Goal: Transaction & Acquisition: Purchase product/service

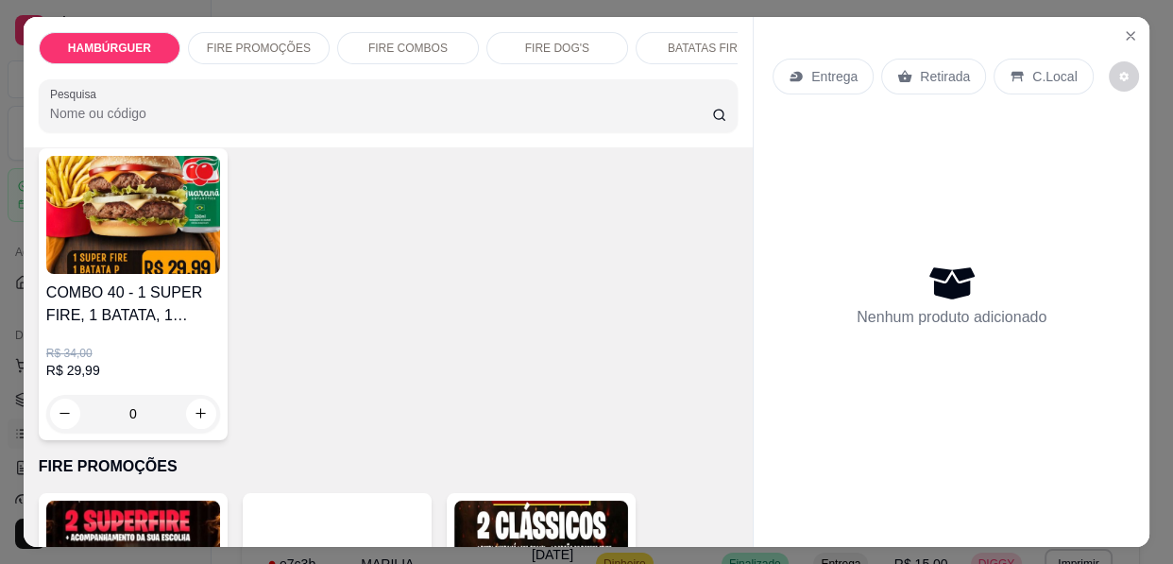
scroll to position [1287, 0]
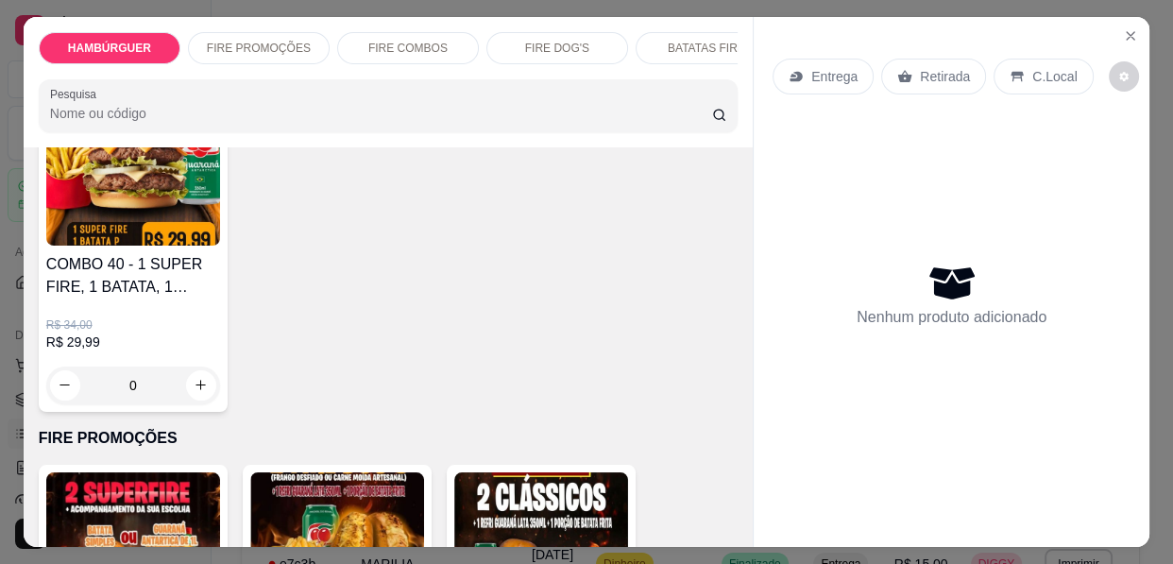
click at [516, 482] on img at bounding box center [541, 531] width 174 height 118
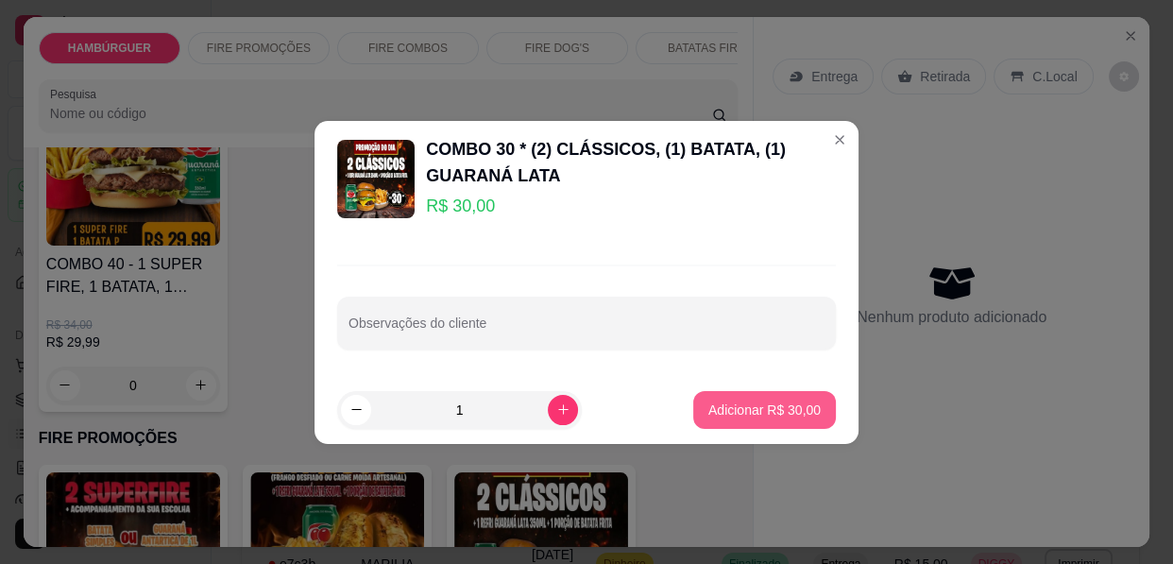
click at [776, 409] on p "Adicionar R$ 30,00" at bounding box center [764, 409] width 112 height 19
type input "1"
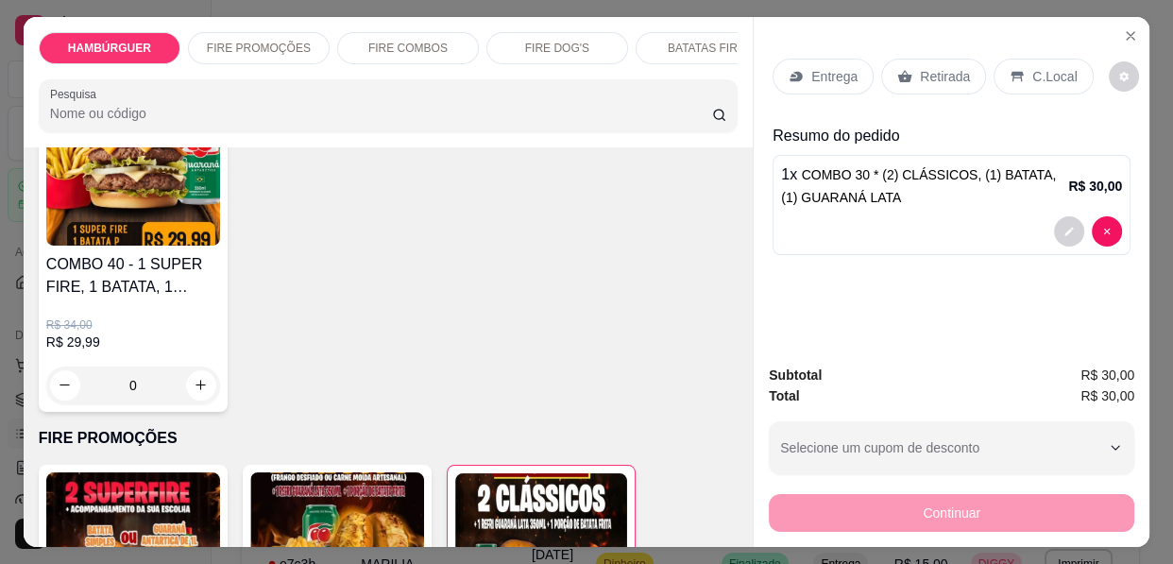
click at [828, 67] on p "Entrega" at bounding box center [834, 76] width 46 height 19
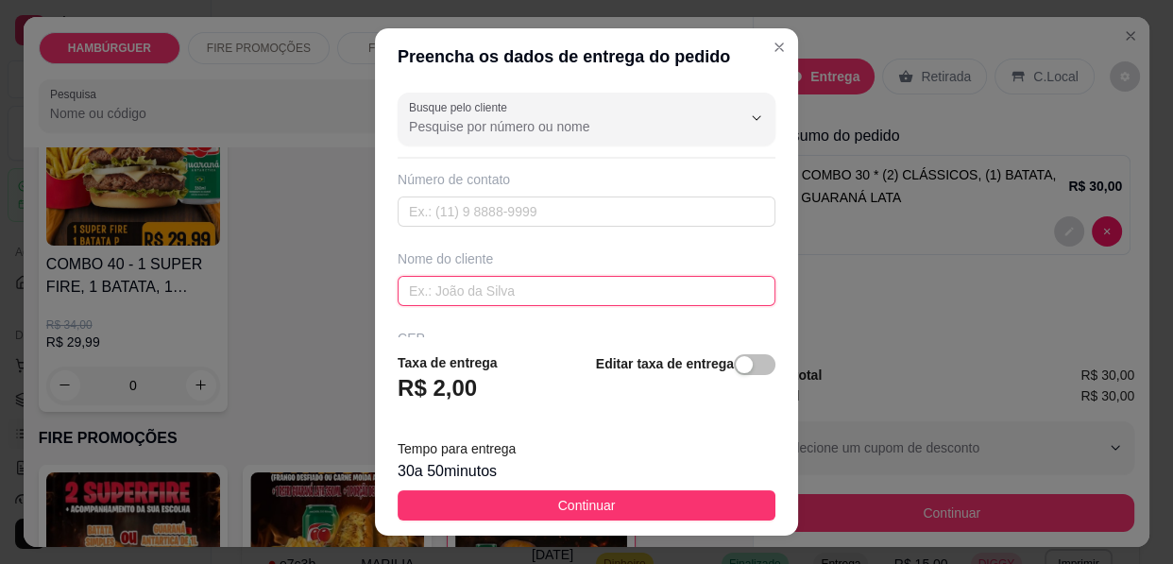
click at [548, 285] on input "text" at bounding box center [587, 291] width 378 height 30
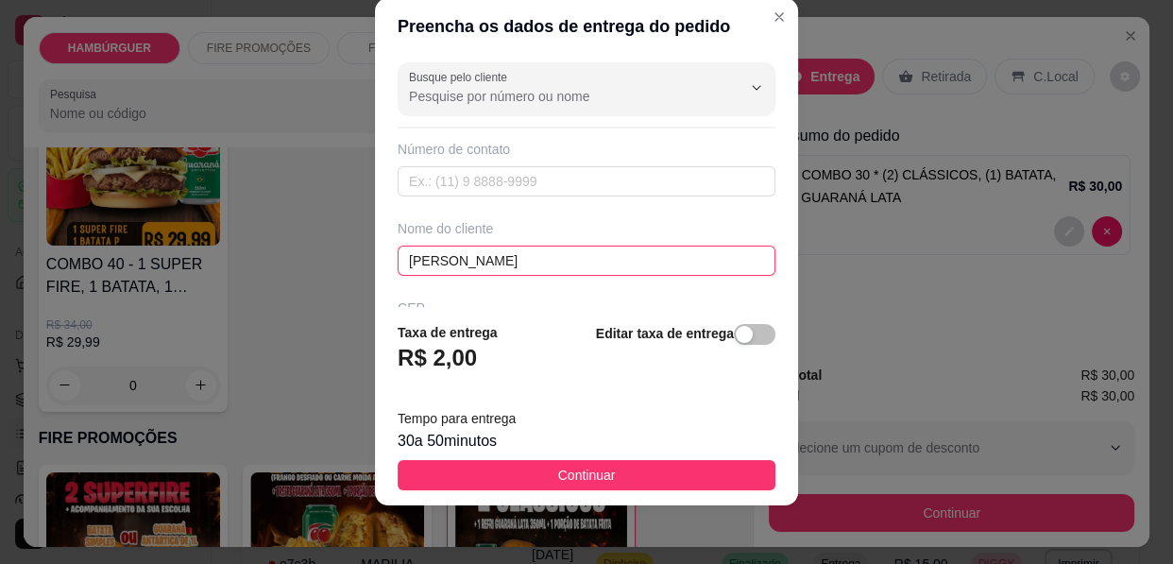
scroll to position [32, 0]
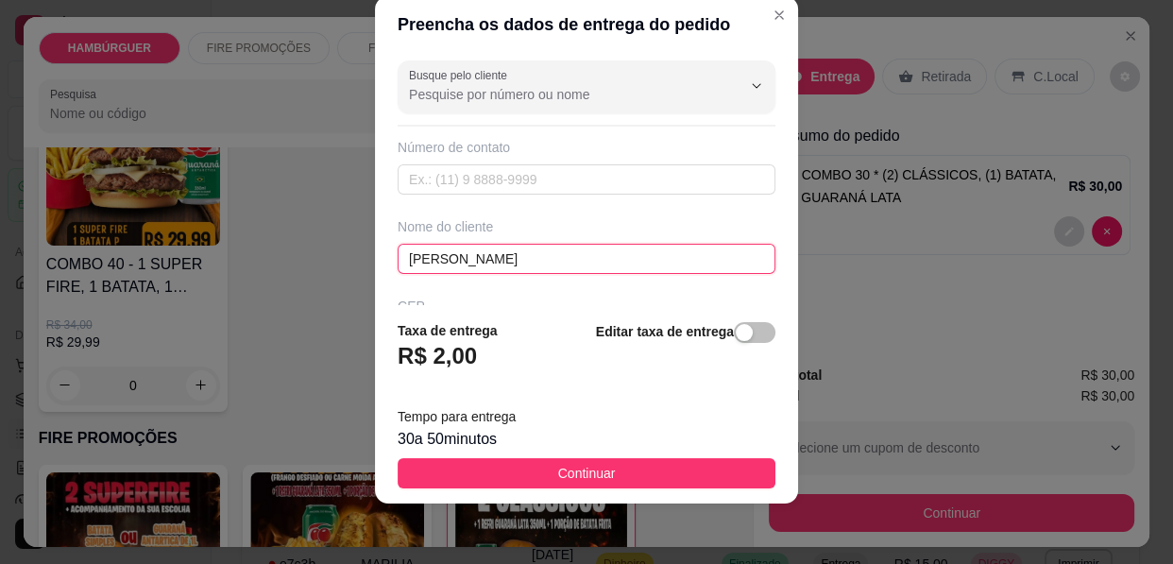
type input "[PERSON_NAME]"
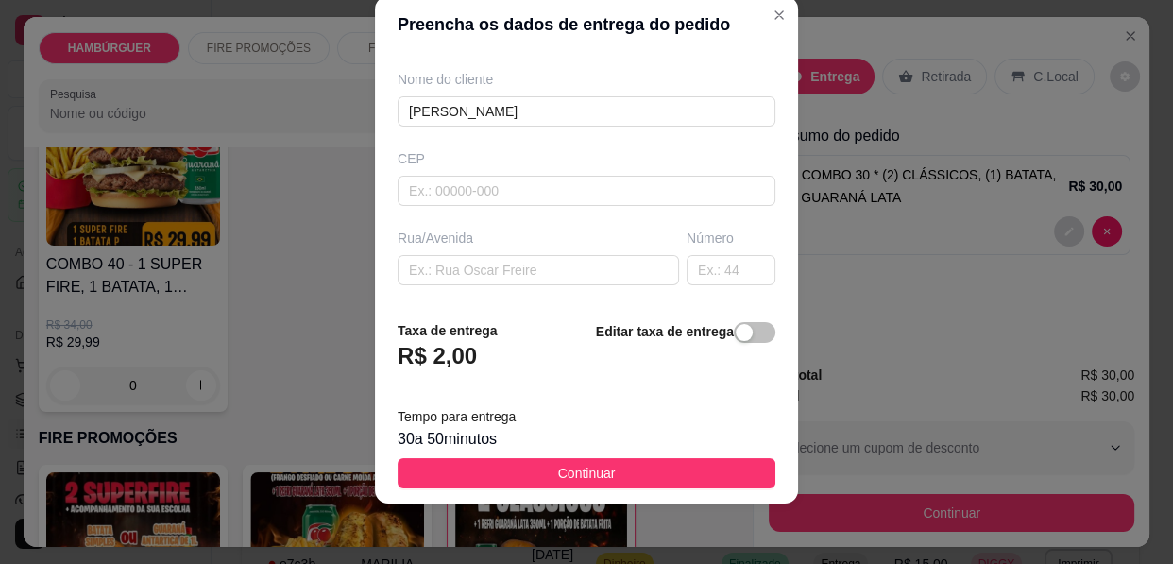
scroll to position [148, 0]
click at [489, 284] on div "Busque pelo cliente Número de contato Nome do cliente [PERSON_NAME] Rua/[GEOGRA…" at bounding box center [586, 179] width 423 height 252
click at [497, 269] on input "text" at bounding box center [538, 269] width 281 height 30
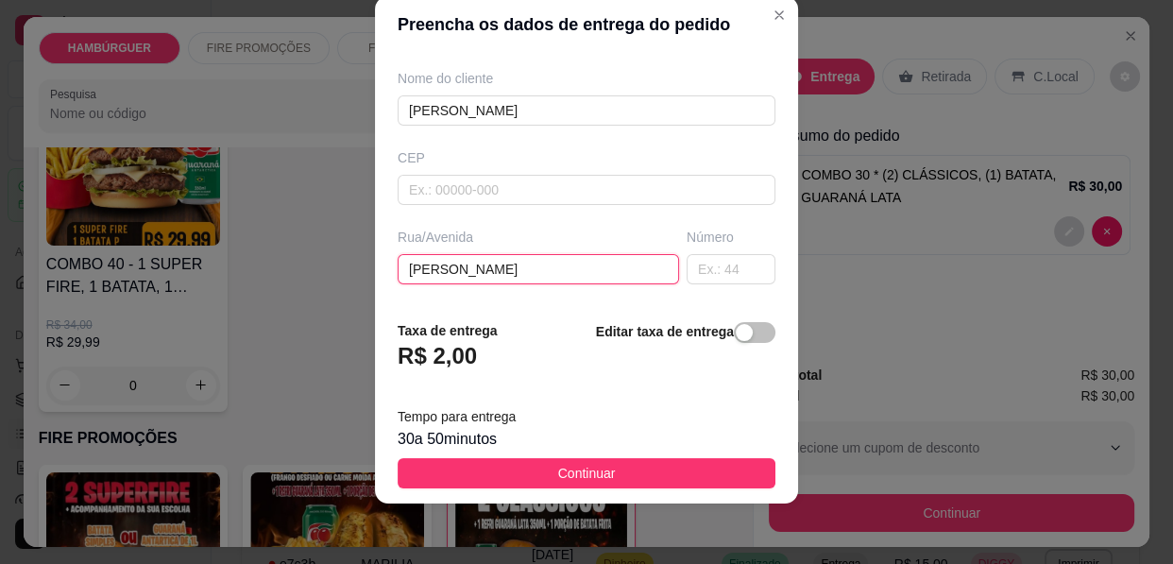
type input "[PERSON_NAME]"
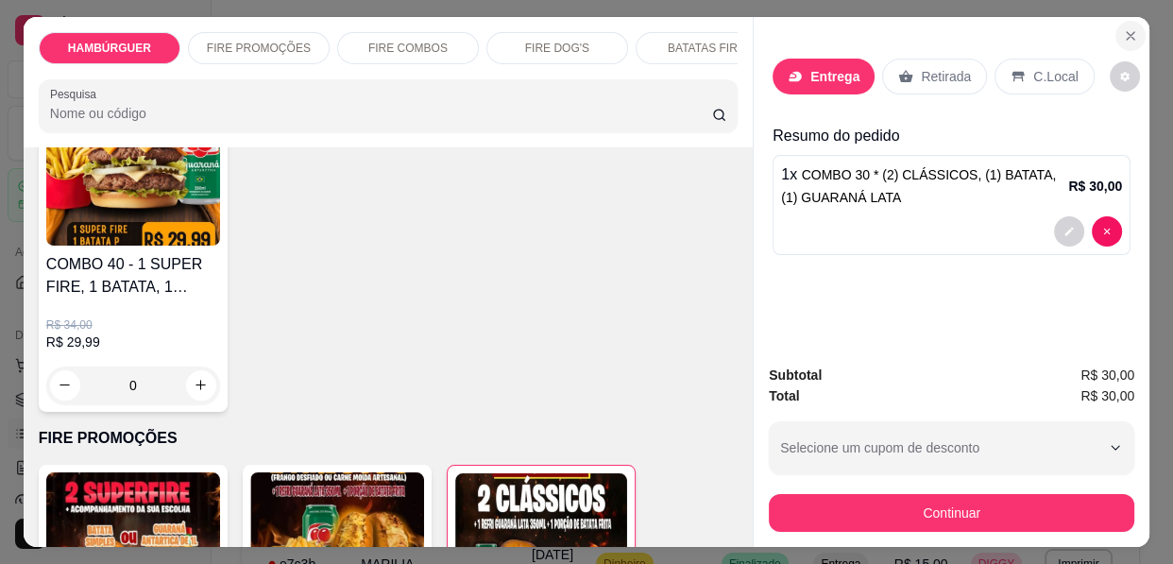
click at [1123, 28] on icon "Close" at bounding box center [1130, 35] width 15 height 15
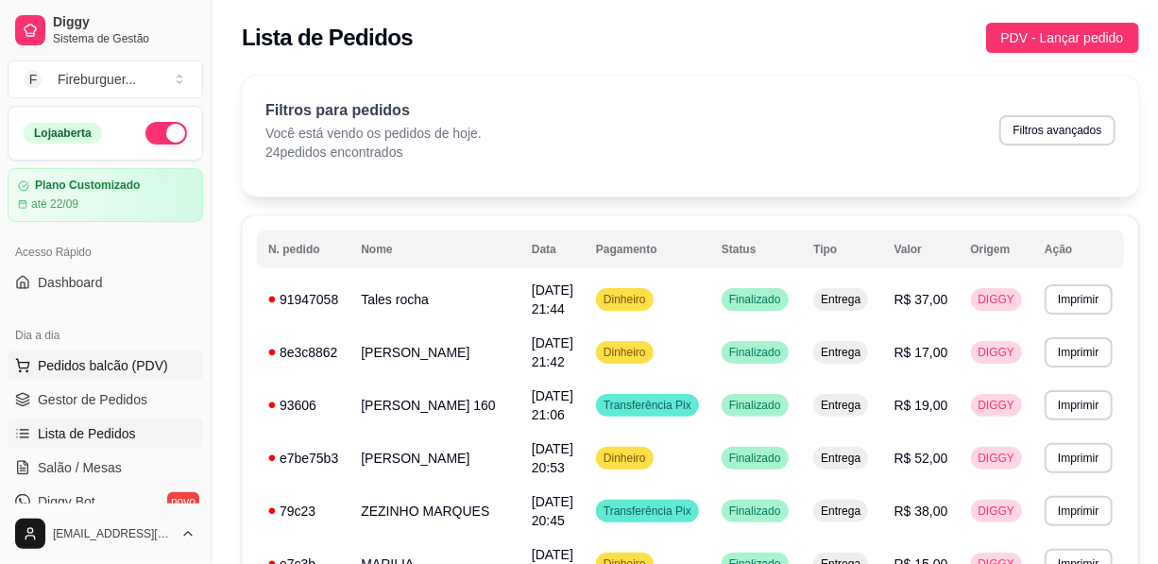
click at [142, 358] on span "Pedidos balcão (PDV)" at bounding box center [103, 365] width 130 height 19
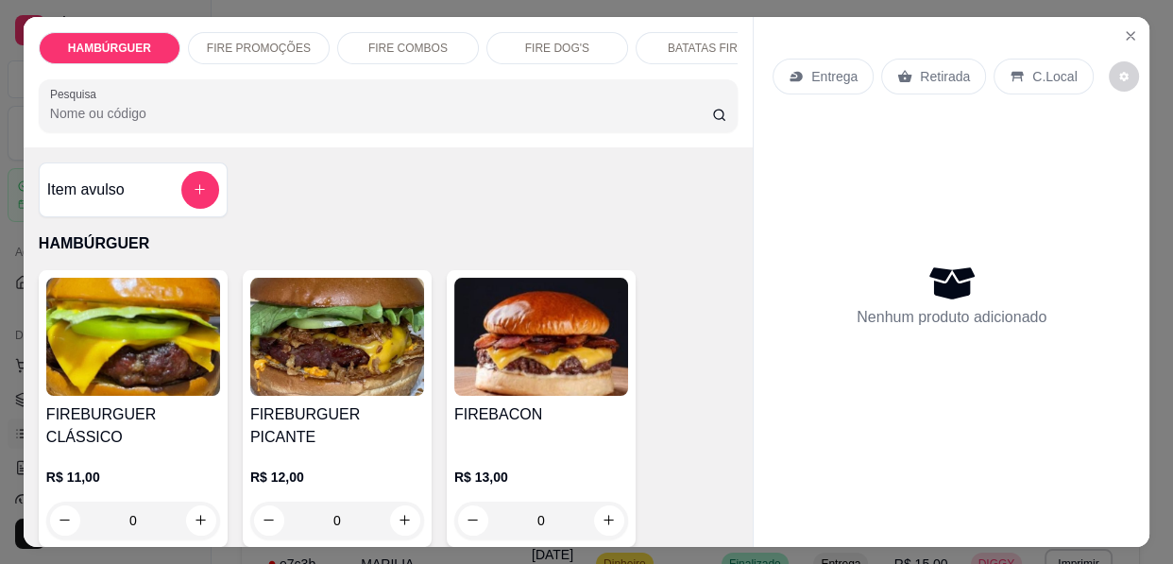
click at [511, 349] on img at bounding box center [541, 337] width 174 height 118
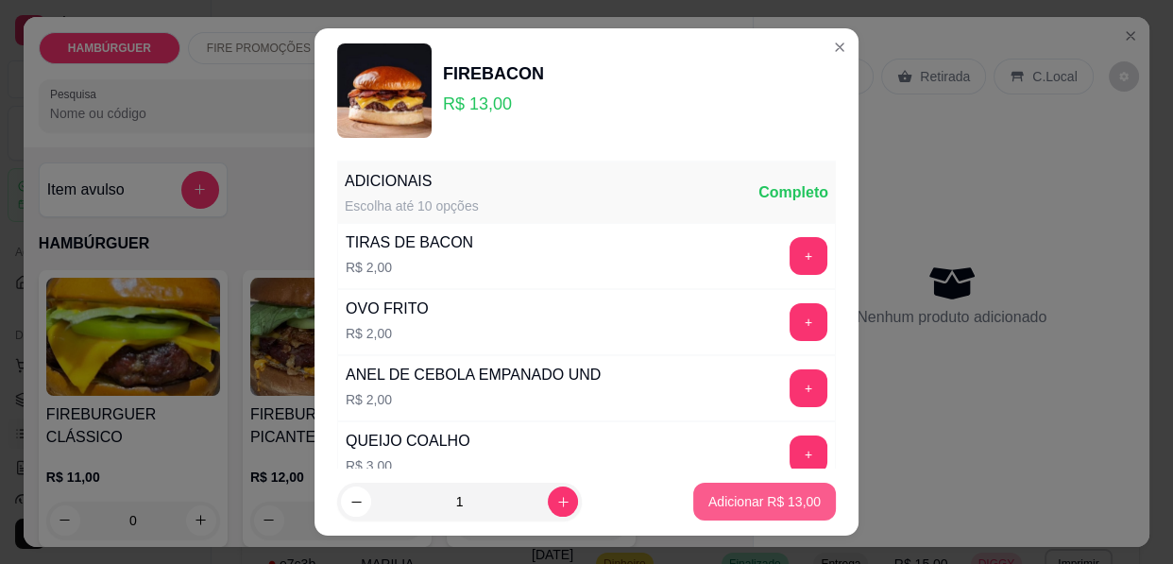
click at [708, 504] on p "Adicionar R$ 13,00" at bounding box center [764, 501] width 112 height 19
type input "1"
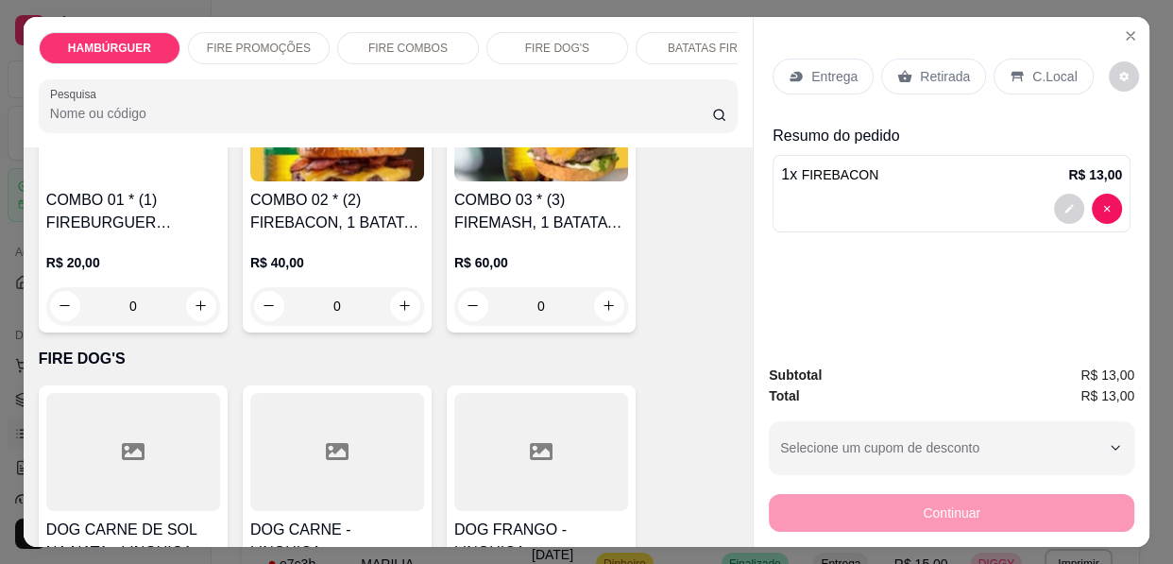
scroll to position [2489, 0]
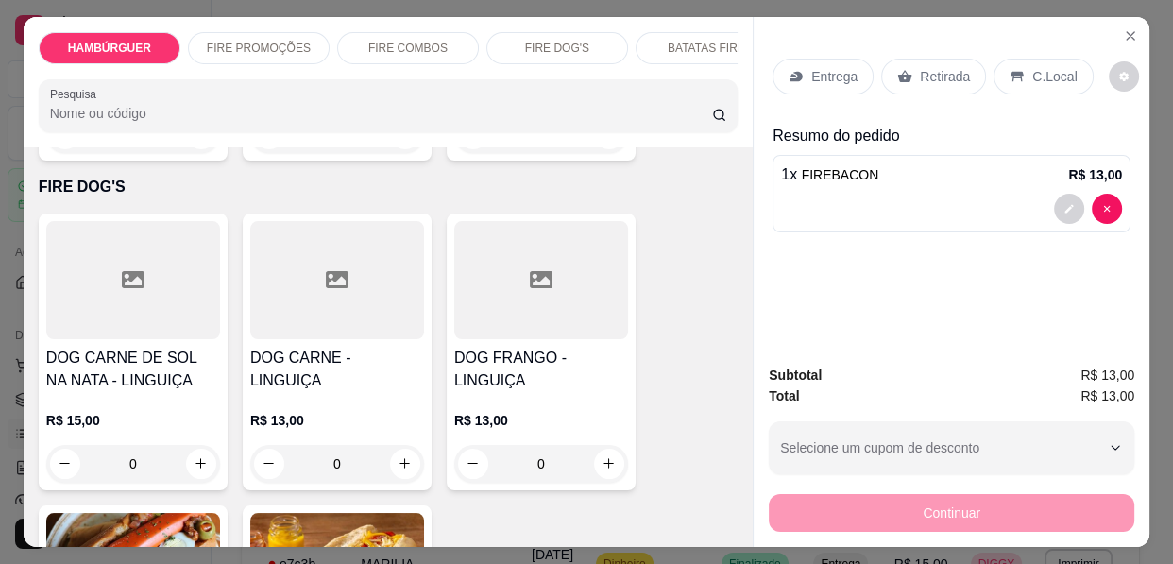
click at [126, 273] on icon at bounding box center [133, 279] width 23 height 17
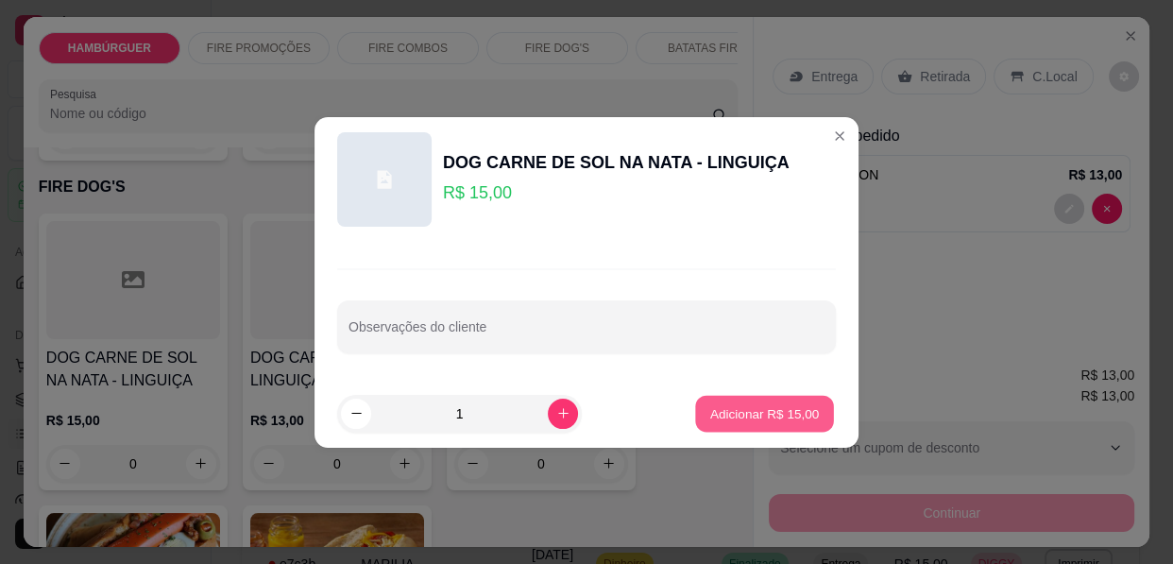
click at [760, 409] on p "Adicionar R$ 15,00" at bounding box center [765, 413] width 110 height 18
type input "1"
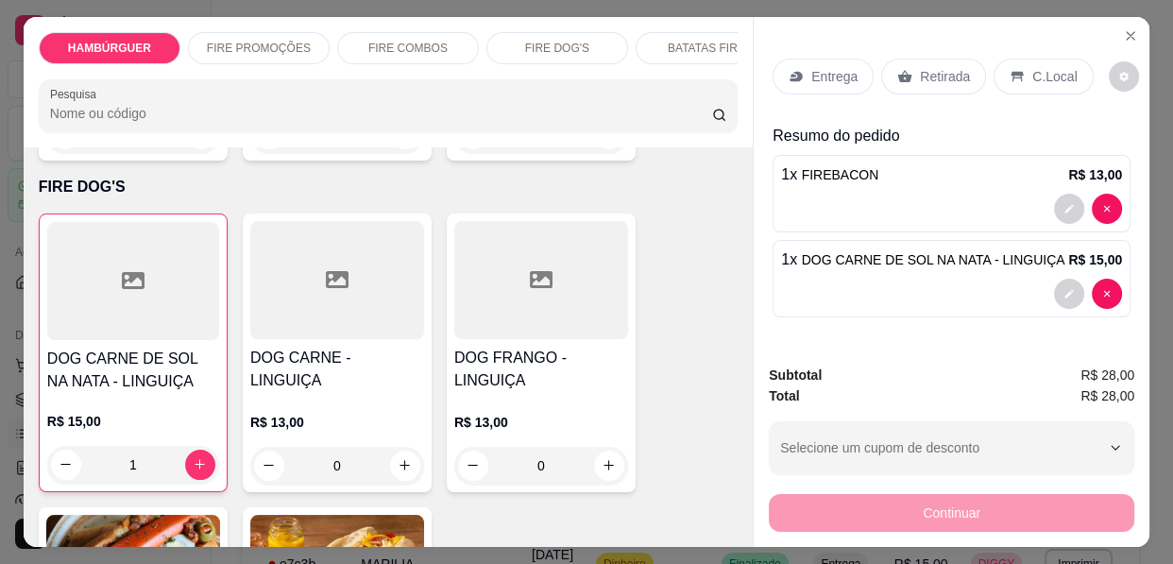
click at [822, 67] on p "Entrega" at bounding box center [834, 76] width 46 height 19
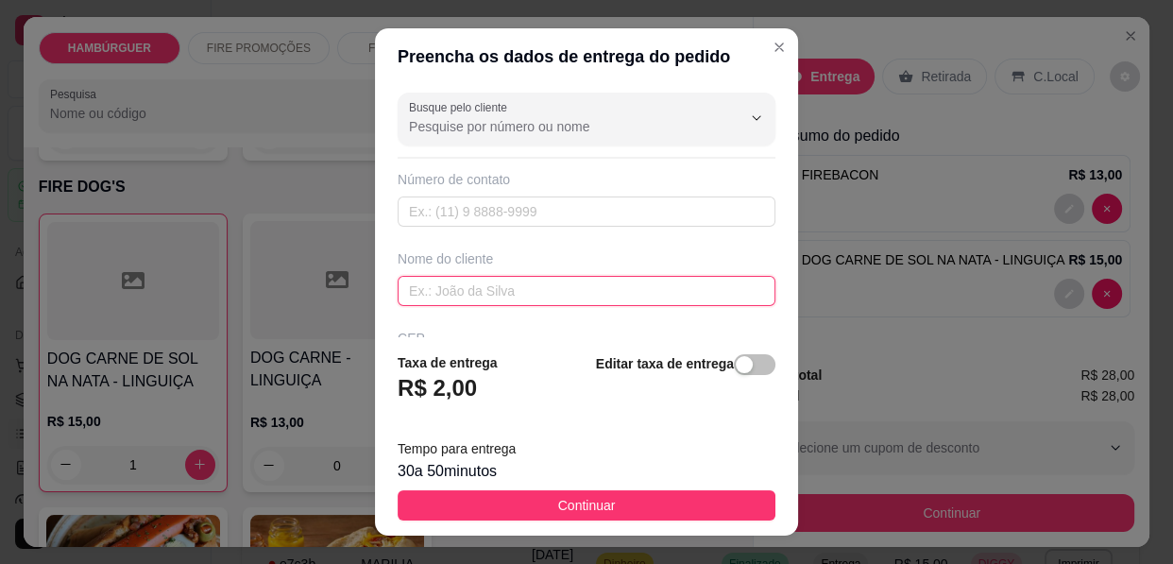
click at [534, 294] on input "text" at bounding box center [587, 291] width 378 height 30
type input "PAINHO"
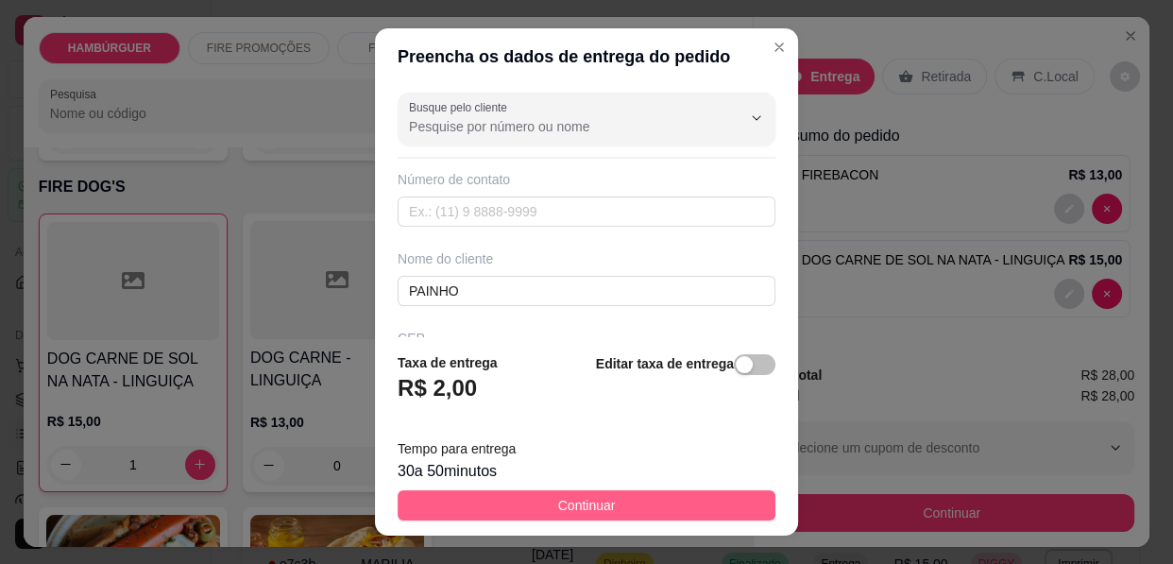
click at [654, 497] on button "Continuar" at bounding box center [587, 505] width 378 height 30
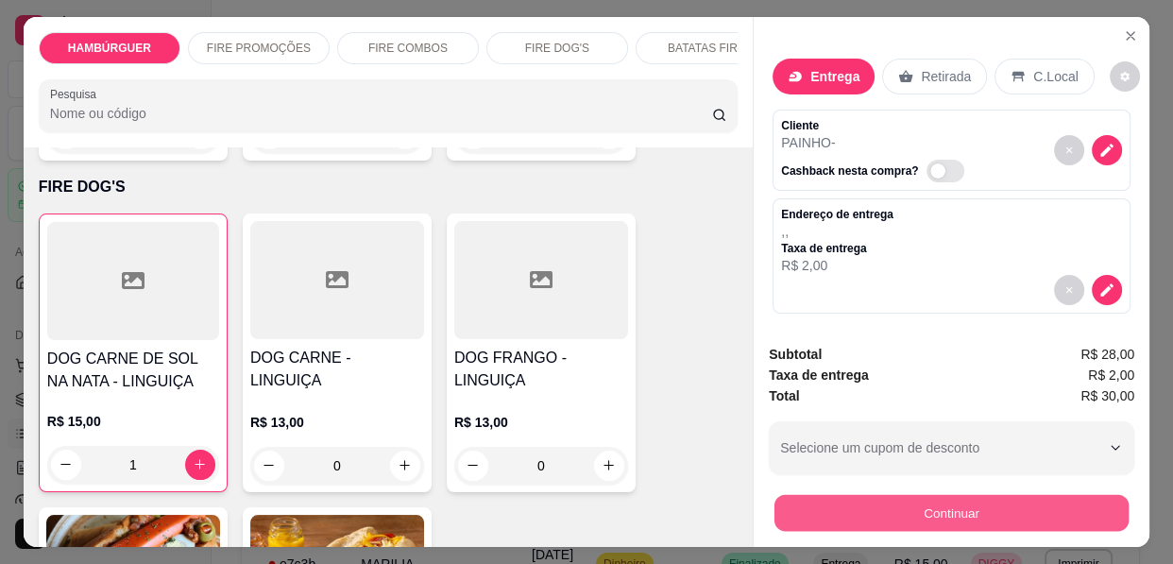
click at [890, 502] on button "Continuar" at bounding box center [951, 513] width 354 height 37
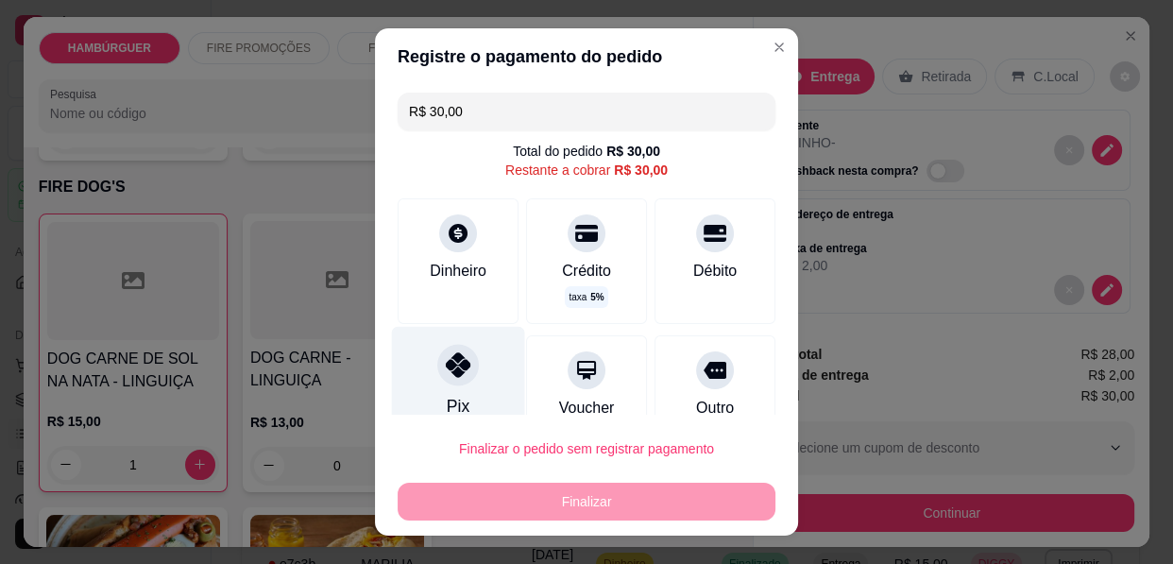
click at [432, 387] on div "Pix" at bounding box center [458, 382] width 133 height 110
type input "R$ 0,00"
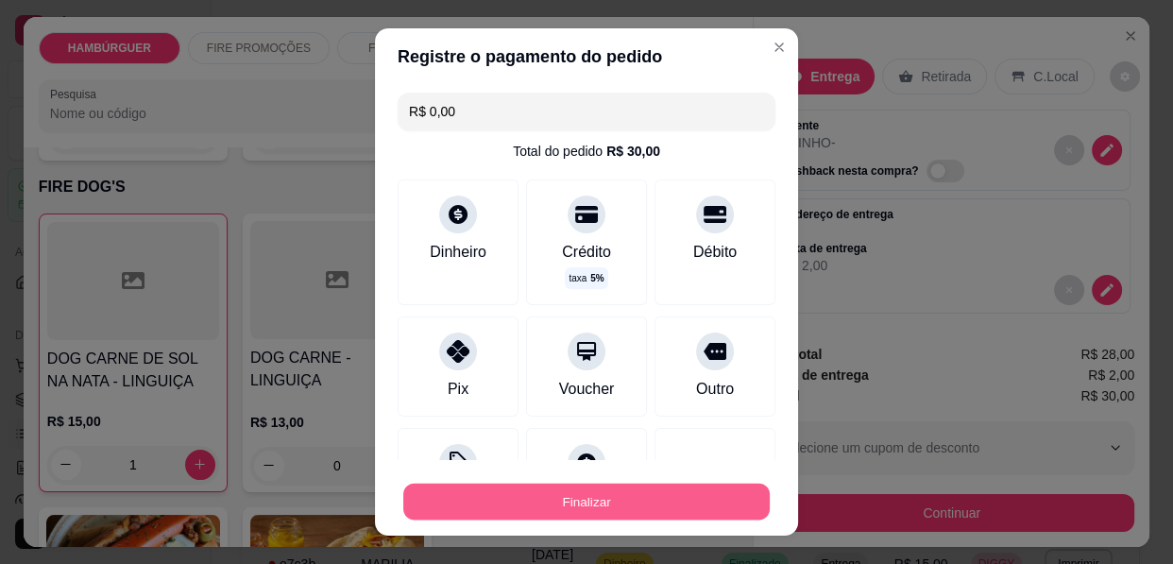
click at [532, 502] on button "Finalizar" at bounding box center [586, 501] width 366 height 37
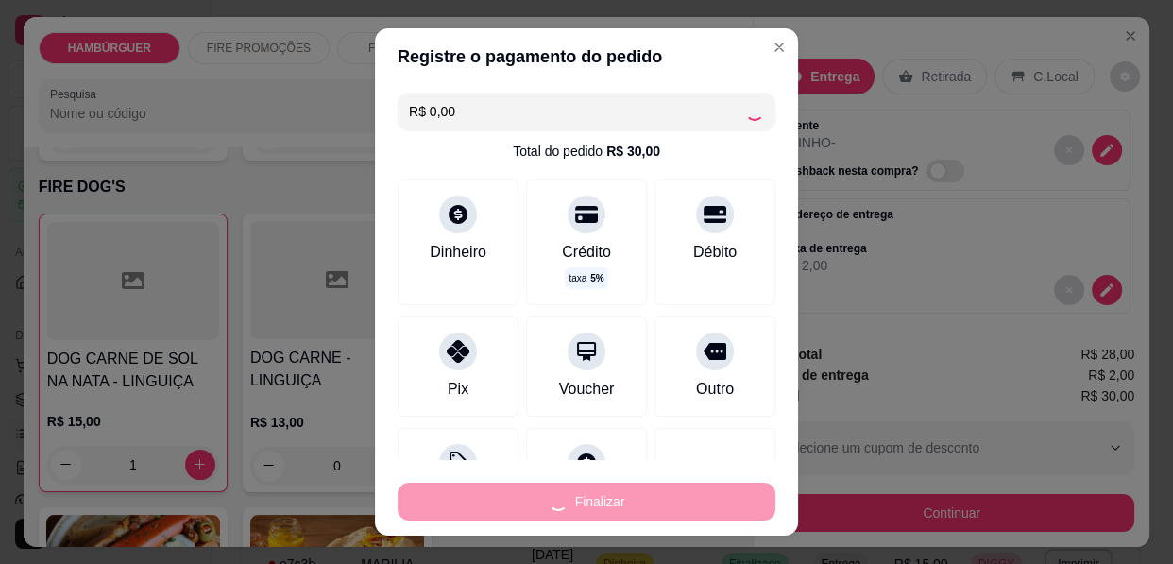
type input "0"
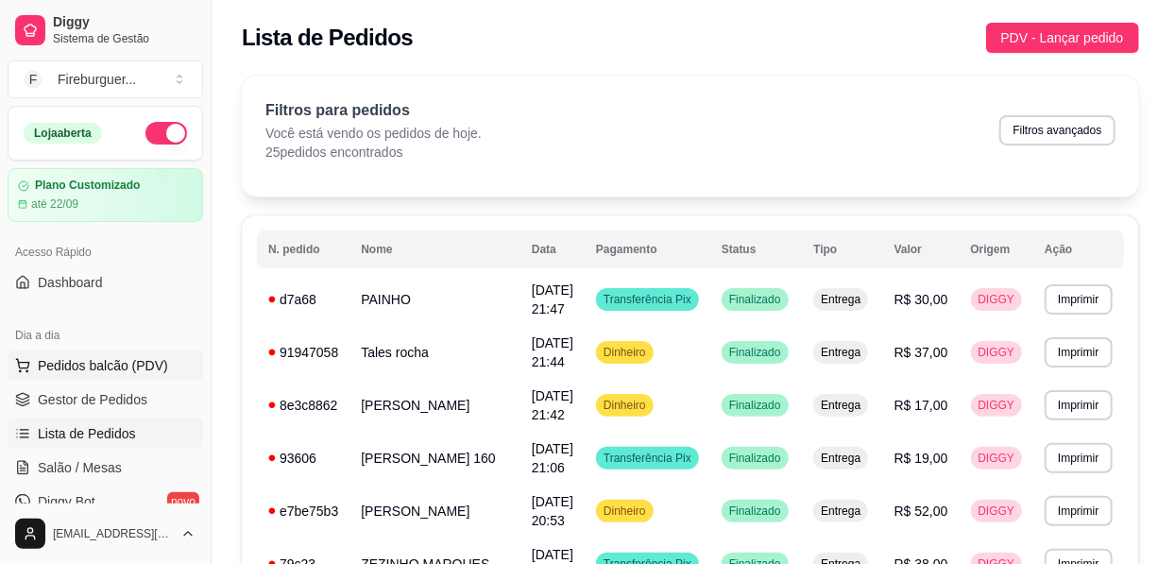
click at [108, 366] on span "Pedidos balcão (PDV)" at bounding box center [103, 365] width 130 height 19
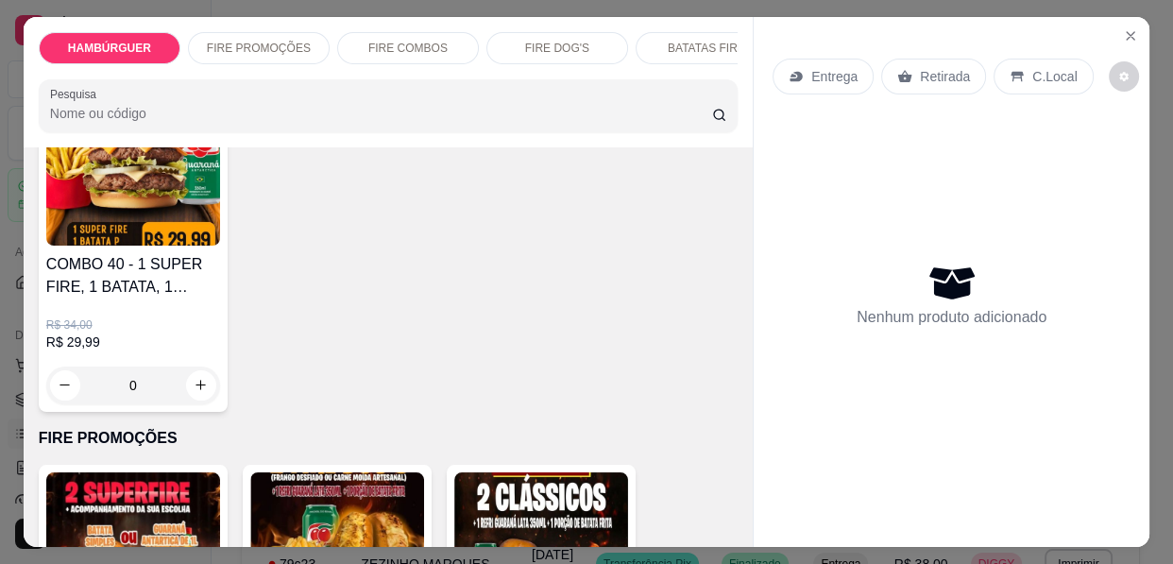
scroll to position [1373, 0]
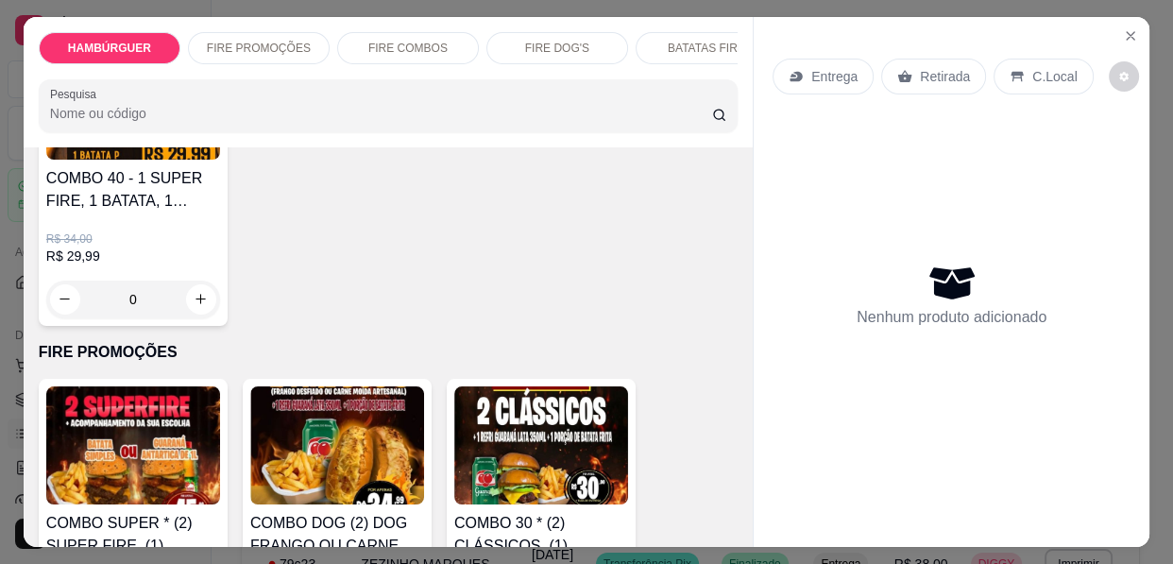
click at [536, 407] on img at bounding box center [541, 445] width 174 height 118
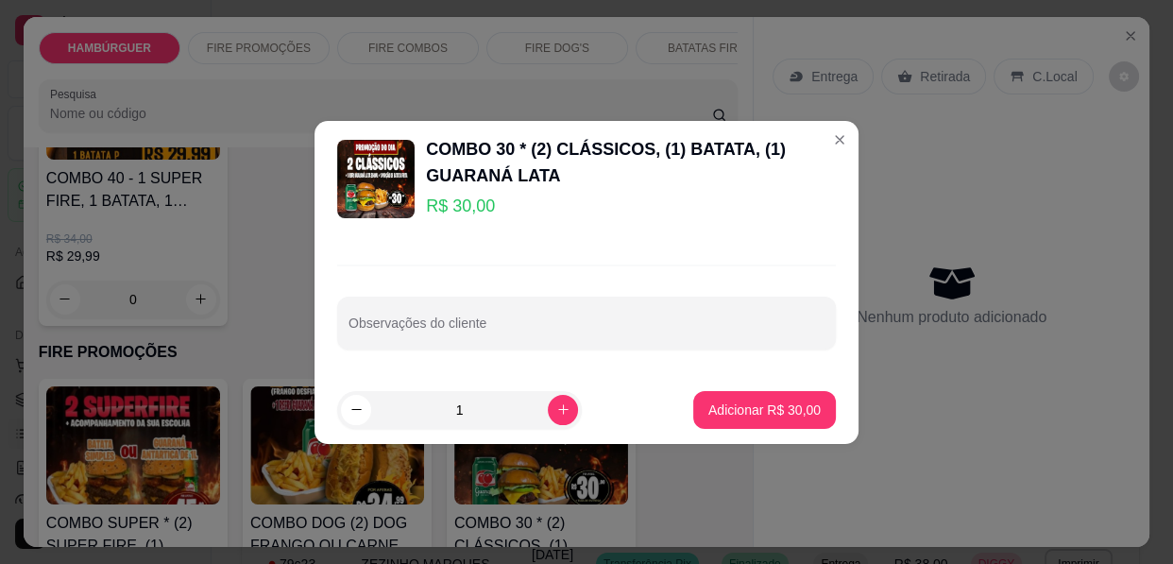
click at [755, 419] on button "Adicionar R$ 30,00" at bounding box center [764, 410] width 143 height 38
type input "1"
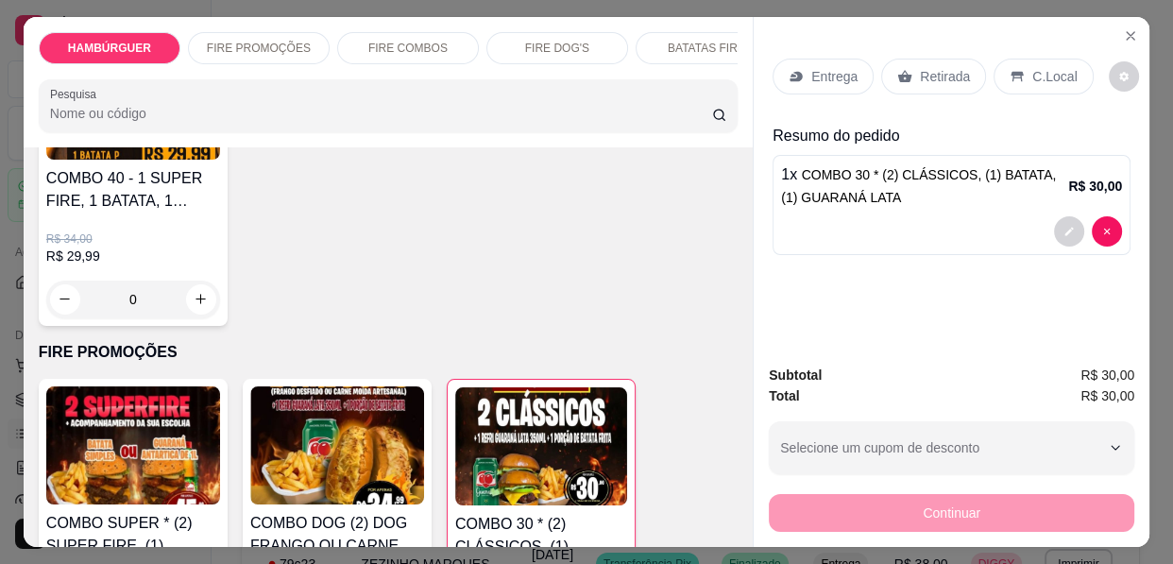
click at [811, 70] on p "Entrega" at bounding box center [834, 76] width 46 height 19
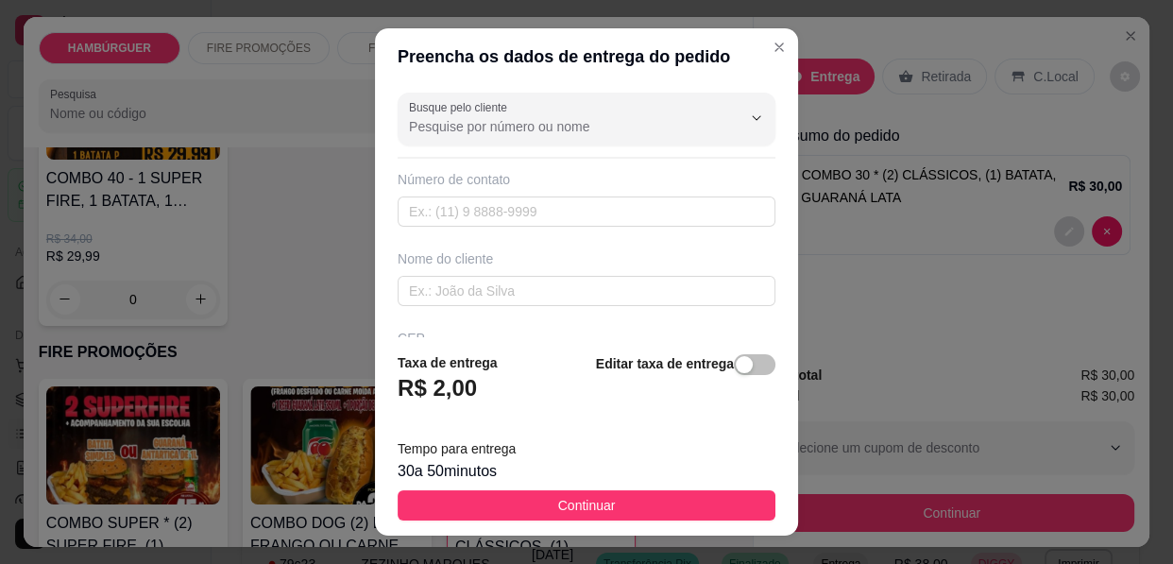
click at [506, 306] on div "Busque pelo cliente Número de contato Nome do cliente CEP Rua/[GEOGRAPHIC_DATA]" at bounding box center [586, 211] width 423 height 252
click at [502, 281] on input "text" at bounding box center [587, 291] width 378 height 30
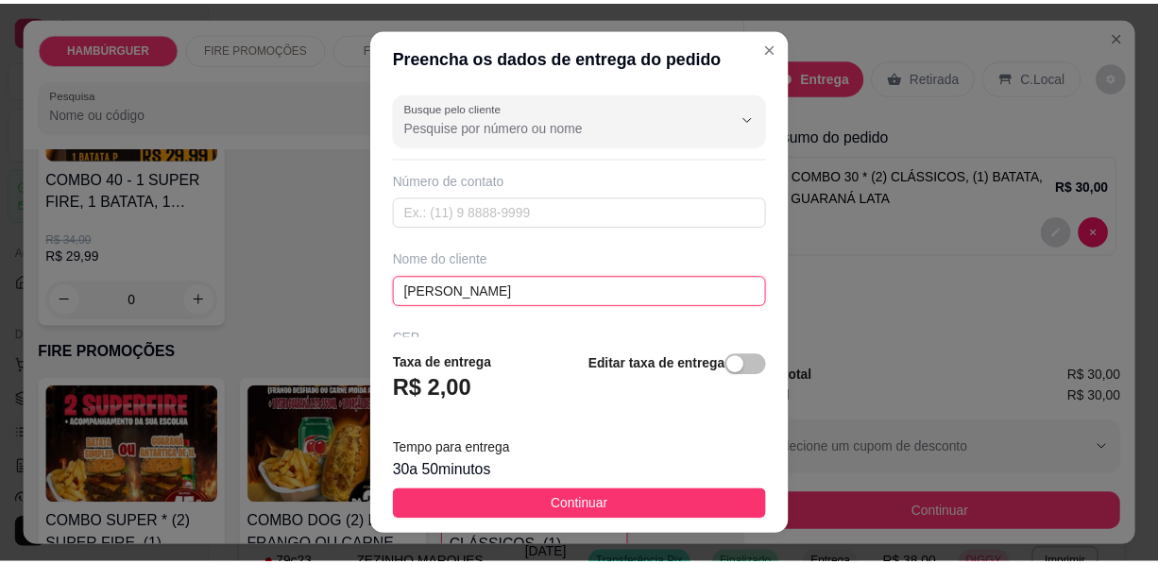
scroll to position [171, 0]
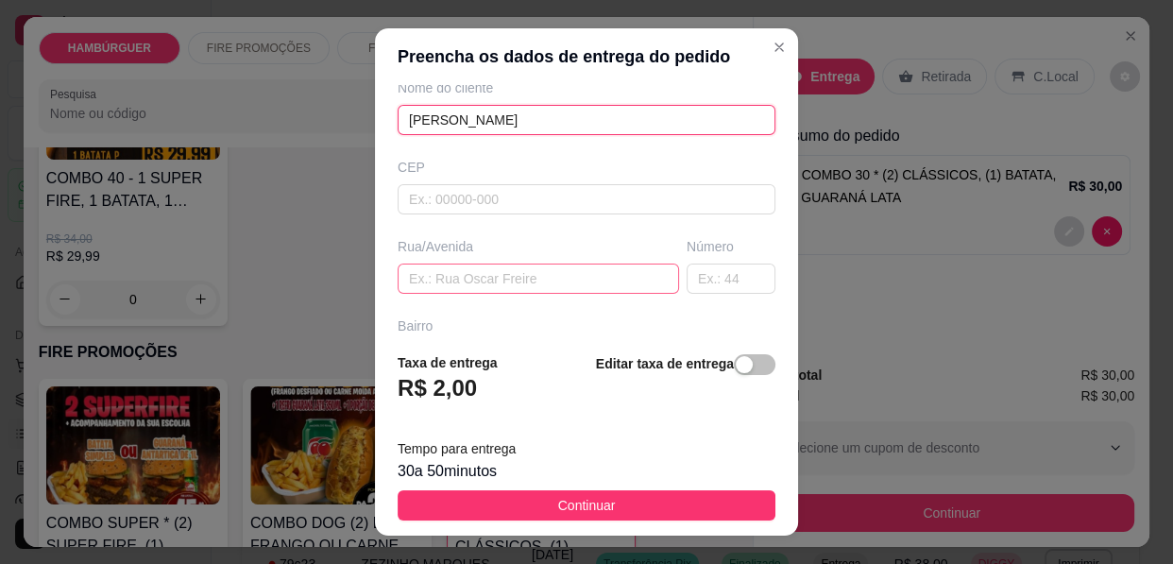
type input "[PERSON_NAME]"
click at [552, 266] on input "text" at bounding box center [538, 278] width 281 height 30
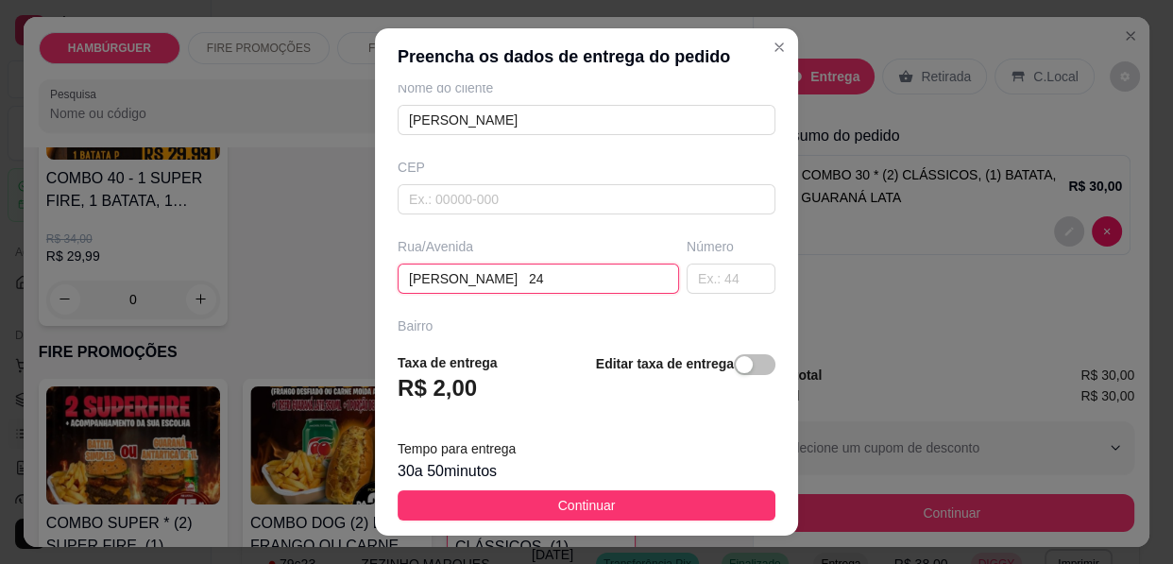
type input "[PERSON_NAME] 240"
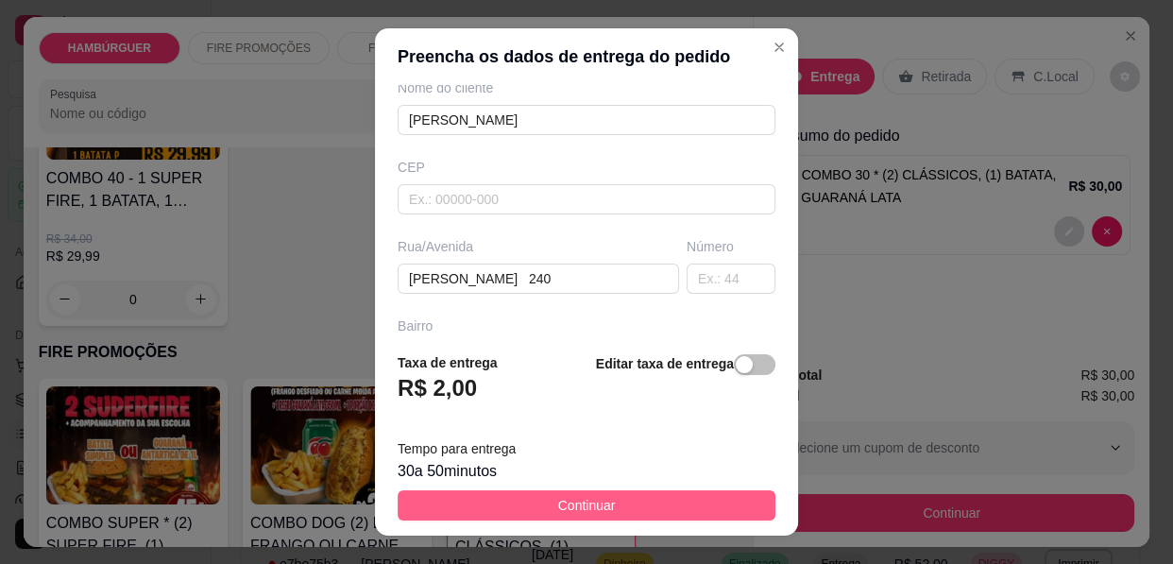
click at [525, 510] on button "Continuar" at bounding box center [587, 505] width 378 height 30
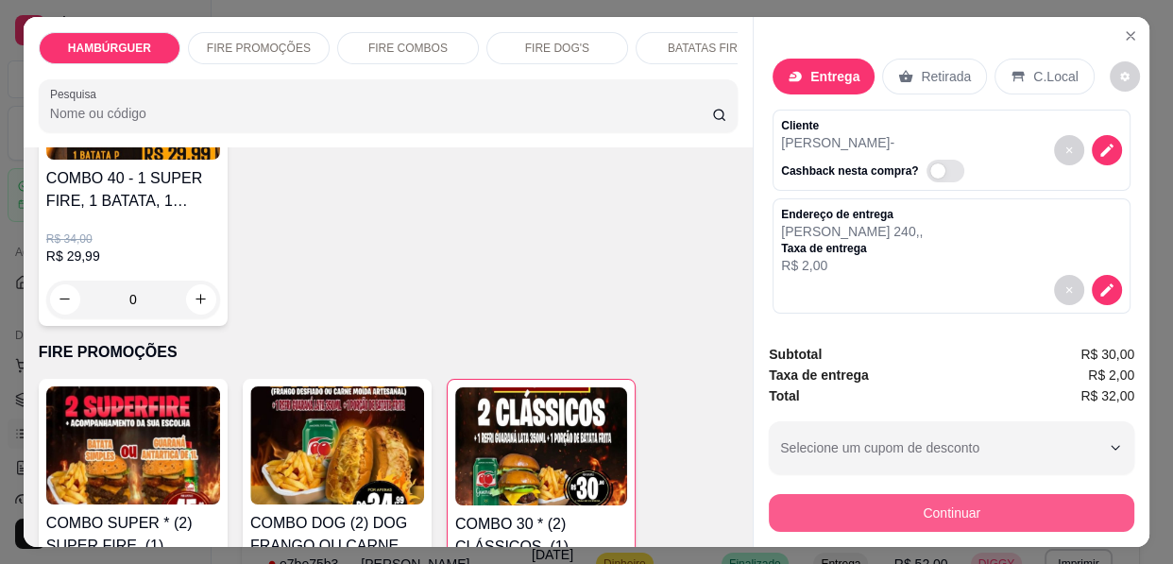
click at [968, 513] on button "Continuar" at bounding box center [951, 513] width 365 height 38
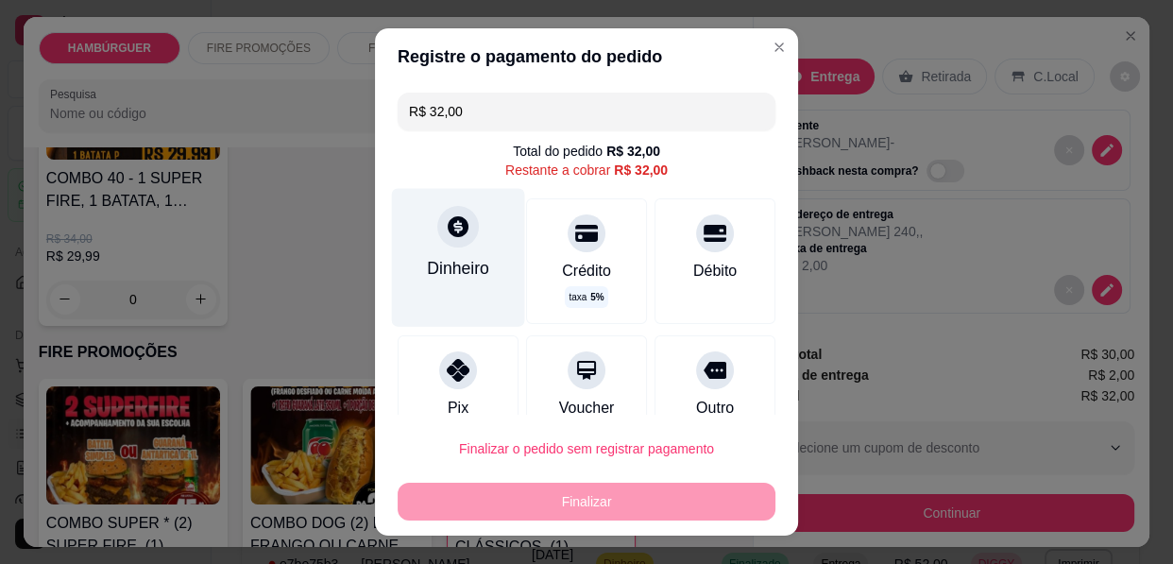
click at [454, 263] on div "Dinheiro" at bounding box center [458, 268] width 62 height 25
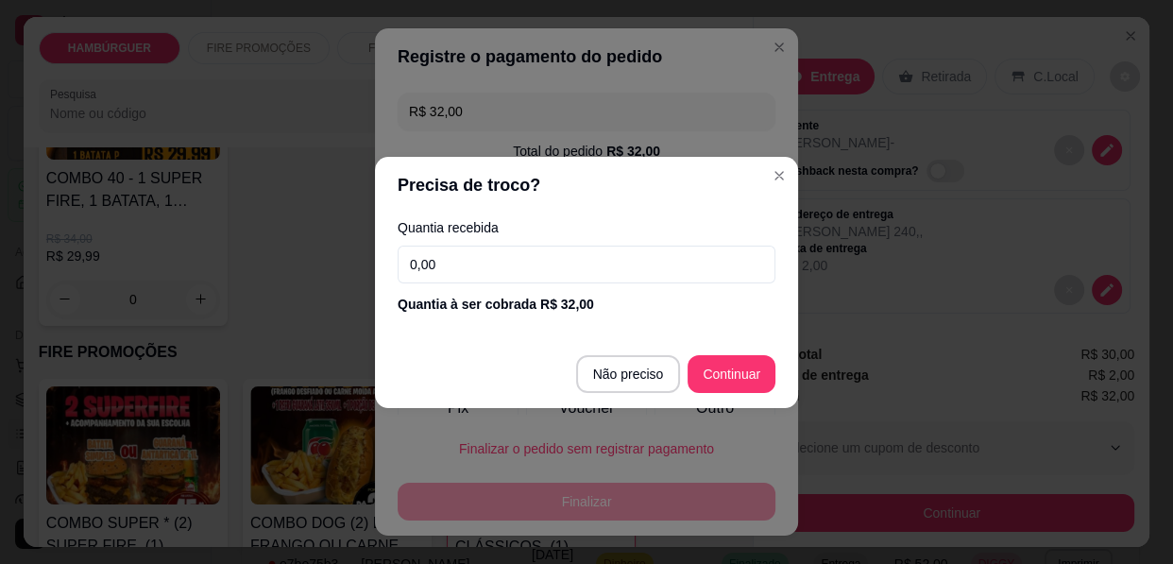
click at [501, 269] on input "0,00" at bounding box center [587, 265] width 378 height 38
type input "40,00"
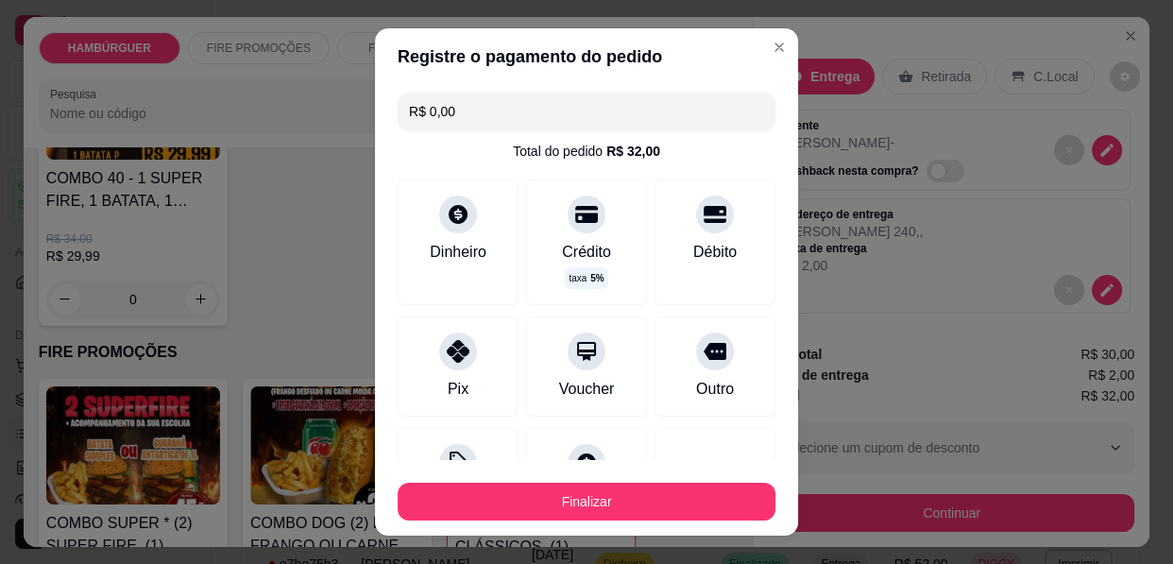
type input "R$ 0,00"
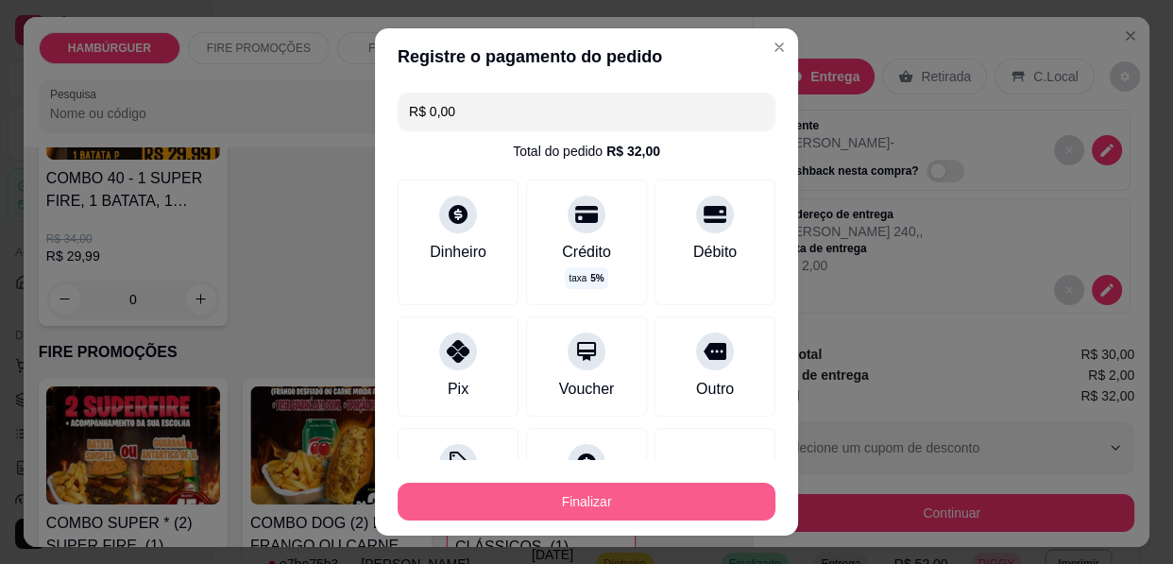
click at [660, 504] on button "Finalizar" at bounding box center [587, 502] width 378 height 38
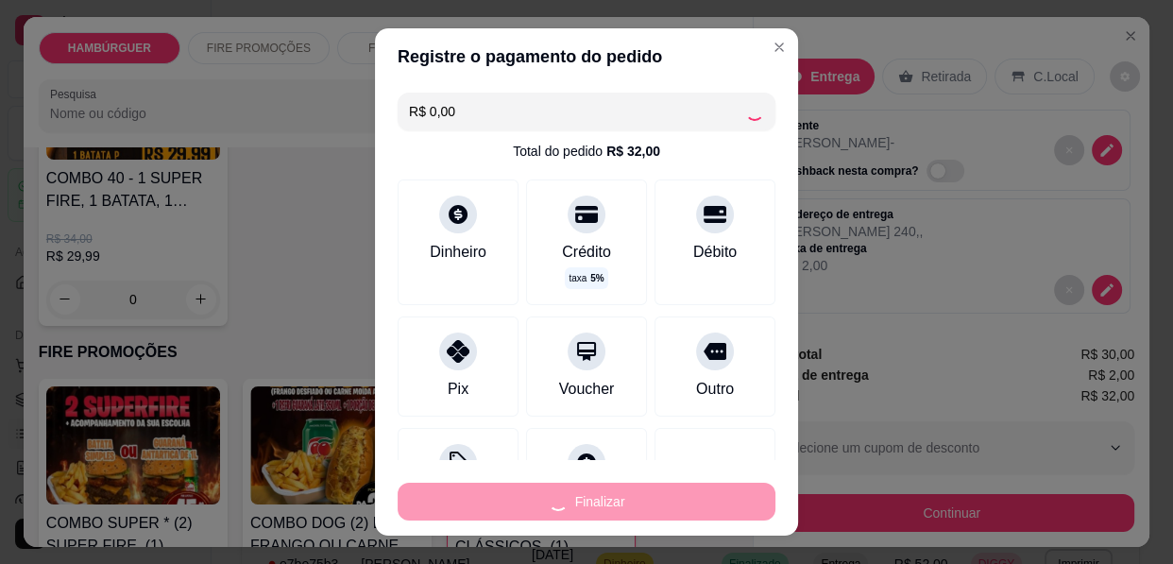
type input "0"
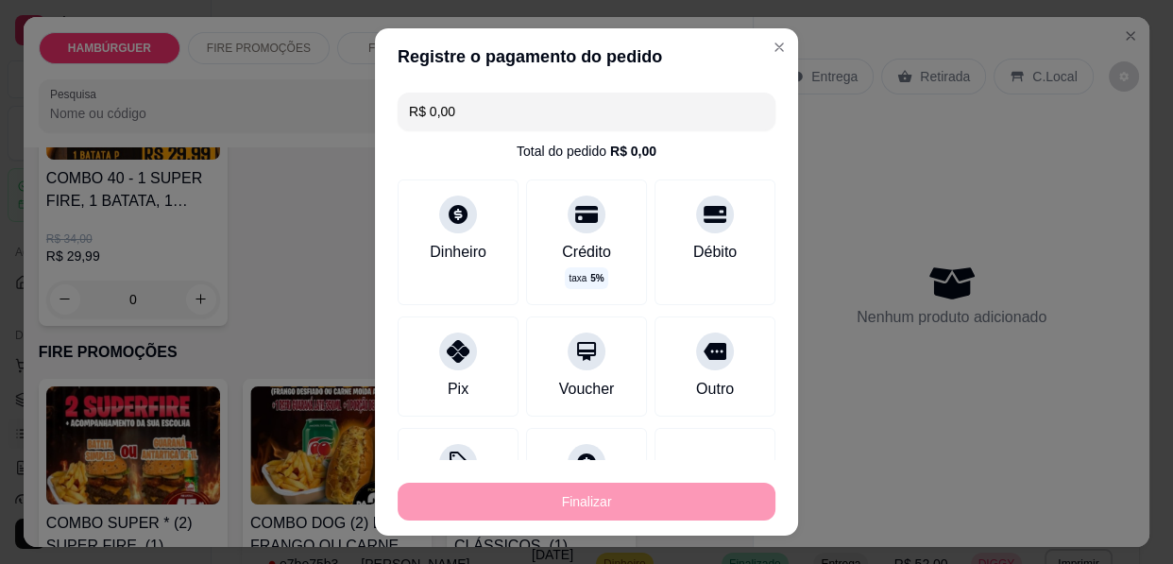
type input "-R$ 32,00"
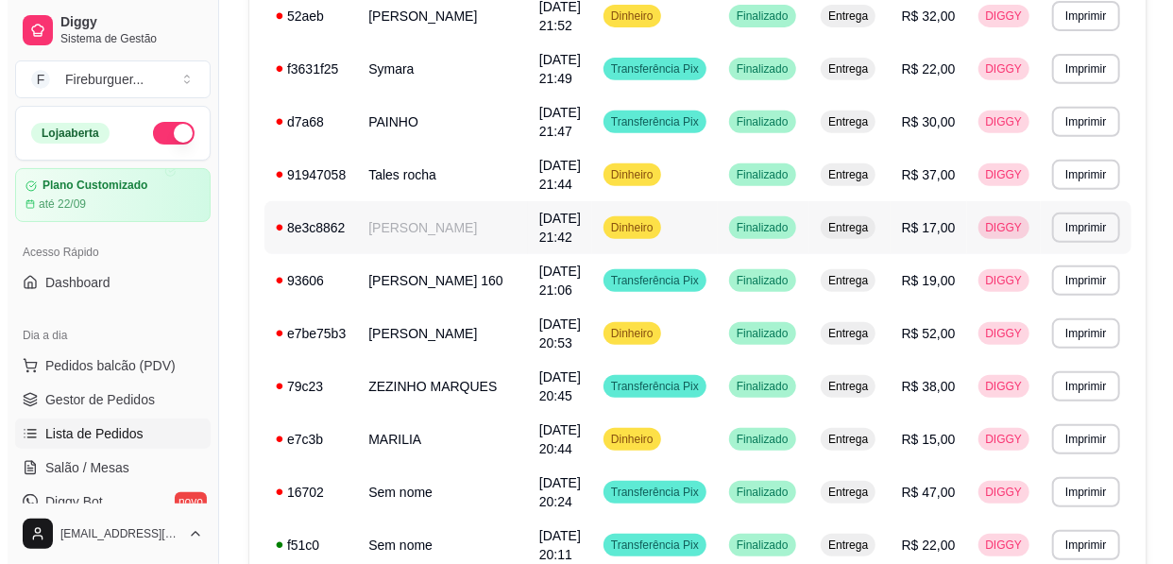
scroll to position [343, 0]
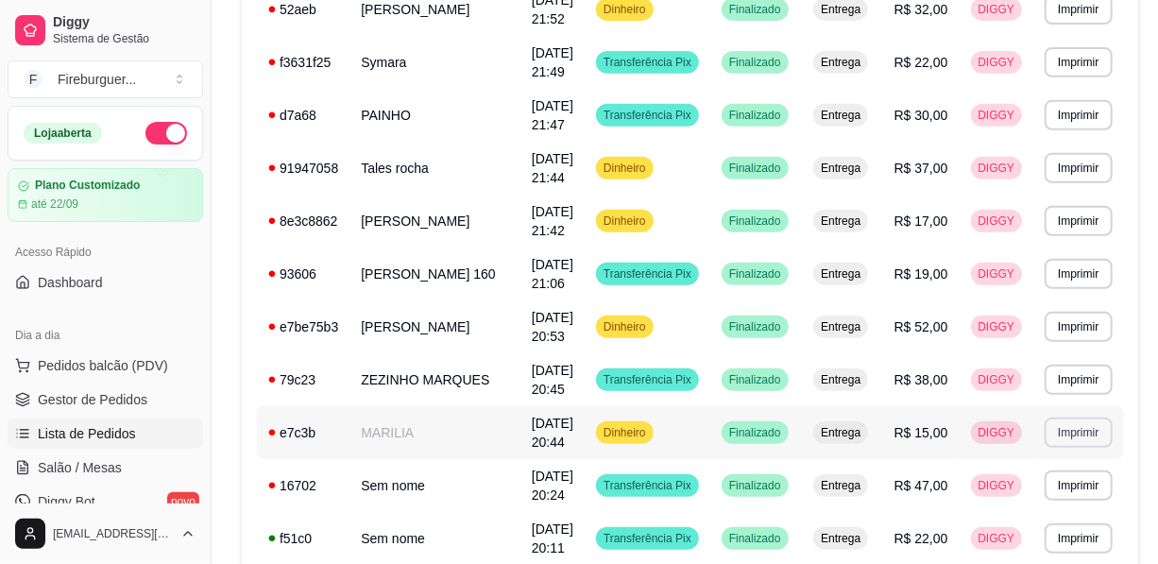
click at [1061, 425] on button "Imprimir" at bounding box center [1077, 432] width 67 height 30
click at [1050, 499] on button "IMPRESSORA" at bounding box center [1035, 497] width 132 height 29
click at [134, 365] on span "Pedidos balcão (PDV)" at bounding box center [103, 365] width 130 height 19
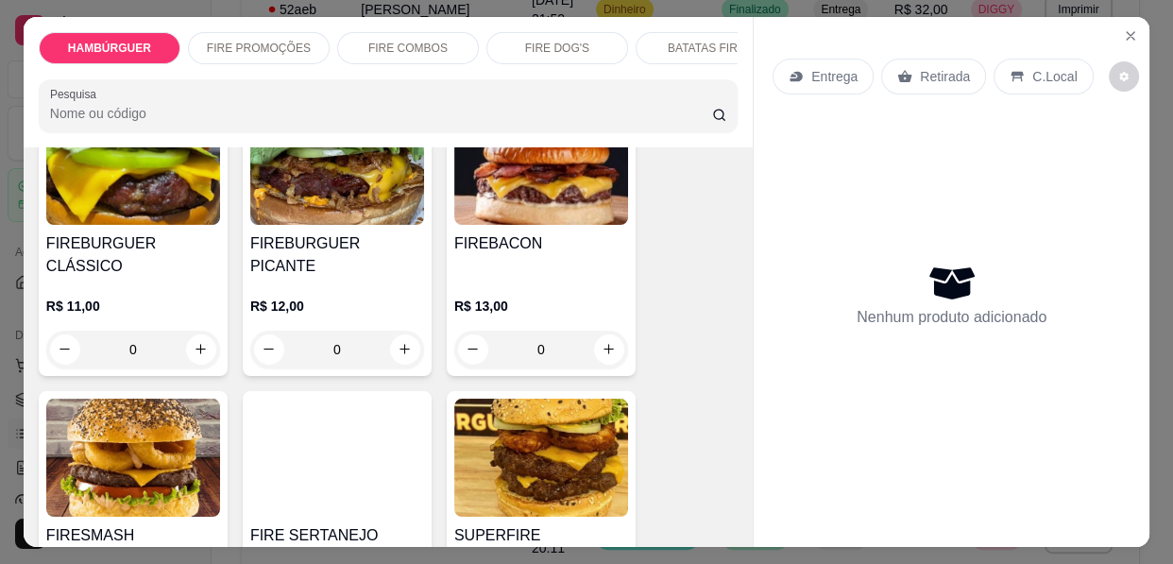
scroll to position [257, 0]
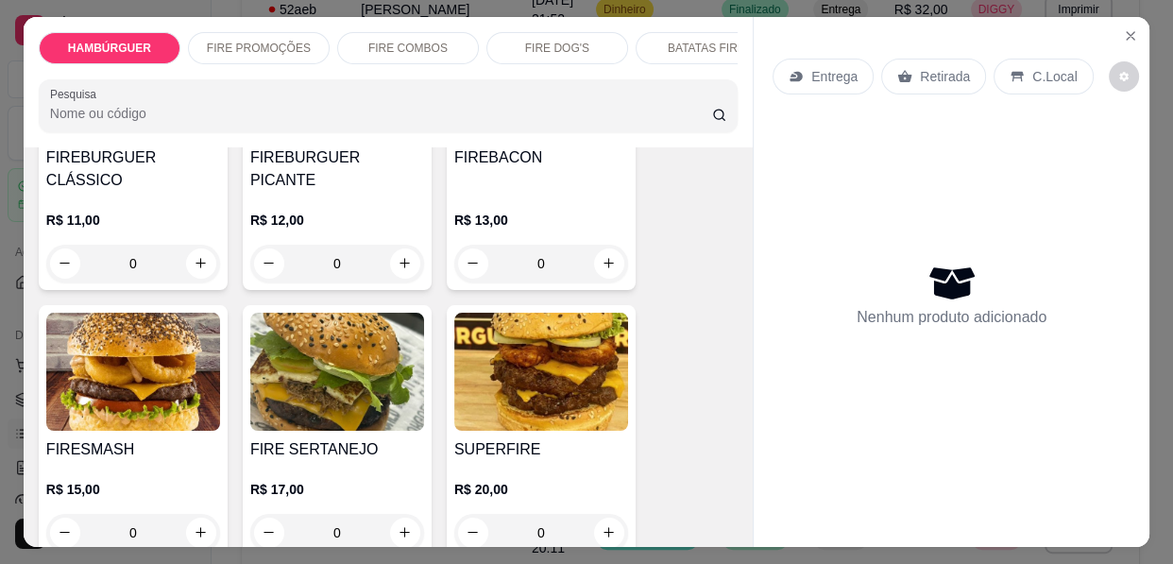
click at [491, 360] on img at bounding box center [541, 372] width 174 height 118
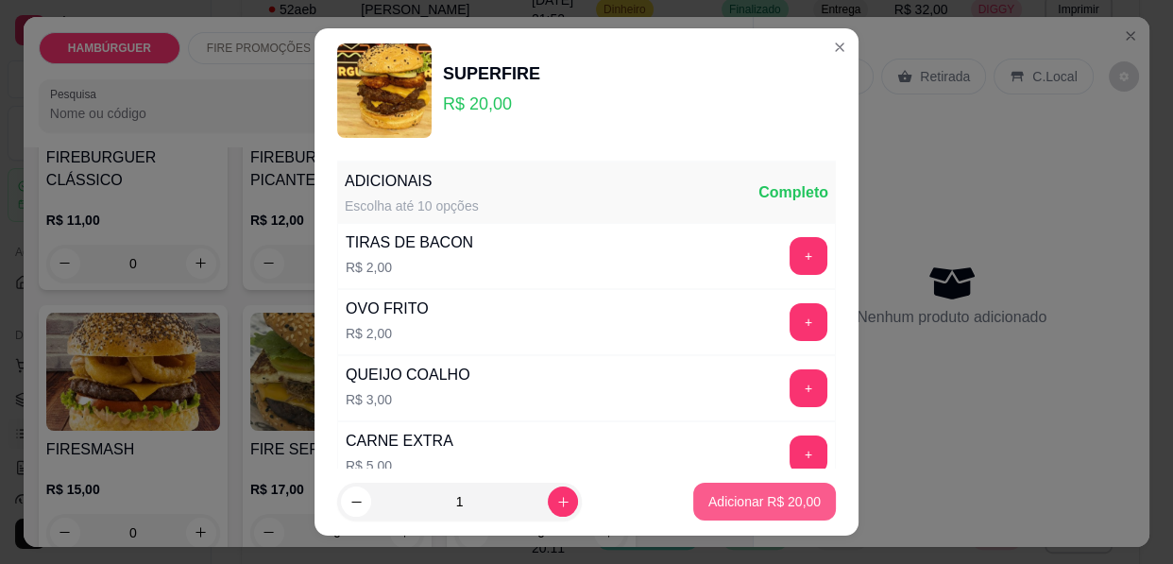
click at [736, 503] on p "Adicionar R$ 20,00" at bounding box center [764, 501] width 112 height 19
type input "1"
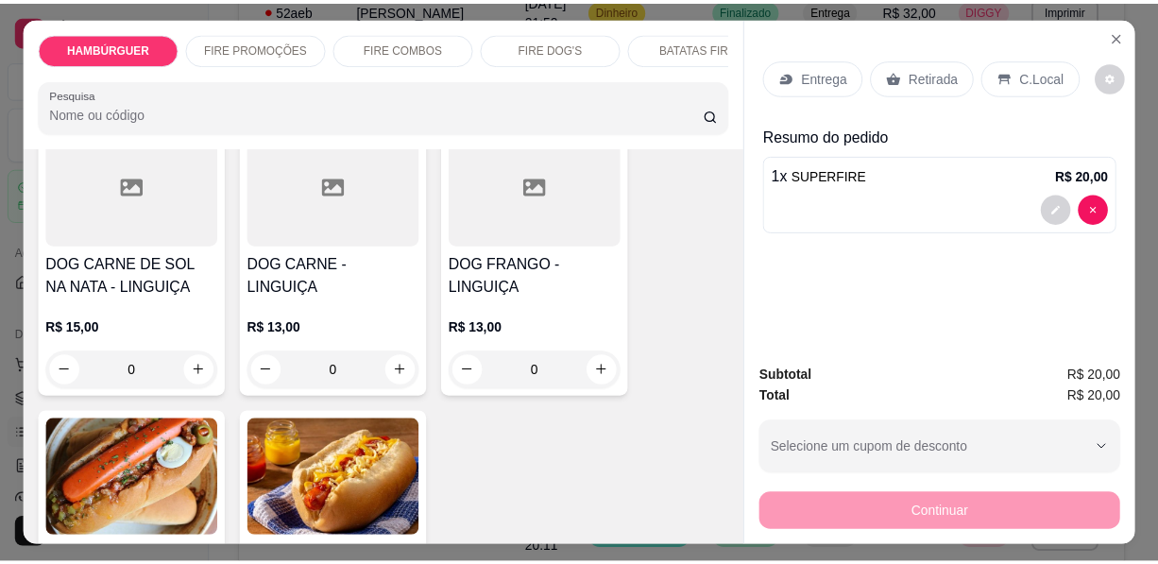
scroll to position [2575, 0]
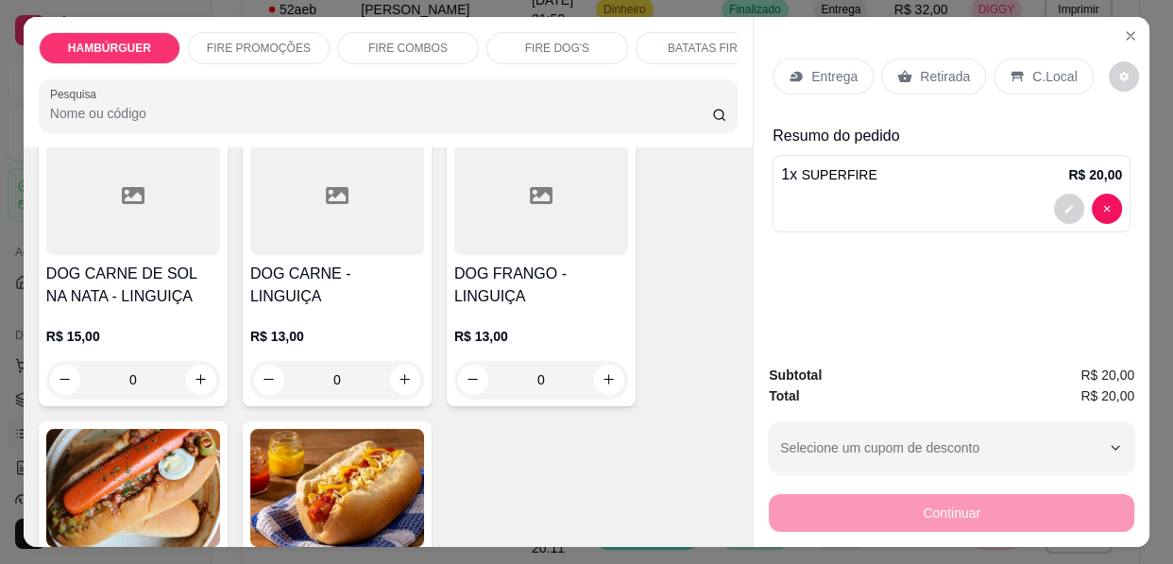
click at [492, 202] on div at bounding box center [541, 196] width 174 height 118
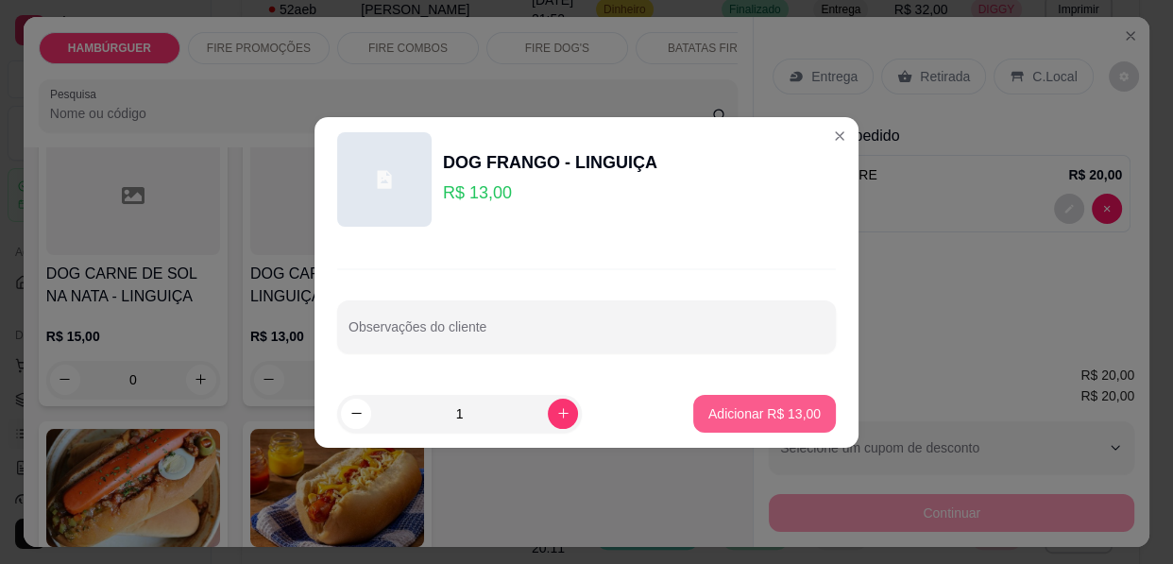
click at [743, 408] on p "Adicionar R$ 13,00" at bounding box center [764, 413] width 112 height 19
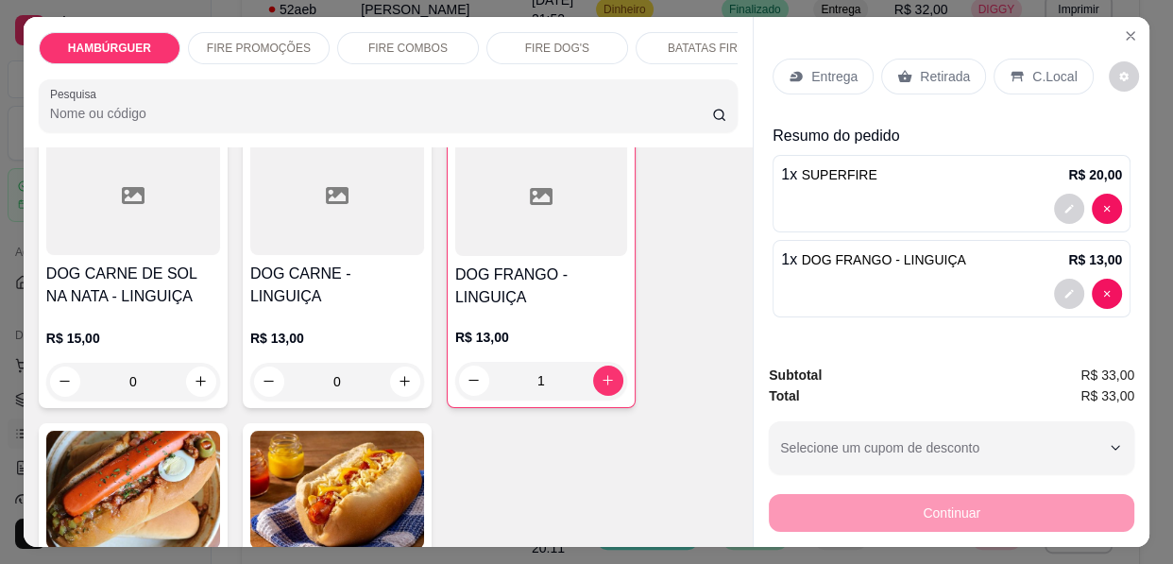
type input "1"
click at [822, 76] on p "Entrega" at bounding box center [834, 76] width 46 height 19
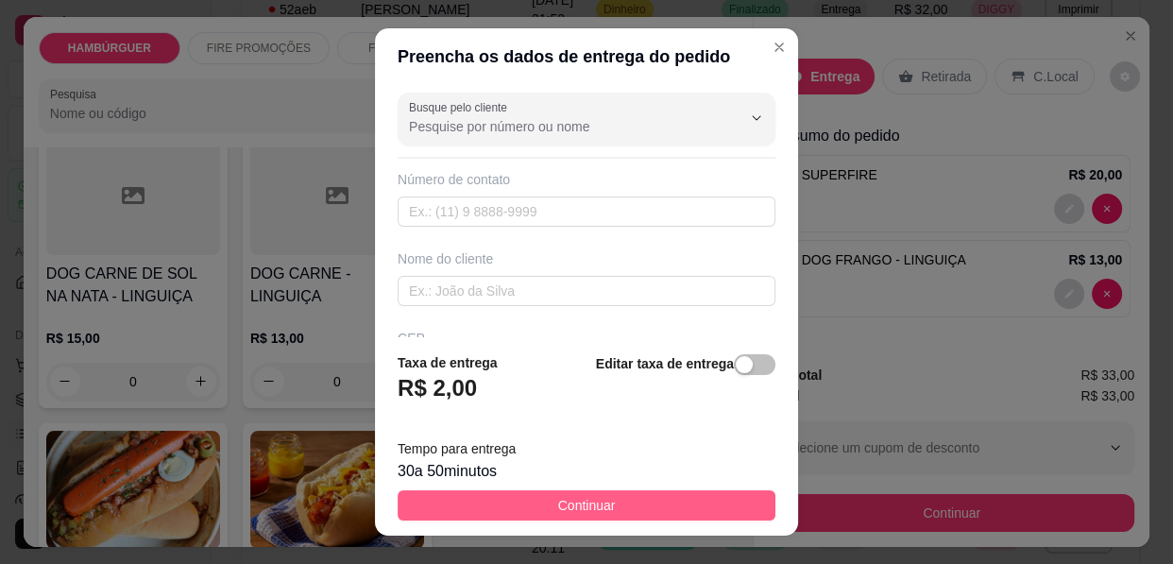
click at [678, 494] on button "Continuar" at bounding box center [587, 505] width 378 height 30
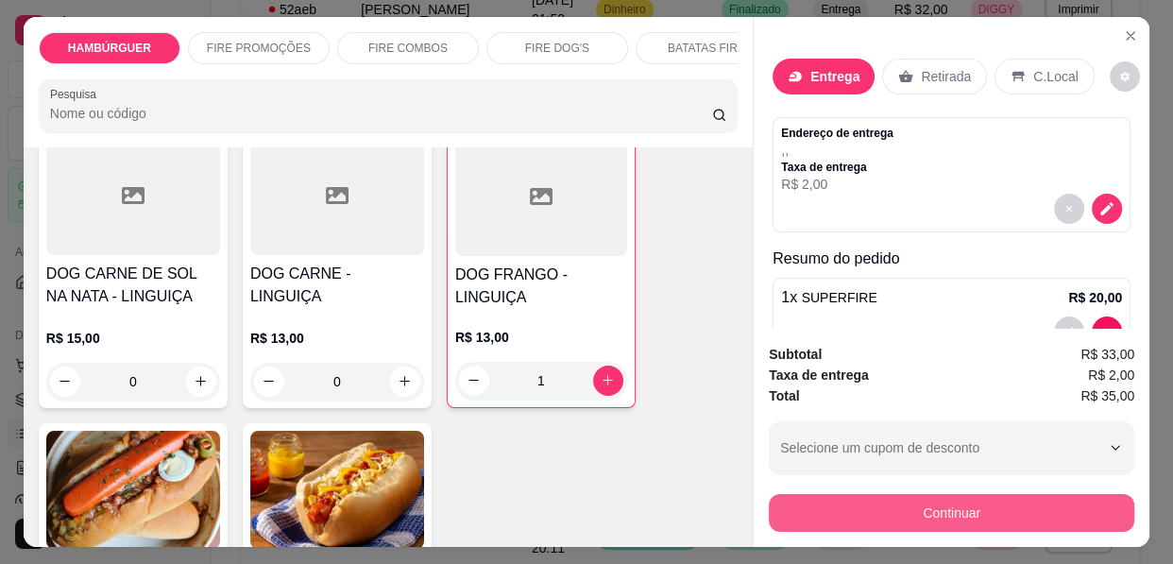
click at [879, 500] on button "Continuar" at bounding box center [951, 513] width 365 height 38
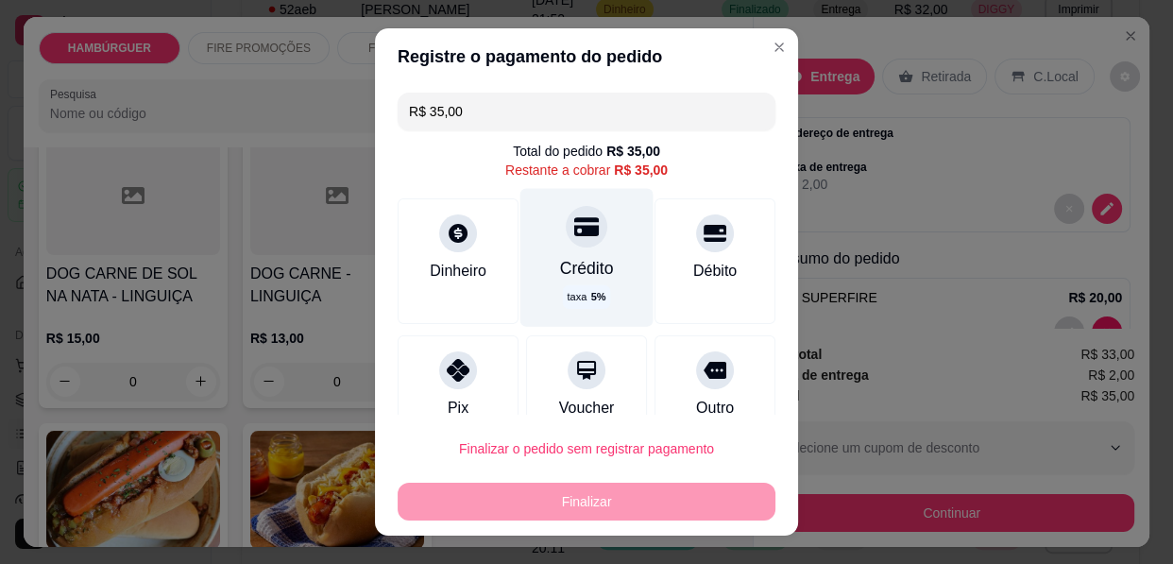
click at [581, 232] on div at bounding box center [587, 227] width 42 height 42
type input "R$ 0,00"
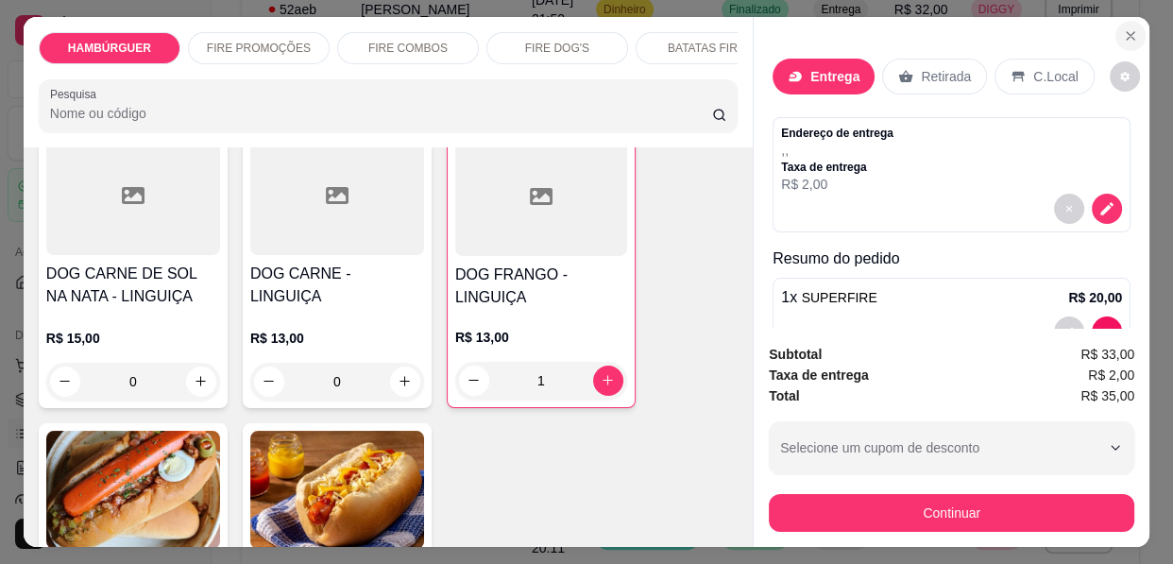
click at [1123, 28] on icon "Close" at bounding box center [1130, 35] width 15 height 15
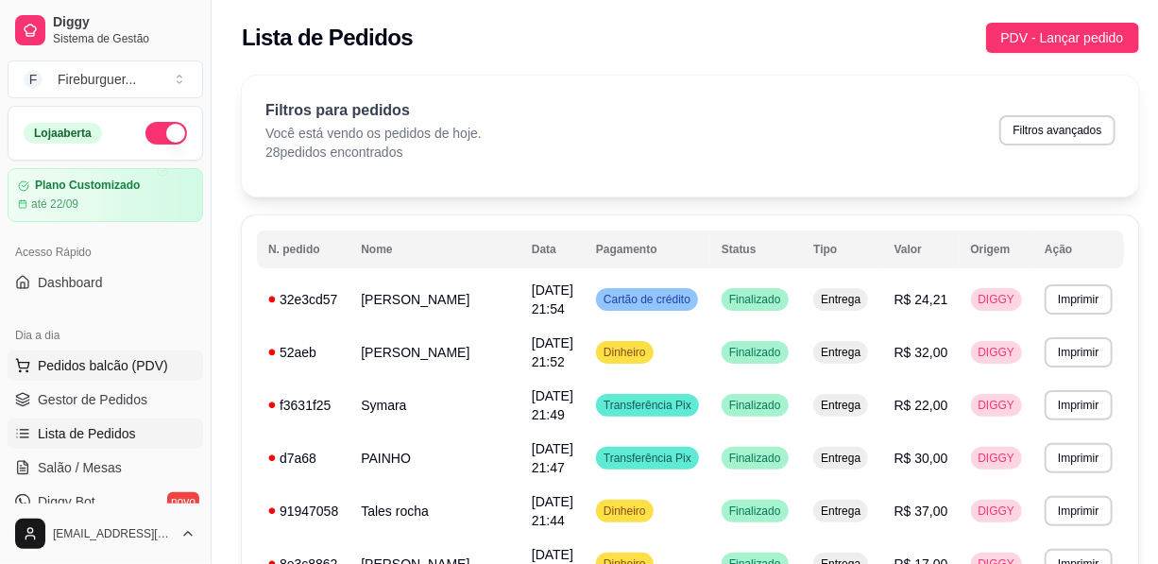
click at [114, 375] on button "Pedidos balcão (PDV)" at bounding box center [105, 365] width 195 height 30
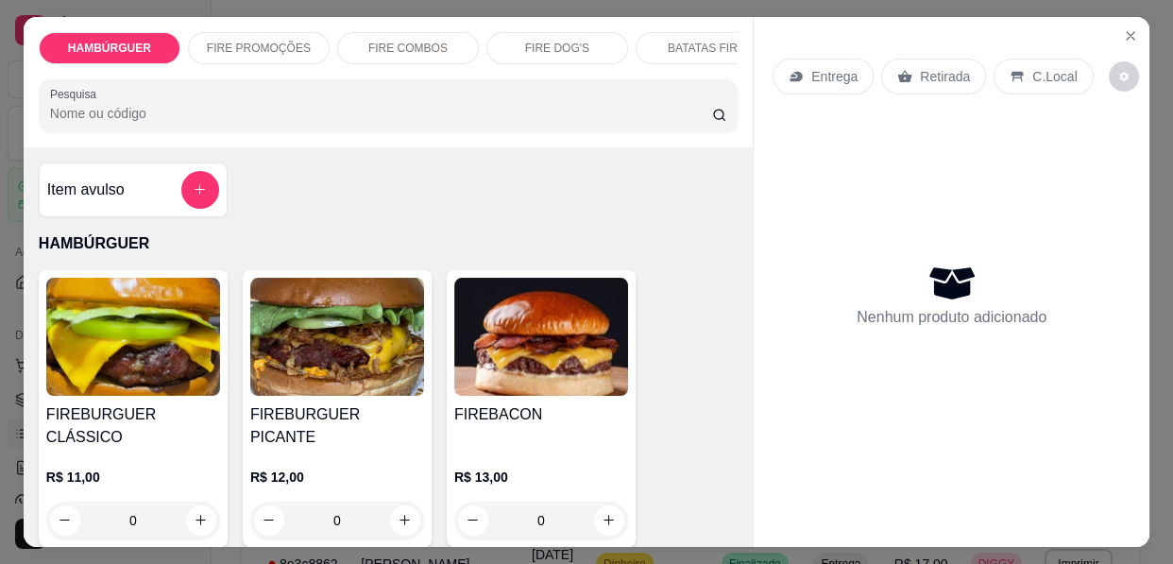
scroll to position [171, 0]
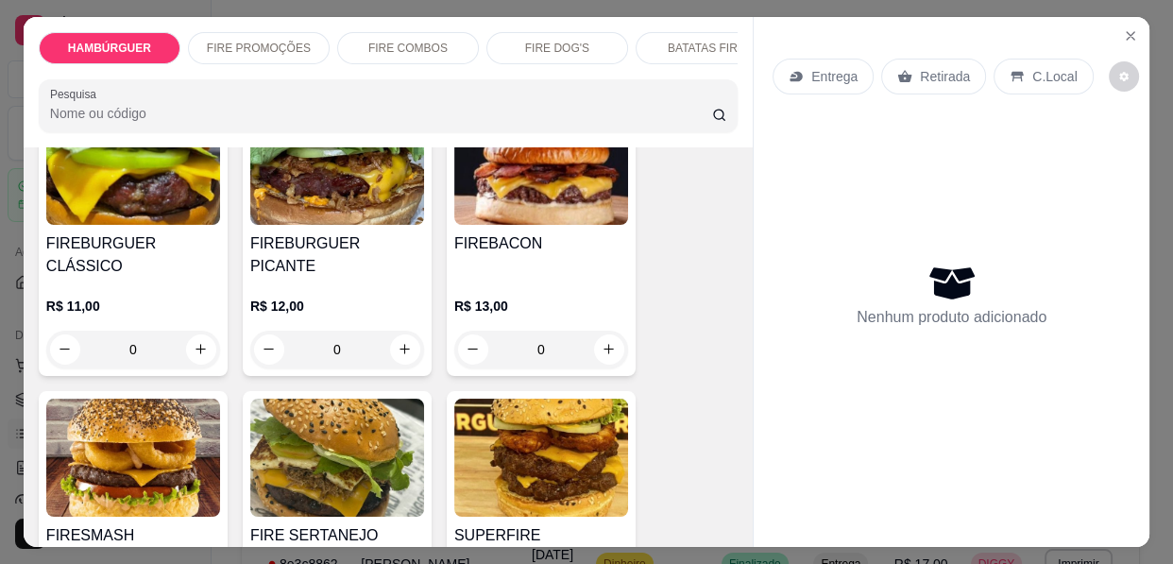
click at [551, 435] on img at bounding box center [541, 457] width 174 height 118
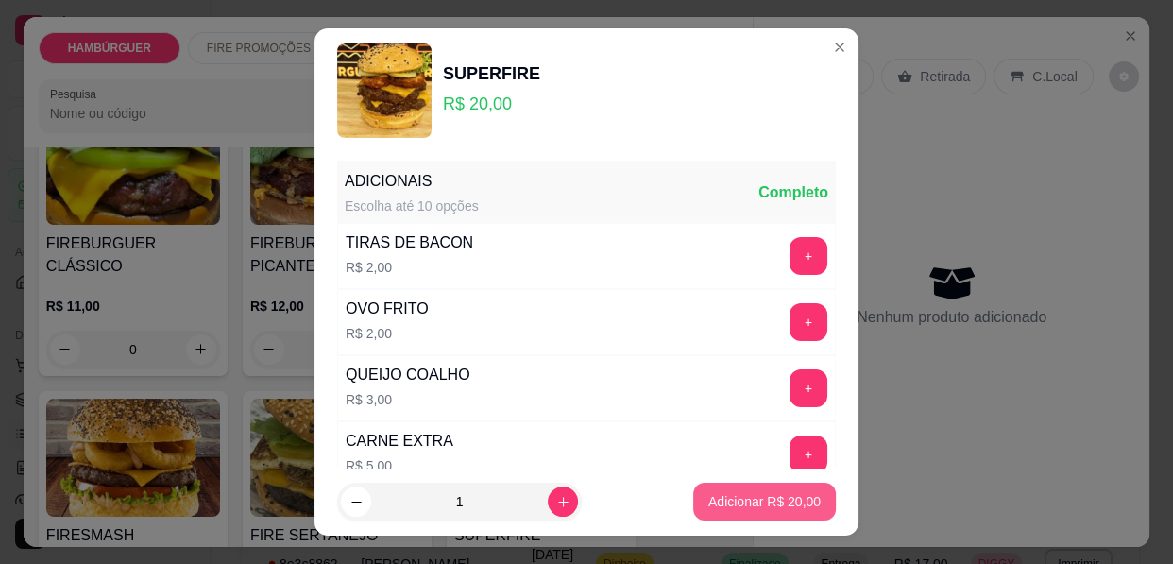
click at [751, 506] on p "Adicionar R$ 20,00" at bounding box center [764, 501] width 112 height 19
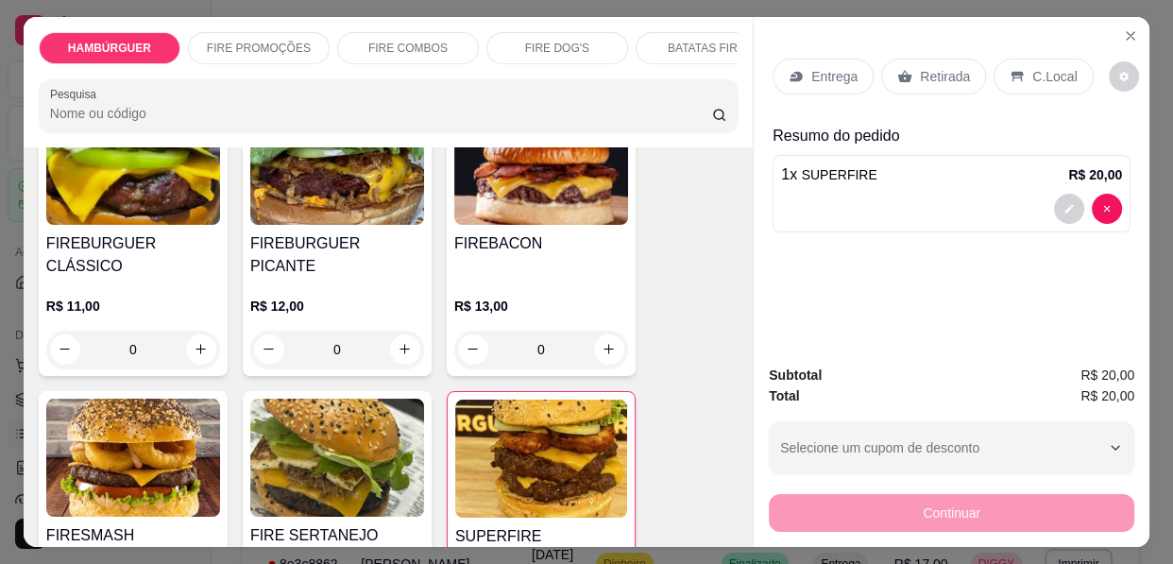
type input "1"
click at [920, 67] on p "Retirada" at bounding box center [945, 76] width 50 height 19
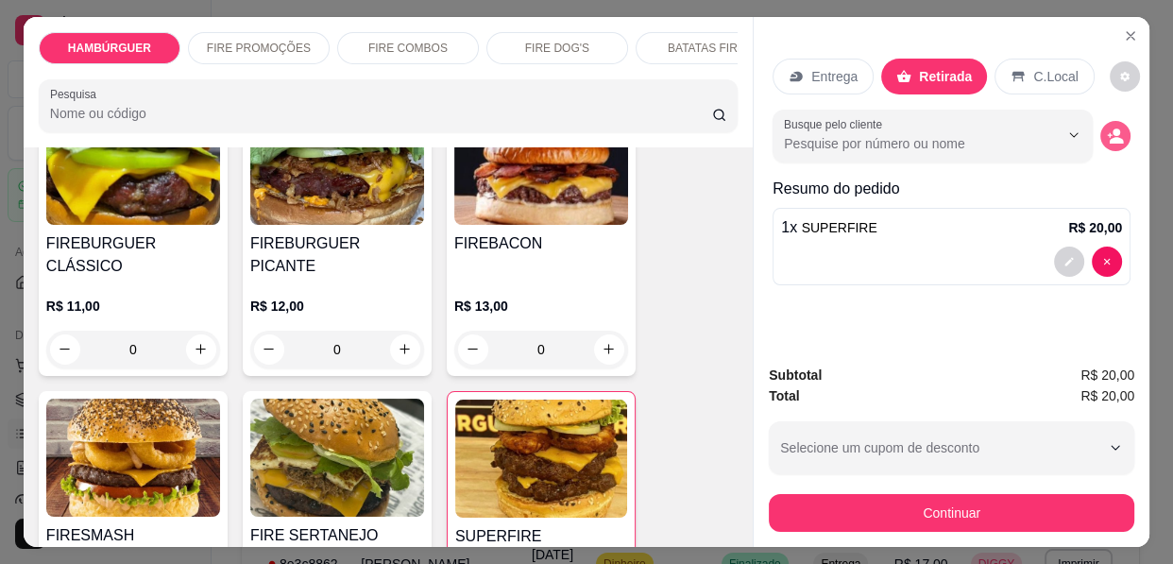
click at [1107, 127] on icon "decrease-product-quantity" at bounding box center [1115, 135] width 17 height 17
click at [821, 67] on p "Entrega" at bounding box center [834, 76] width 46 height 19
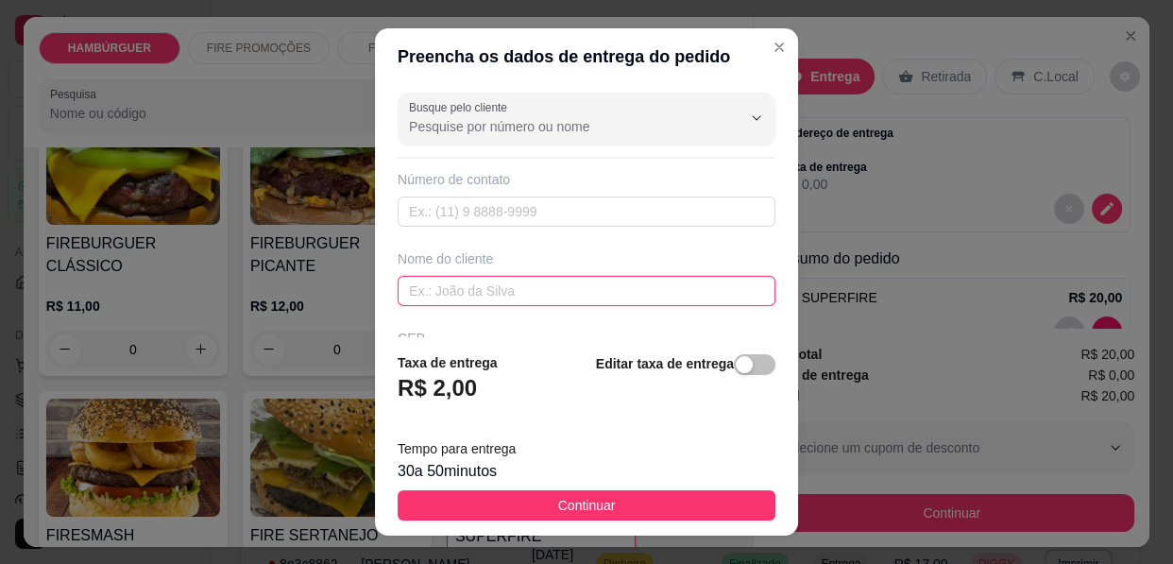
click at [553, 290] on input "text" at bounding box center [587, 291] width 378 height 30
type input "MARILIA"
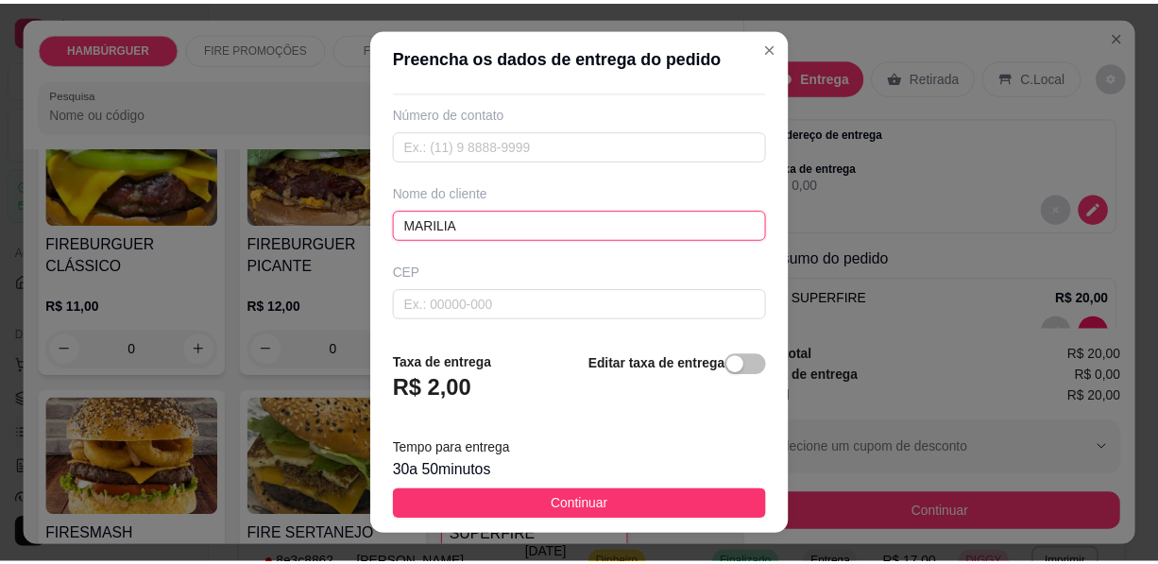
scroll to position [85, 0]
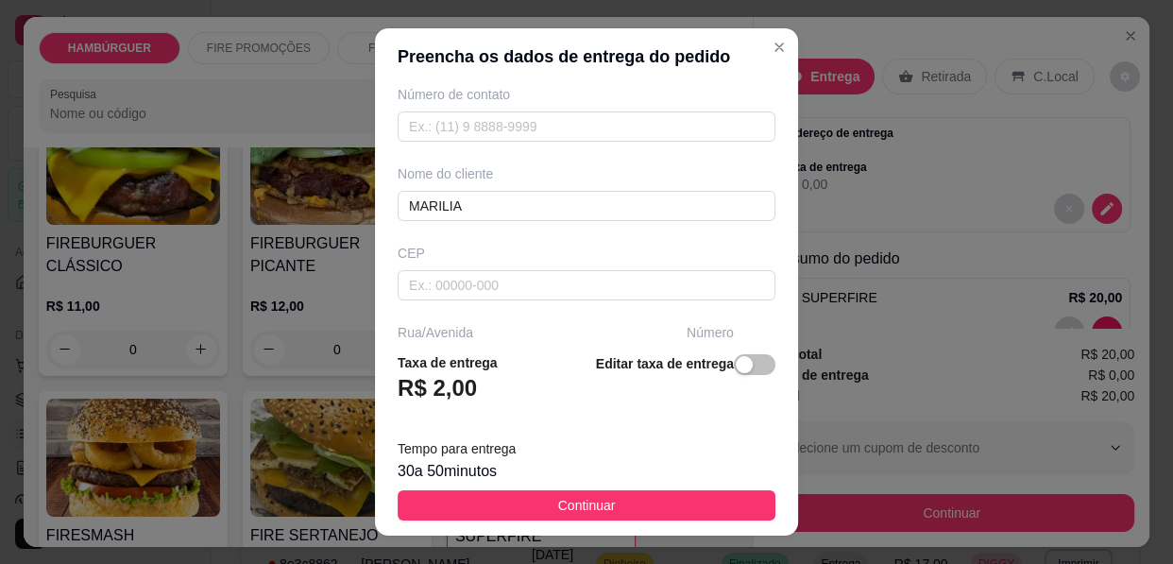
click at [633, 503] on button "Continuar" at bounding box center [587, 505] width 378 height 30
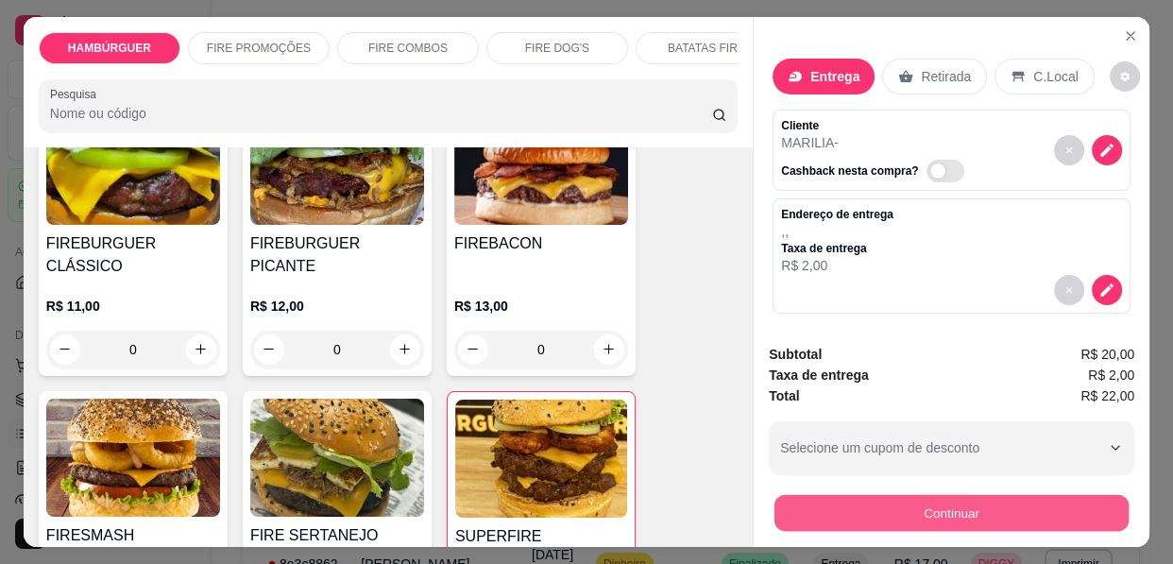
click at [906, 502] on button "Continuar" at bounding box center [951, 513] width 354 height 37
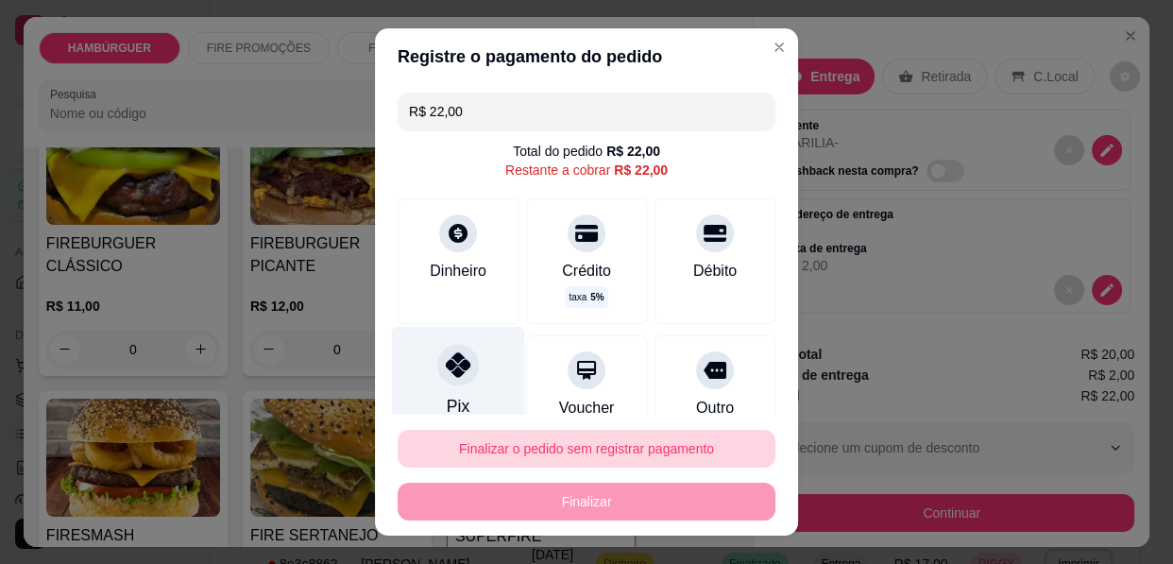
click at [412, 372] on div "Pix" at bounding box center [458, 382] width 133 height 110
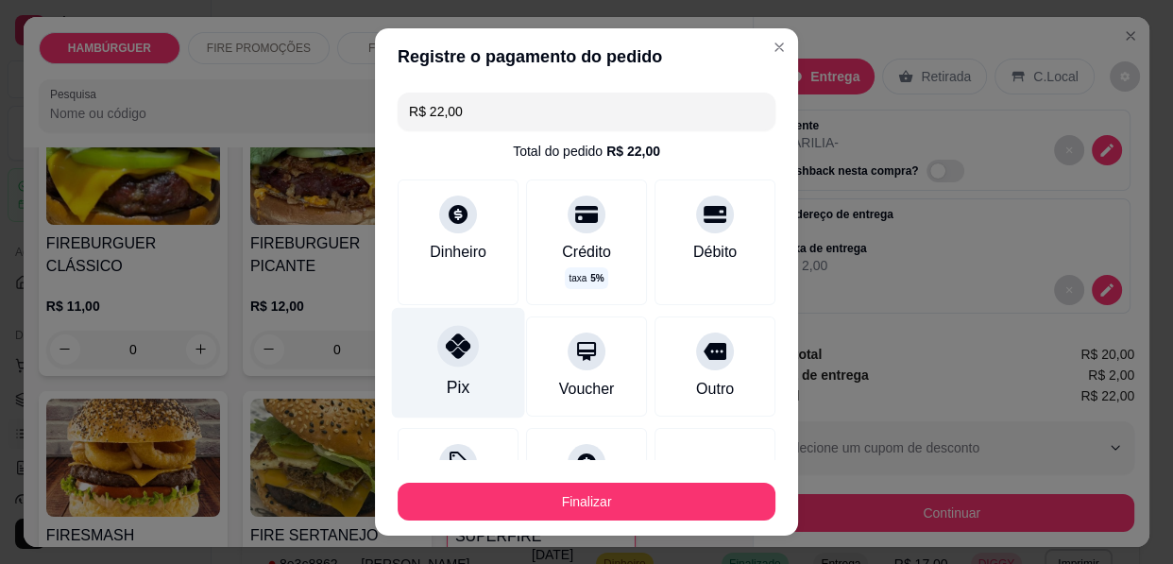
type input "R$ 0,00"
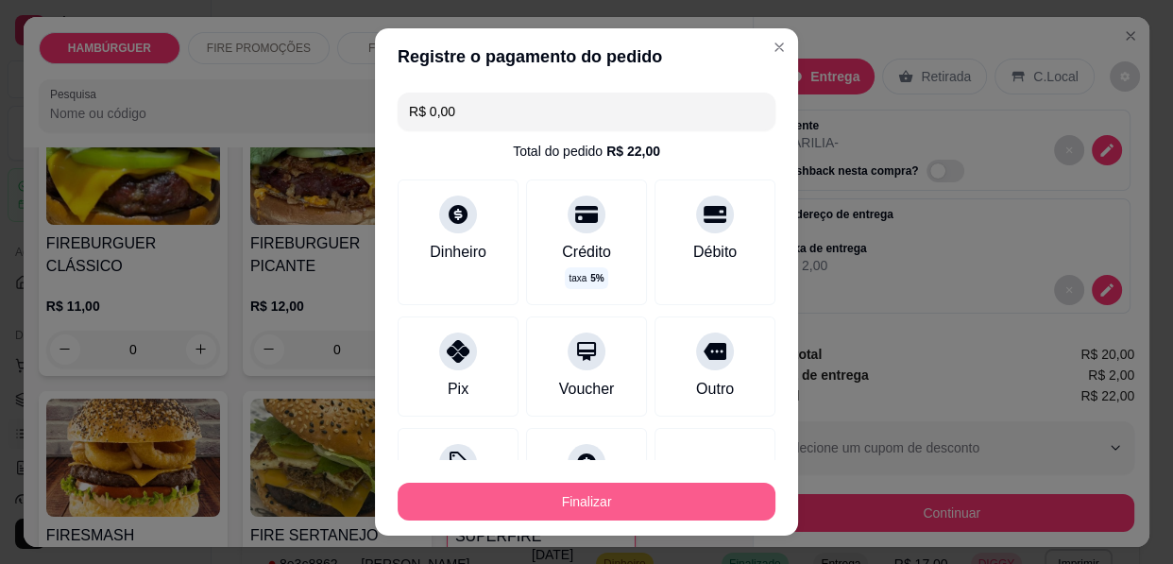
click at [615, 507] on button "Finalizar" at bounding box center [587, 502] width 378 height 38
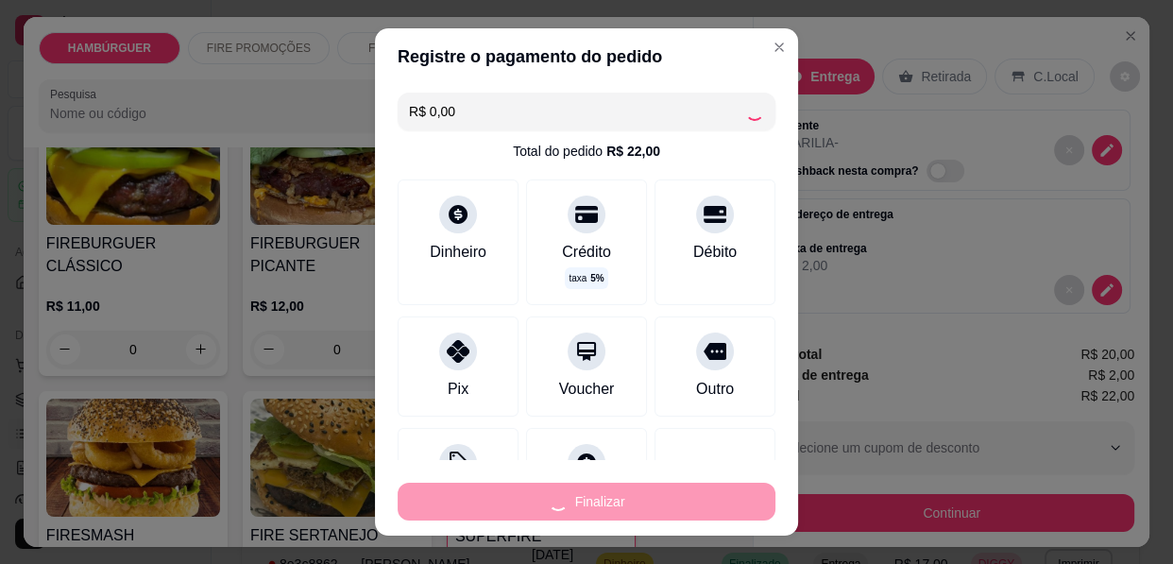
type input "0"
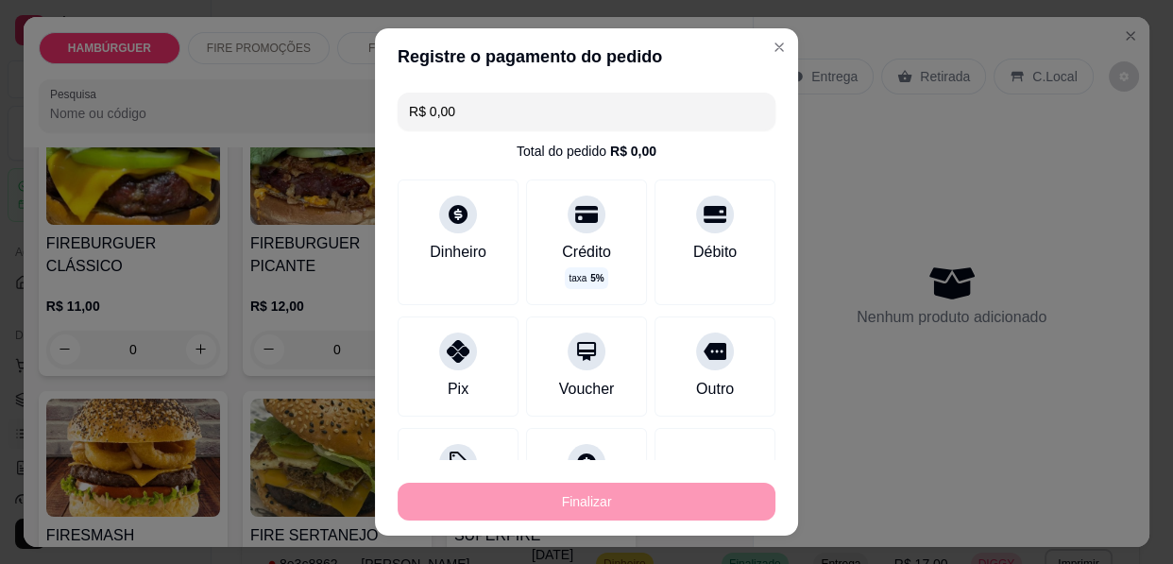
type input "-R$ 22,00"
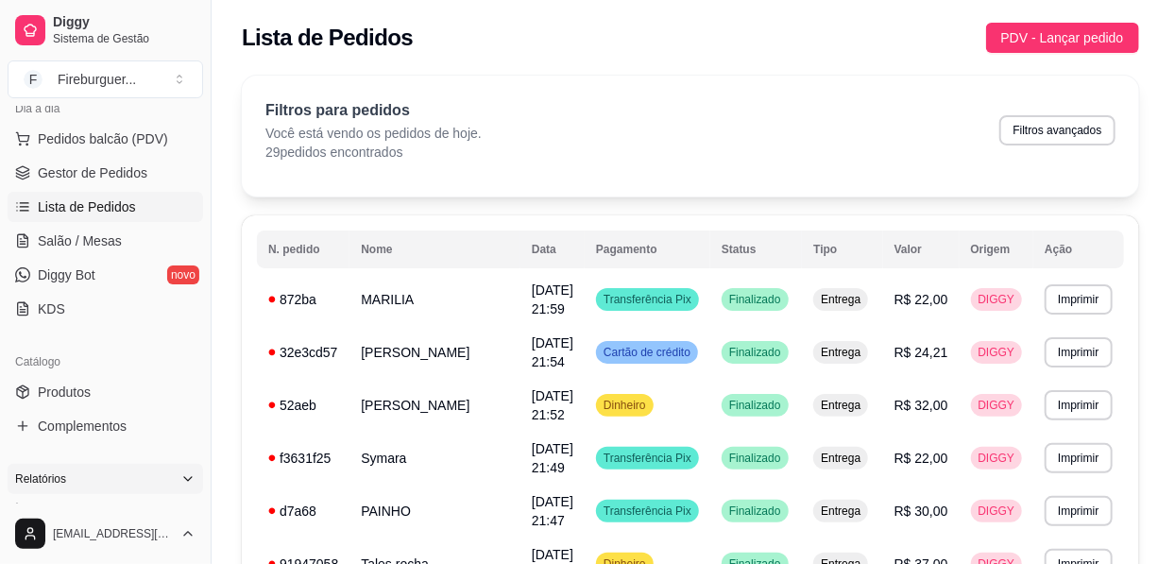
scroll to position [257, 0]
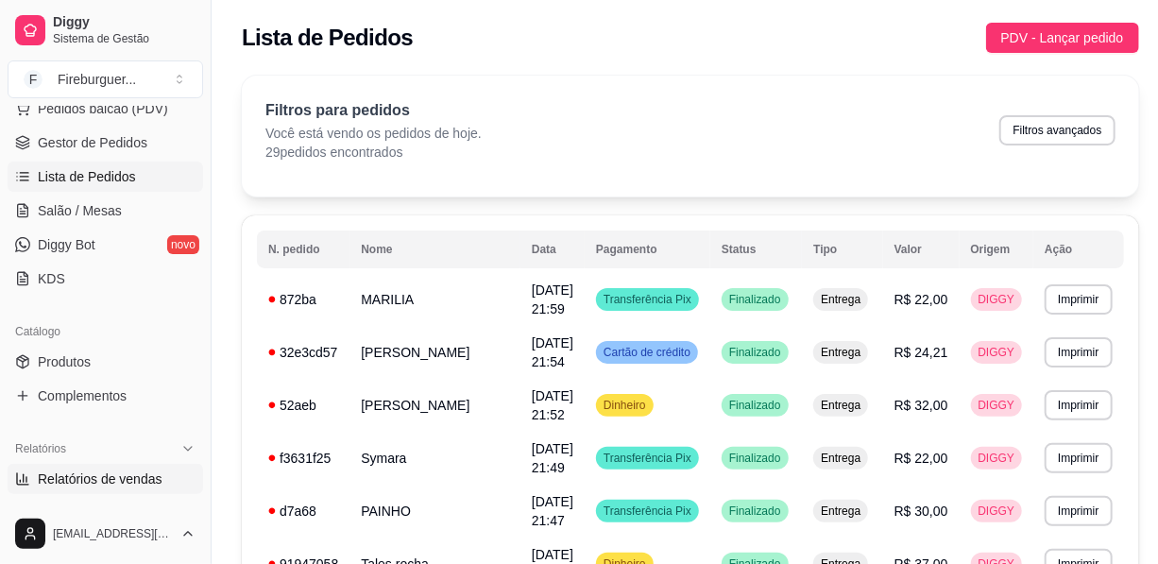
click at [116, 483] on span "Relatórios de vendas" at bounding box center [100, 478] width 125 height 19
select select "ALL"
select select "0"
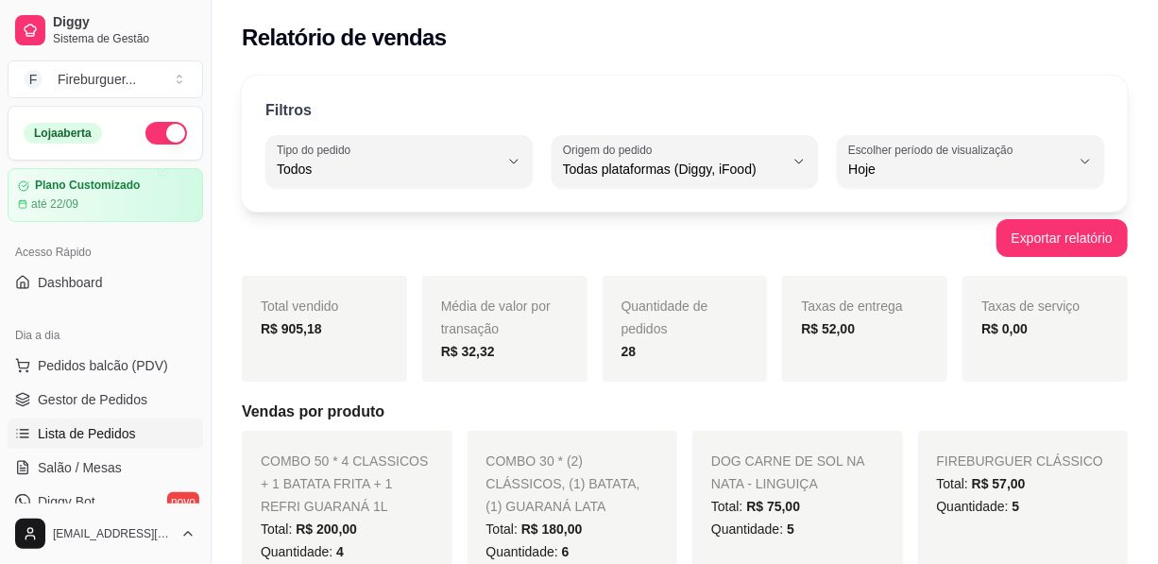
click at [103, 424] on span "Lista de Pedidos" at bounding box center [87, 433] width 98 height 19
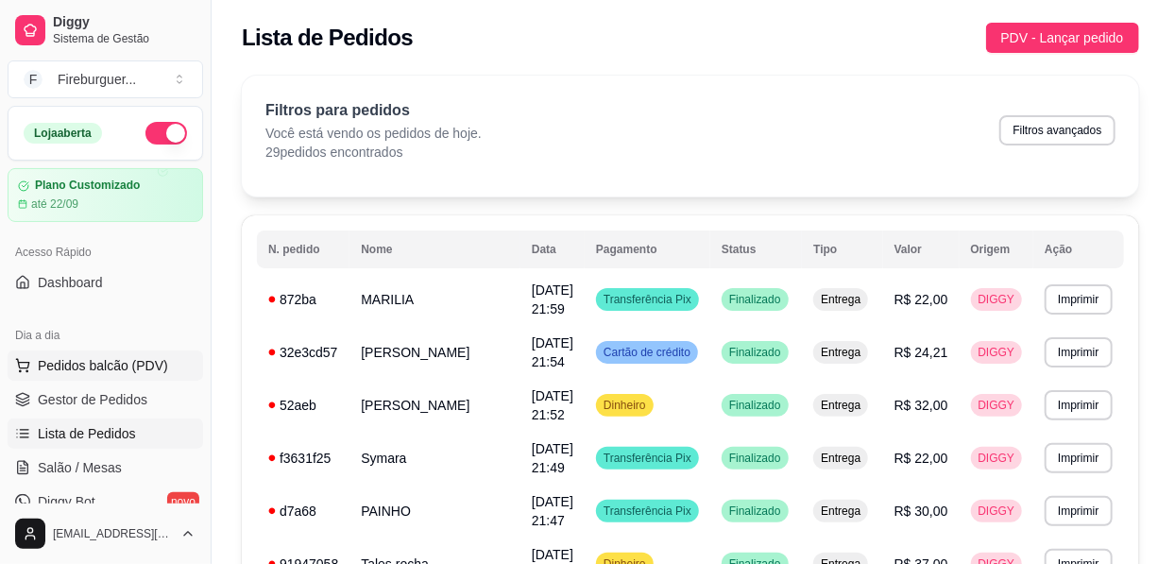
click at [99, 368] on span "Pedidos balcão (PDV)" at bounding box center [103, 365] width 130 height 19
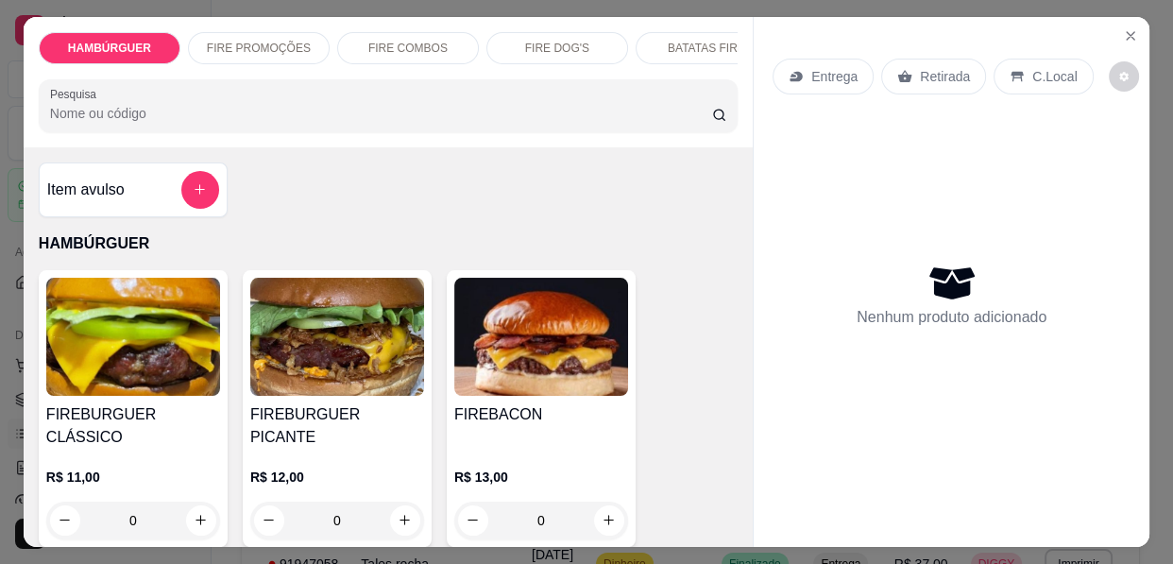
click at [1123, 28] on icon "Close" at bounding box center [1130, 35] width 15 height 15
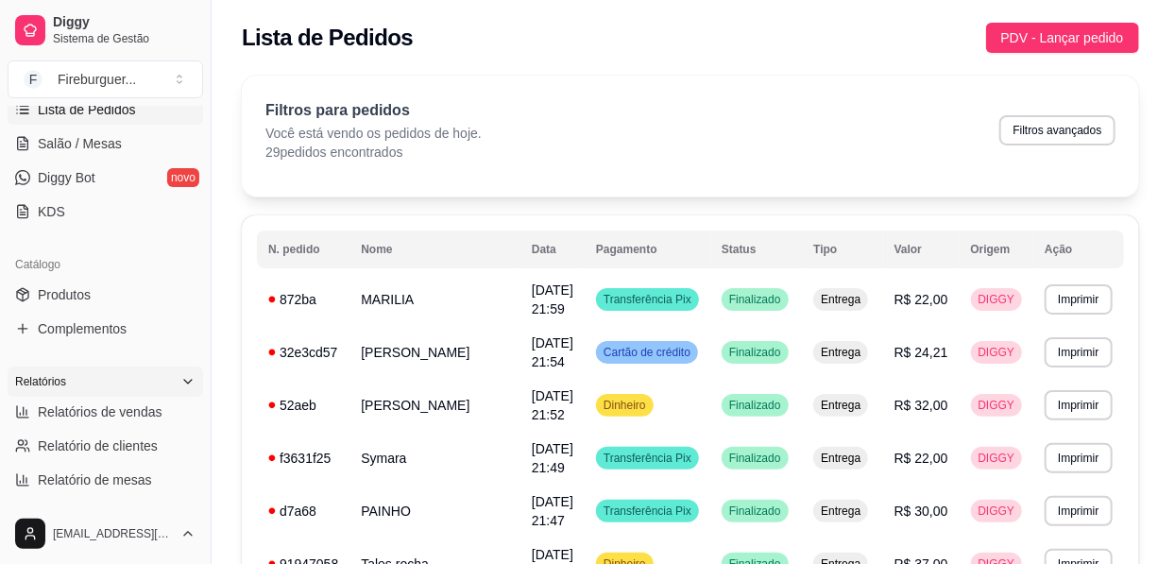
scroll to position [328, 0]
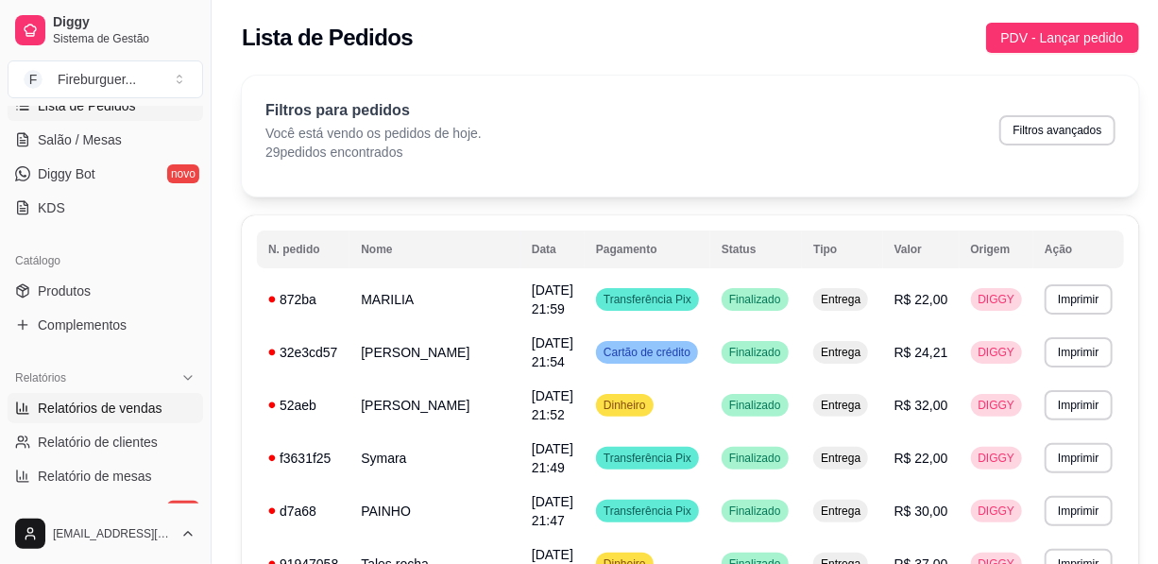
click at [96, 405] on span "Relatórios de vendas" at bounding box center [100, 407] width 125 height 19
select select "ALL"
select select "0"
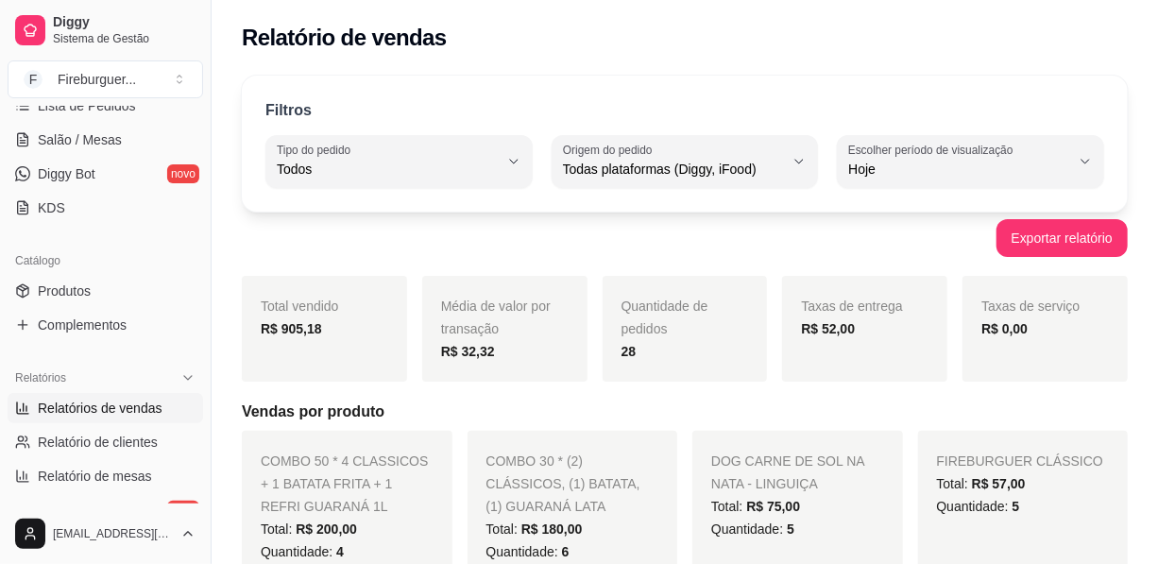
drag, startPoint x: 202, startPoint y: 321, endPoint x: 245, endPoint y: 284, distance: 56.2
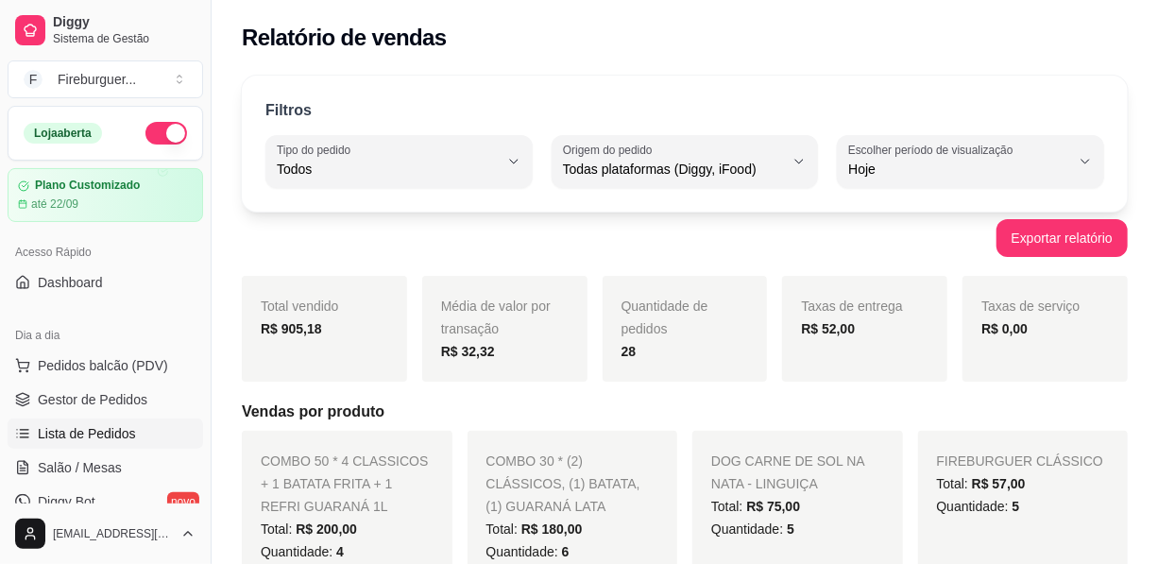
click at [99, 425] on span "Lista de Pedidos" at bounding box center [87, 433] width 98 height 19
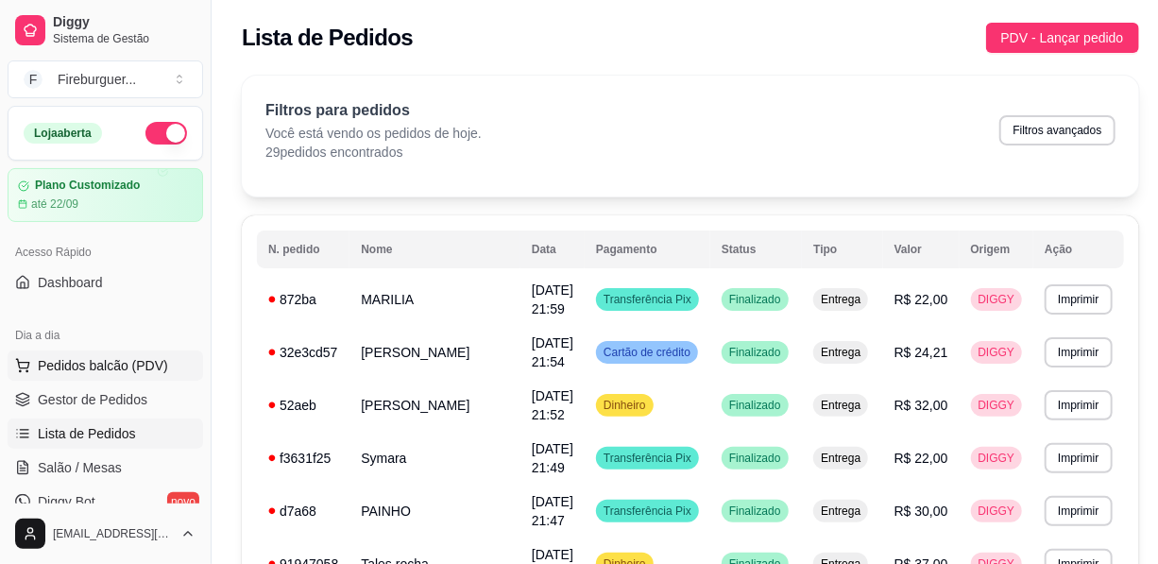
click at [99, 363] on span "Pedidos balcão (PDV)" at bounding box center [103, 365] width 130 height 19
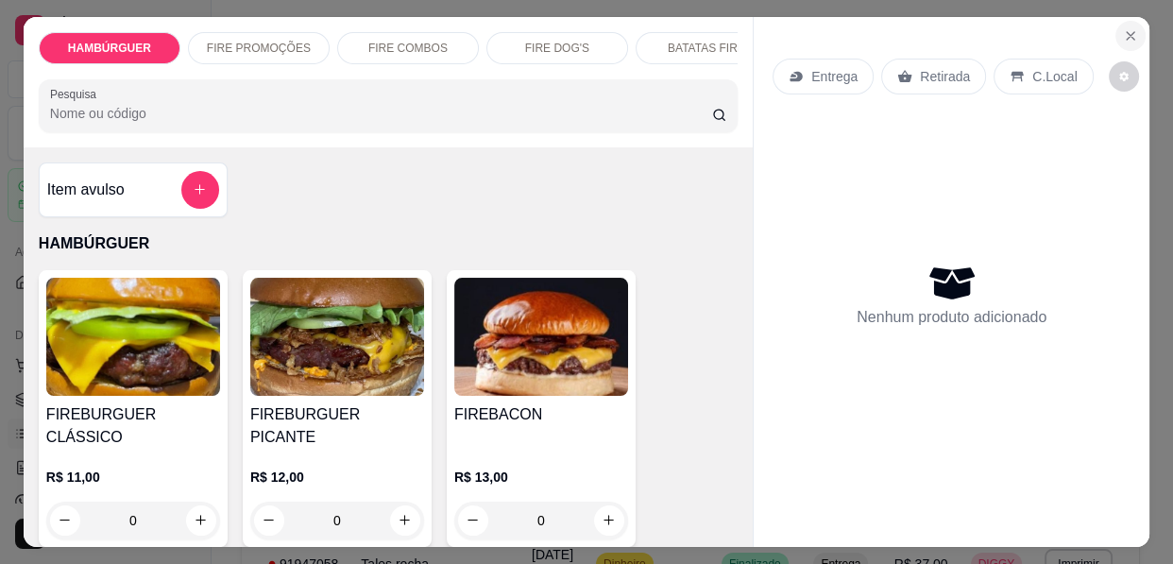
click at [1127, 32] on icon "Close" at bounding box center [1131, 36] width 8 height 8
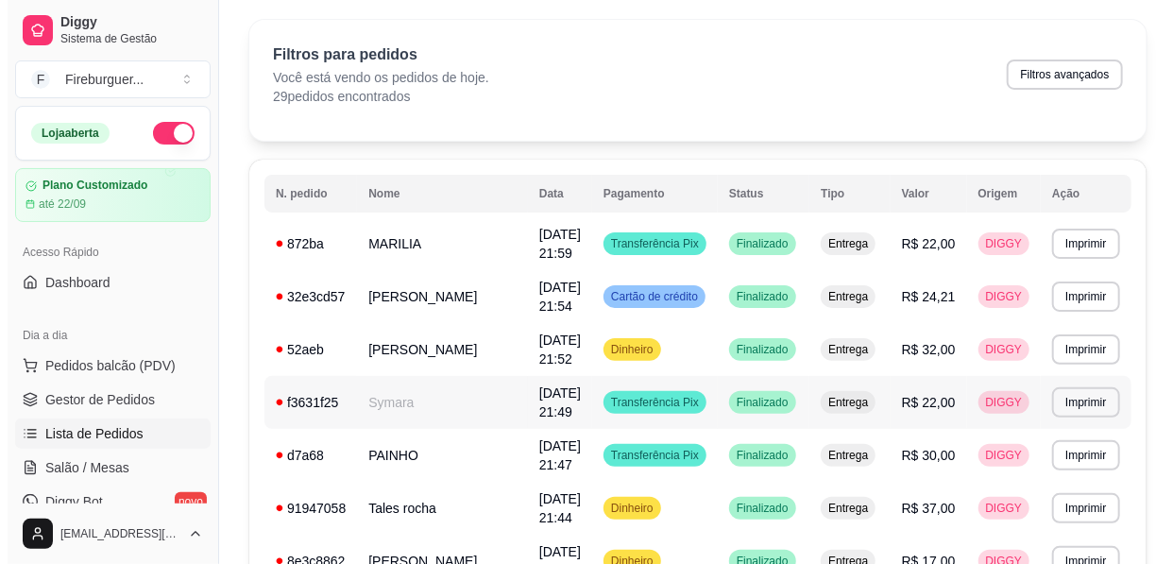
scroll to position [85, 0]
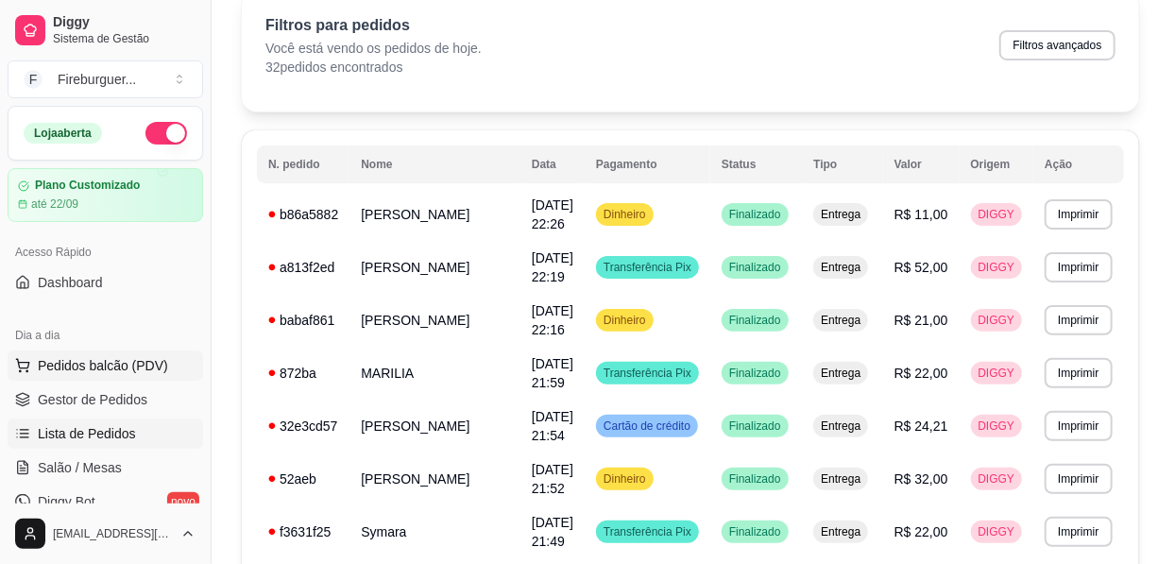
click at [112, 367] on span "Pedidos balcão (PDV)" at bounding box center [103, 365] width 130 height 19
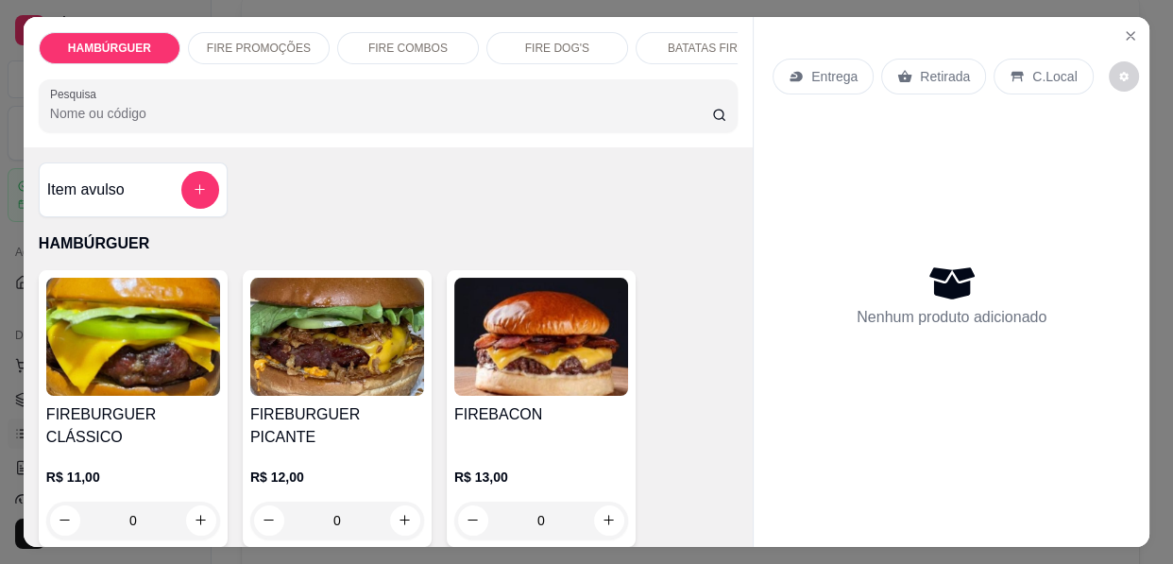
scroll to position [85, 0]
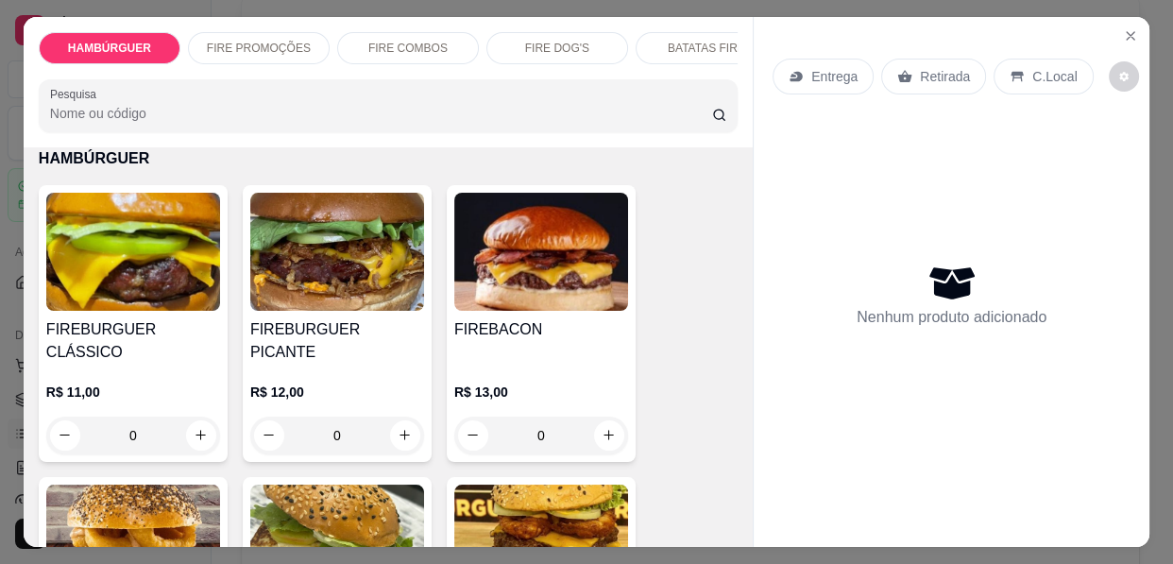
click at [529, 339] on h4 "FIREBACON" at bounding box center [541, 329] width 174 height 23
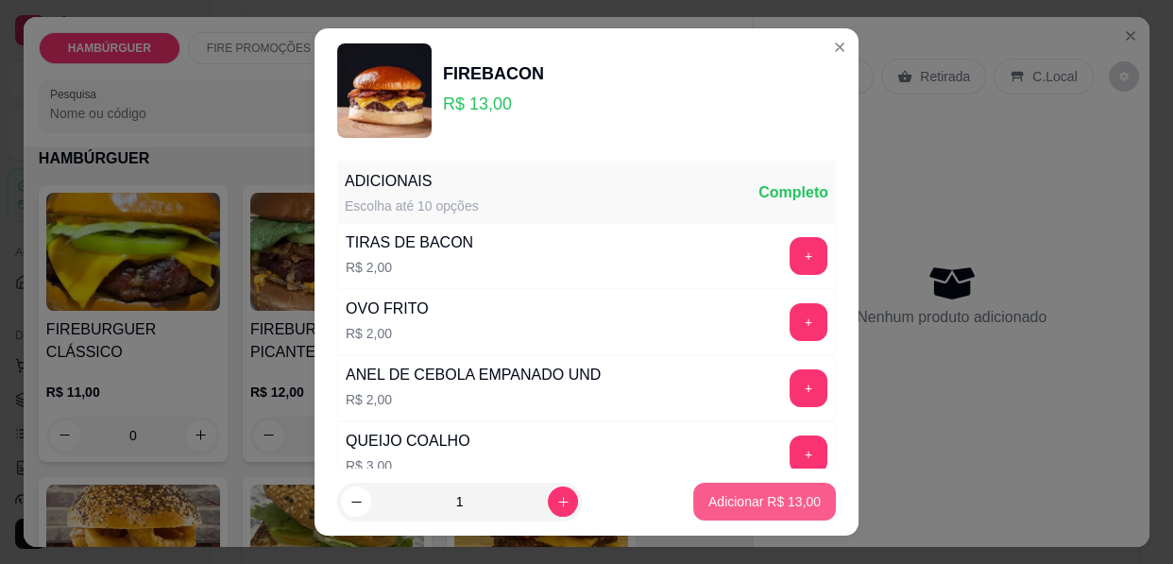
click at [754, 516] on button "Adicionar R$ 13,00" at bounding box center [764, 502] width 143 height 38
type input "1"
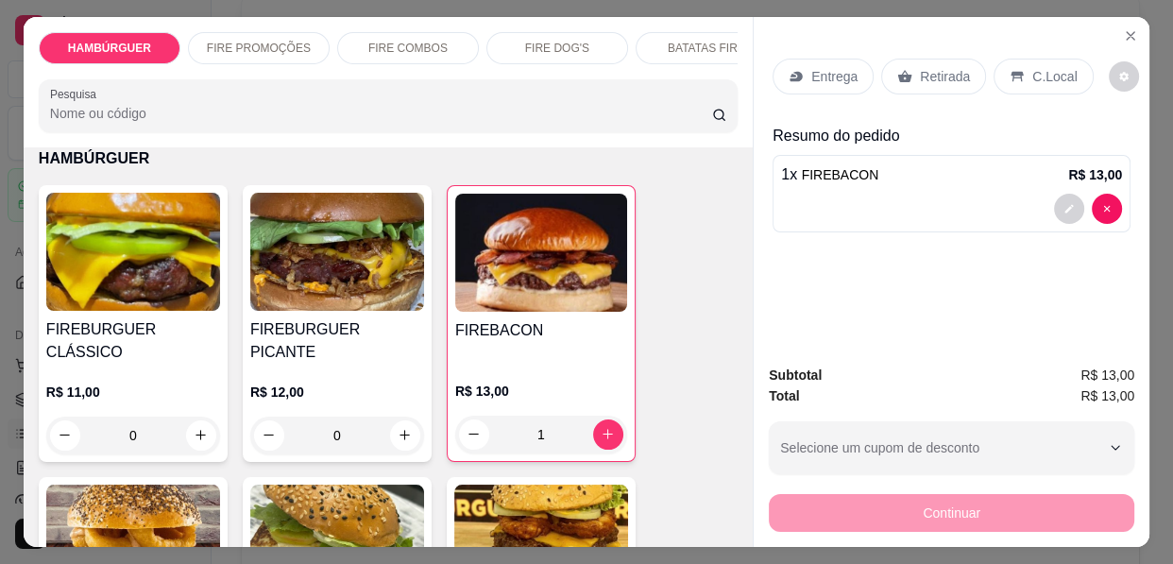
click at [320, 271] on img at bounding box center [337, 252] width 174 height 118
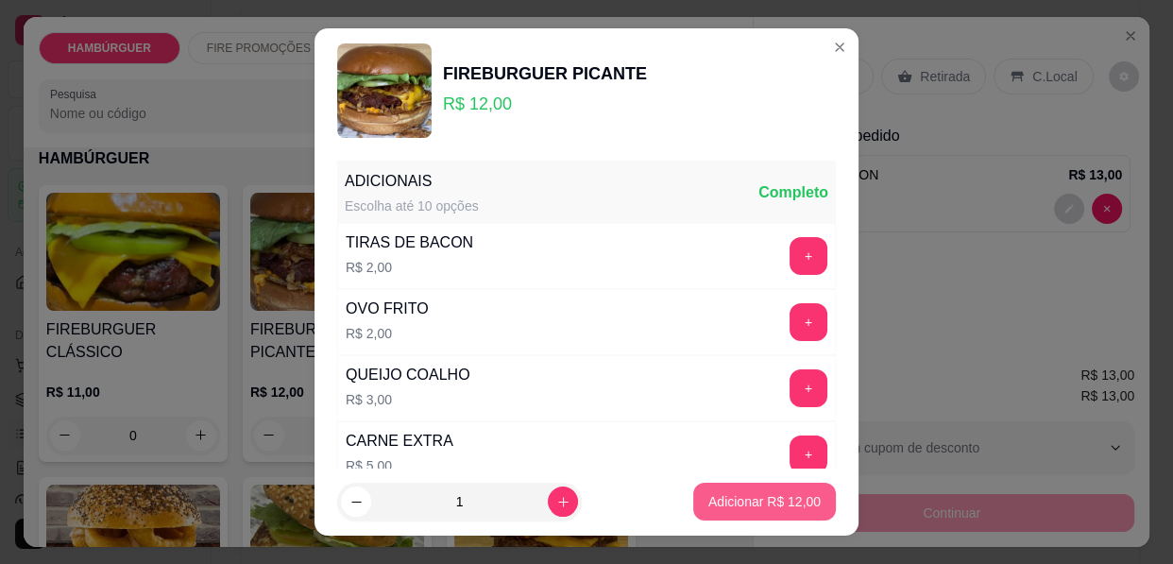
click at [730, 500] on p "Adicionar R$ 12,00" at bounding box center [764, 501] width 112 height 19
type input "1"
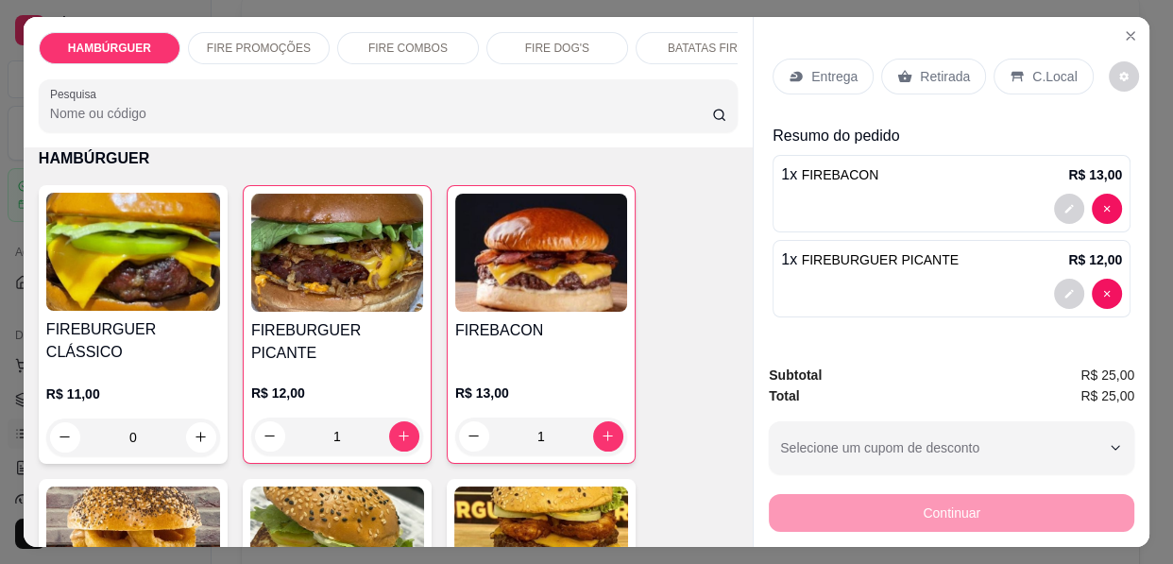
click at [821, 59] on div "Entrega" at bounding box center [822, 77] width 101 height 36
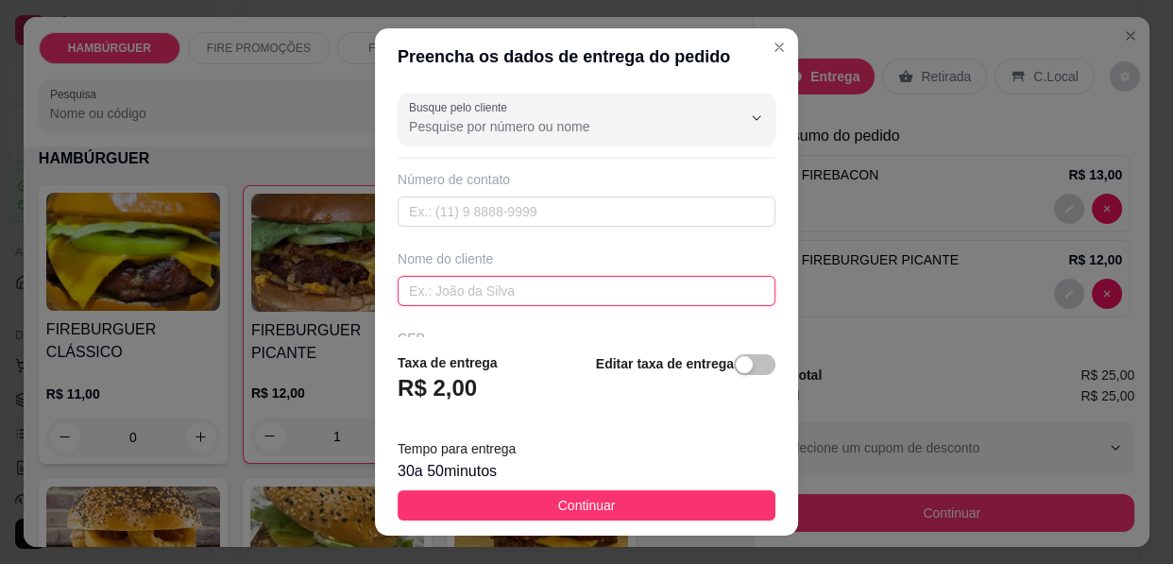
click at [566, 291] on input "text" at bounding box center [587, 291] width 378 height 30
type input "MARCILIO"
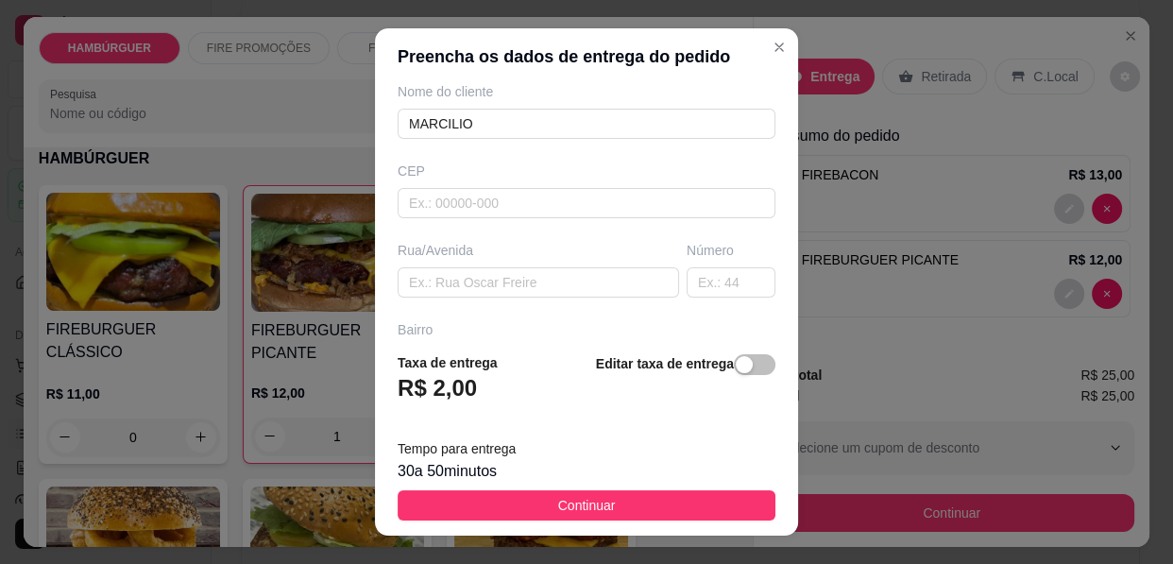
scroll to position [170, 0]
click at [524, 273] on input "text" at bounding box center [538, 279] width 281 height 30
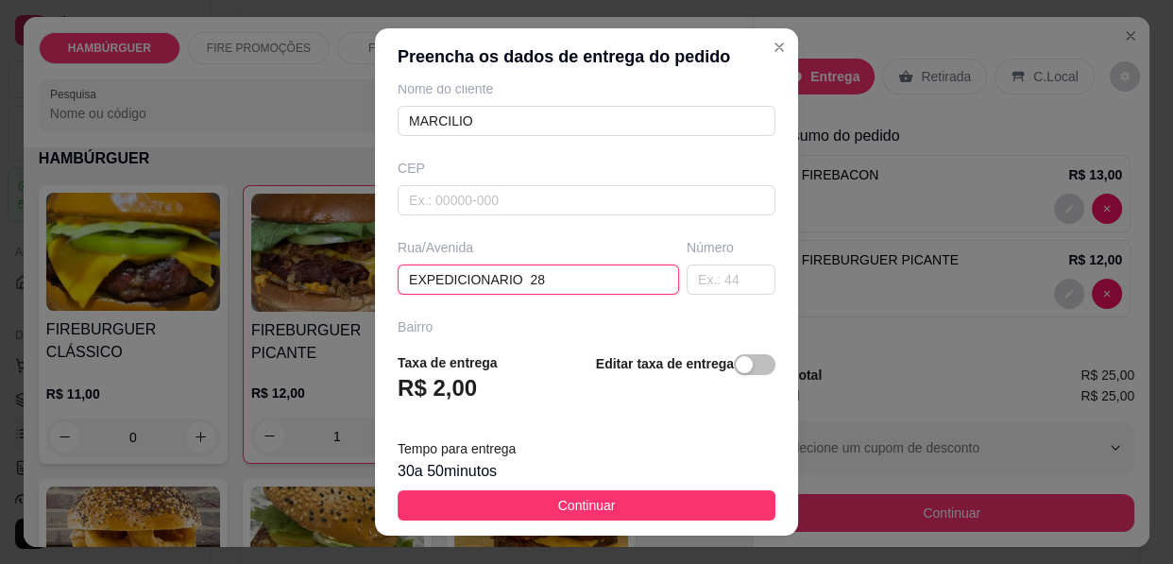
type input "EXPEDICIONARIO 282"
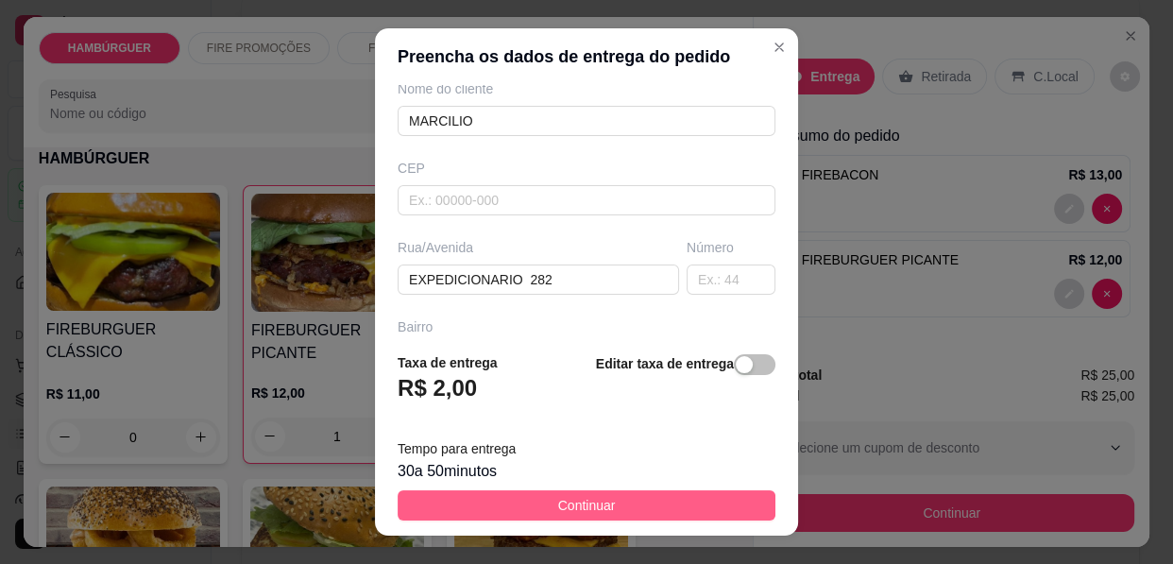
click at [576, 490] on button "Continuar" at bounding box center [587, 505] width 378 height 30
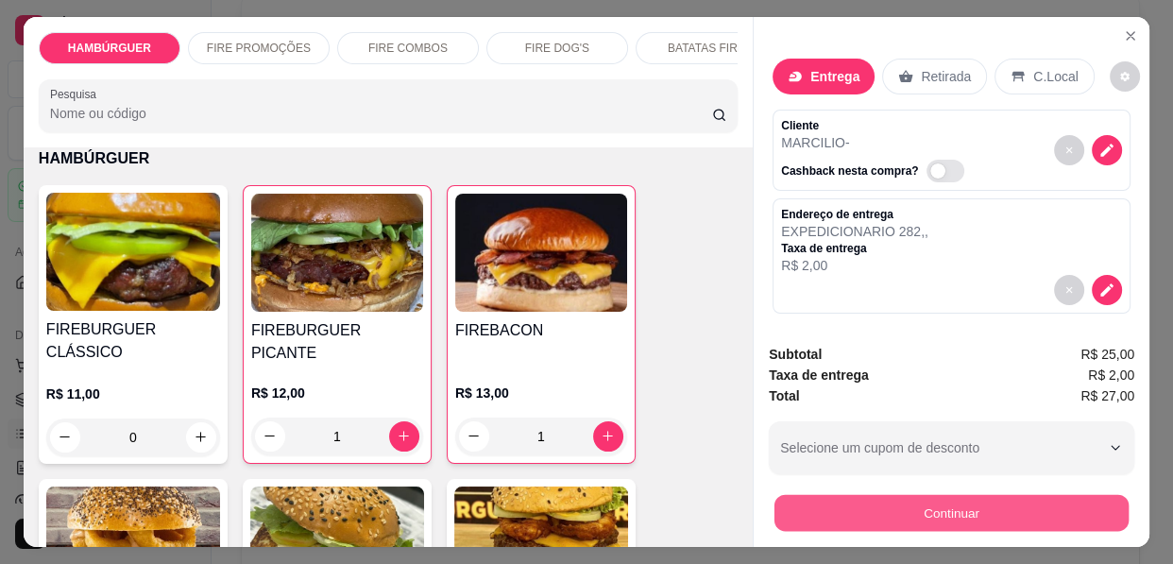
click at [938, 503] on button "Continuar" at bounding box center [951, 513] width 354 height 37
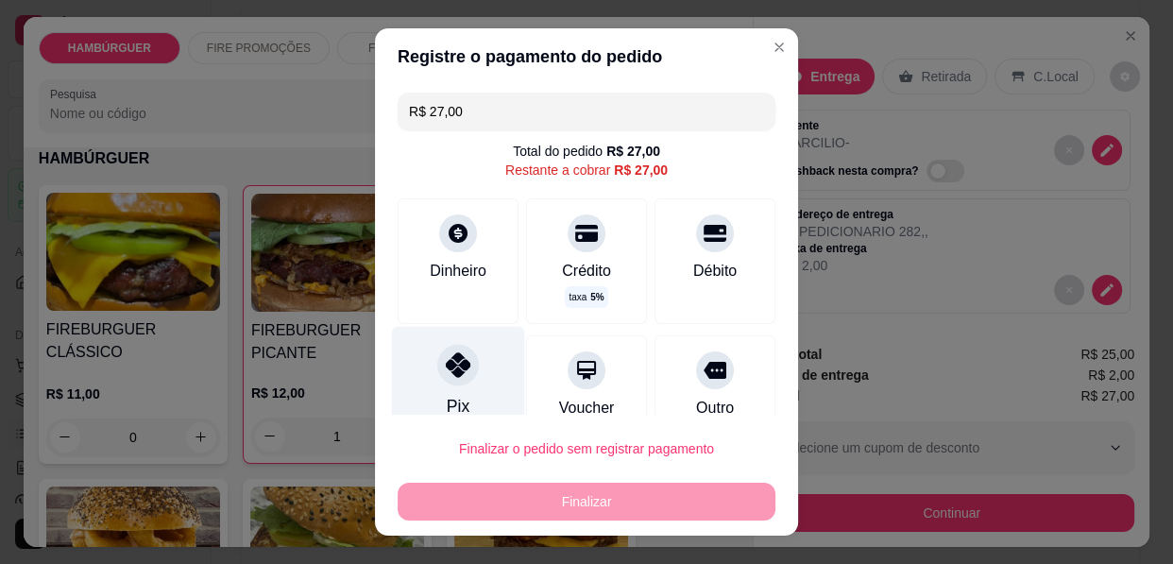
click at [459, 387] on div "Pix" at bounding box center [458, 382] width 133 height 110
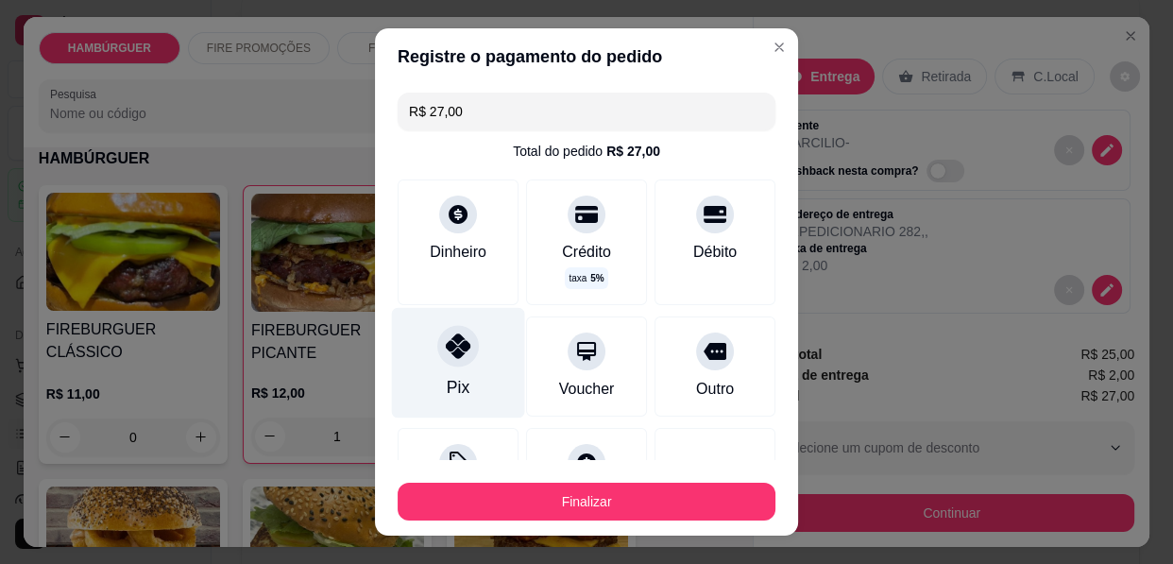
type input "R$ 0,00"
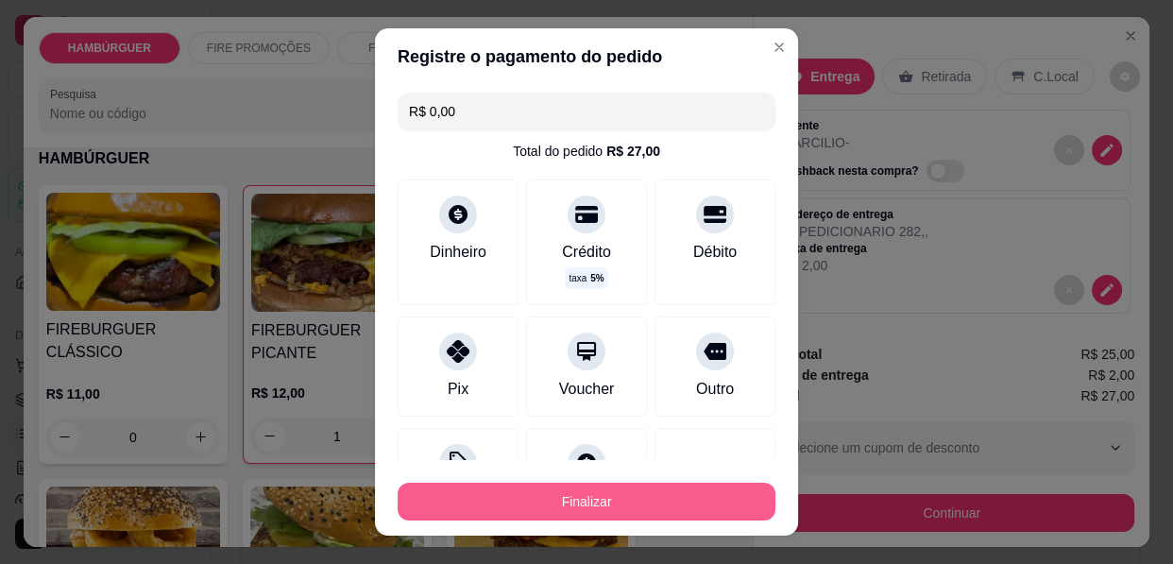
click at [607, 501] on button "Finalizar" at bounding box center [587, 502] width 378 height 38
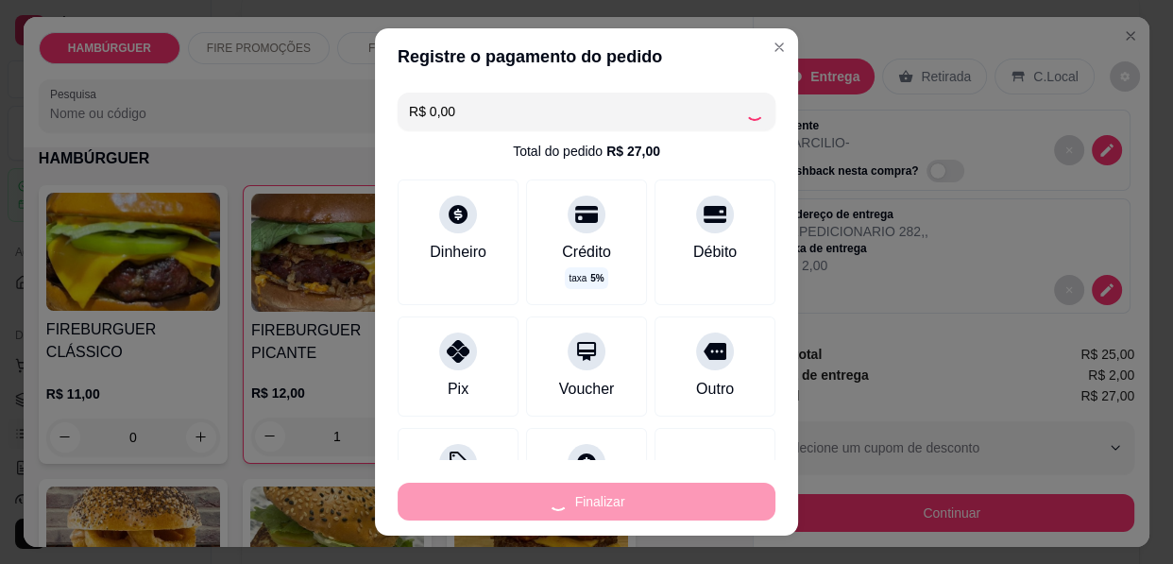
type input "0"
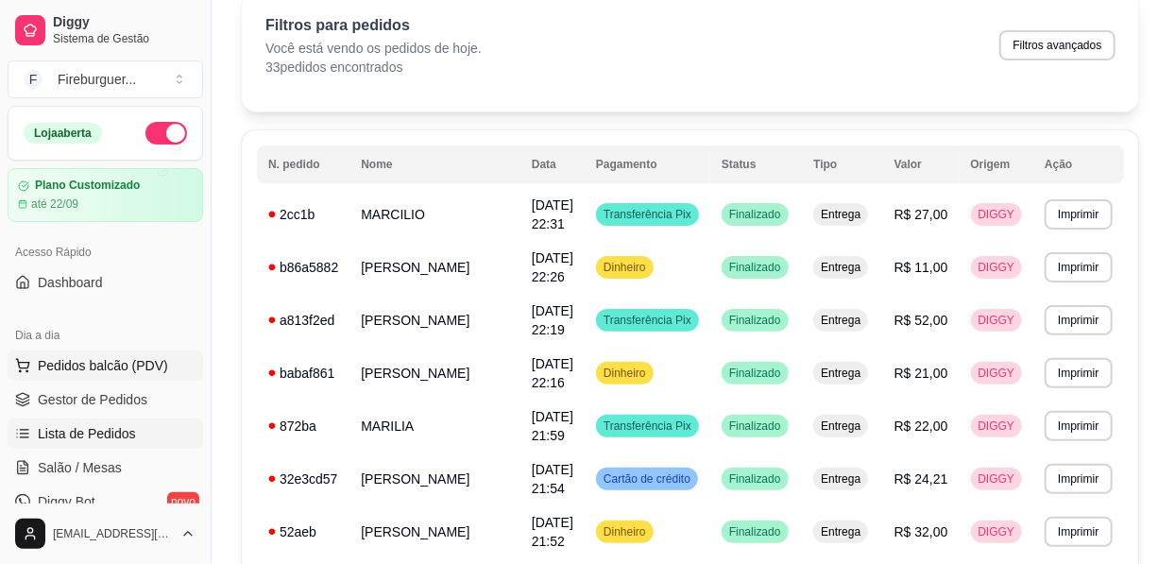
click at [141, 356] on span "Pedidos balcão (PDV)" at bounding box center [103, 365] width 130 height 19
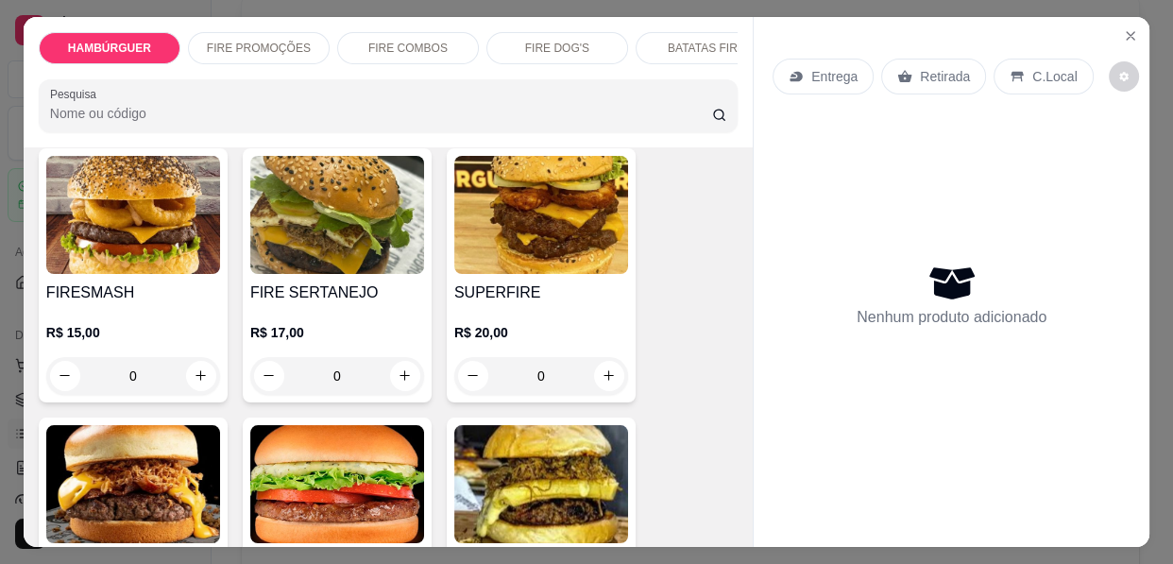
scroll to position [429, 0]
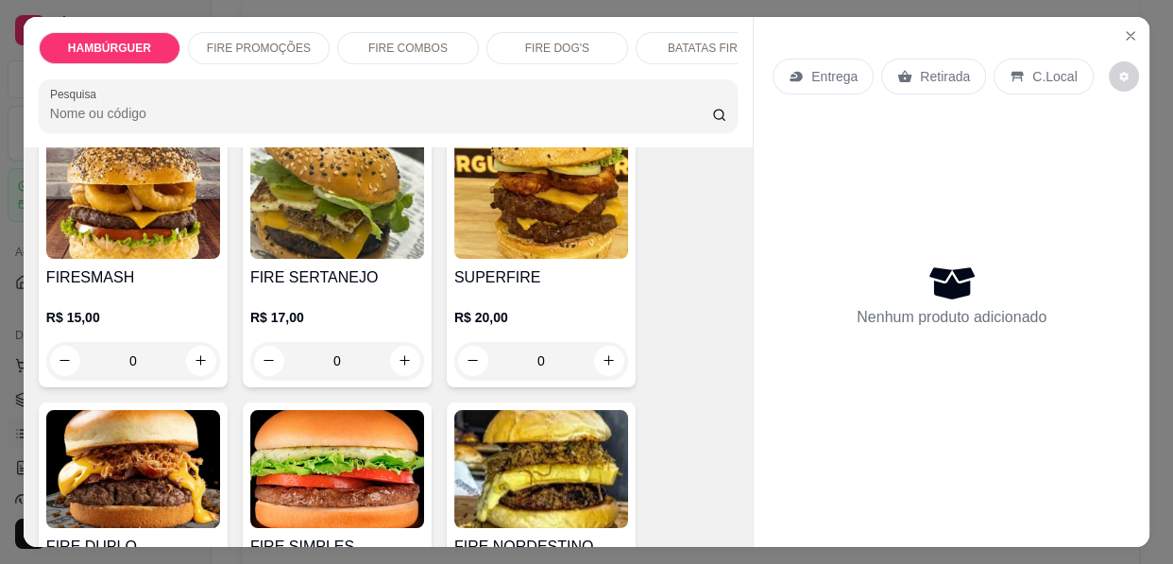
click at [513, 242] on img at bounding box center [541, 200] width 174 height 118
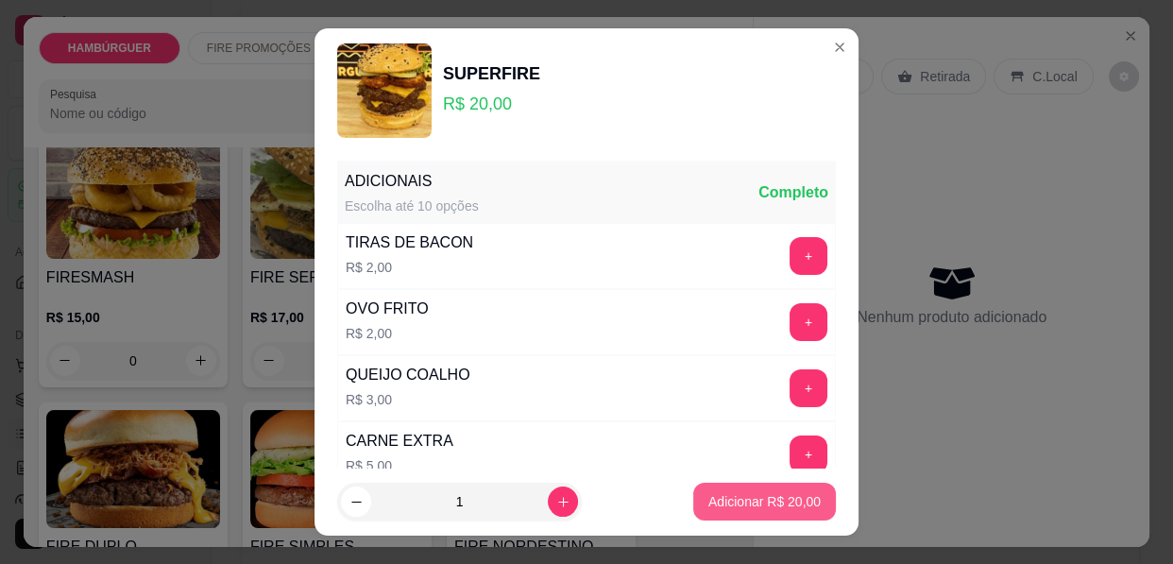
click at [740, 509] on p "Adicionar R$ 20,00" at bounding box center [764, 501] width 112 height 19
type input "1"
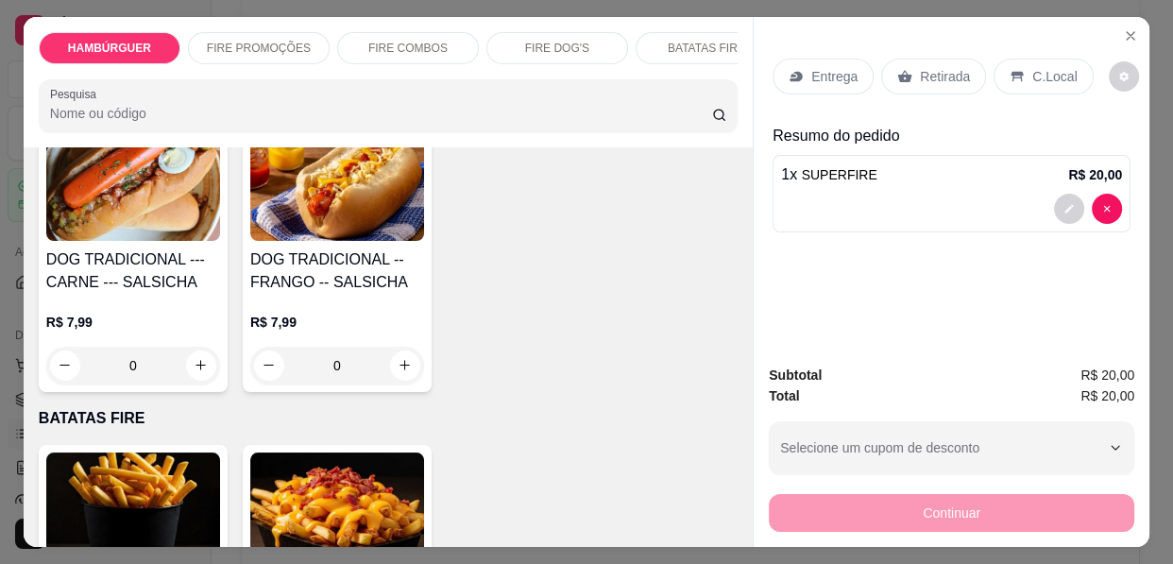
scroll to position [2918, 0]
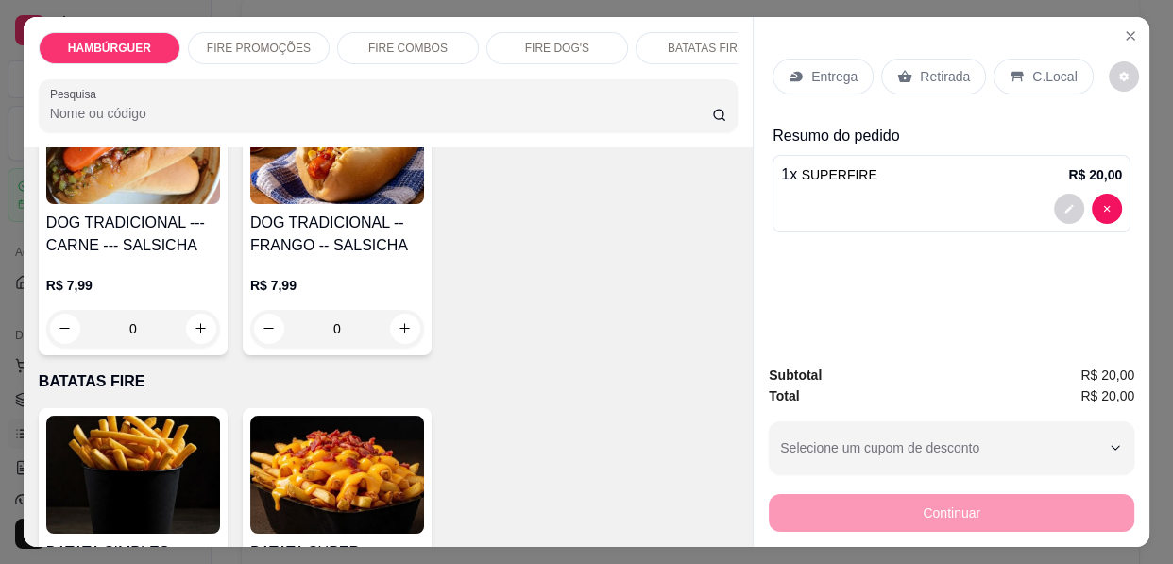
click at [106, 448] on img at bounding box center [133, 474] width 174 height 118
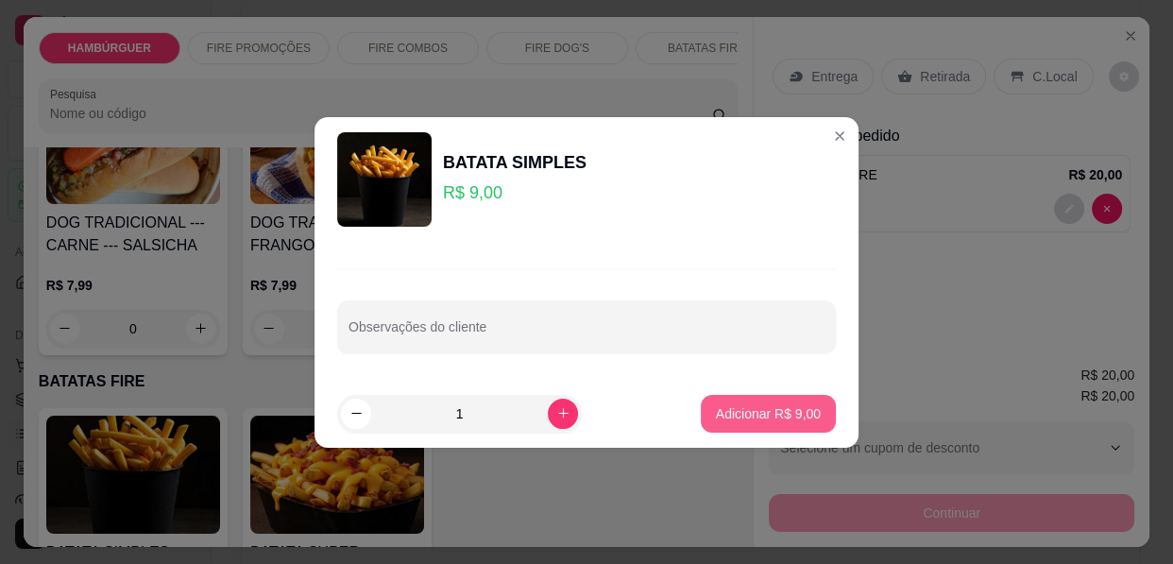
click at [731, 412] on p "Adicionar R$ 9,00" at bounding box center [768, 413] width 105 height 19
type input "1"
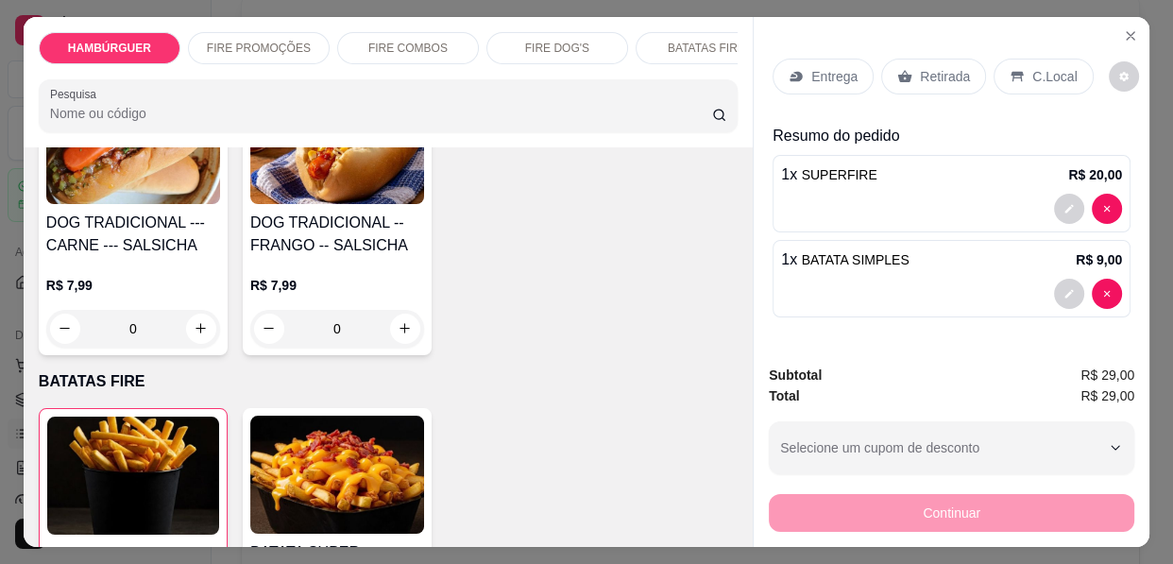
click at [821, 79] on div "Entrega" at bounding box center [822, 77] width 101 height 36
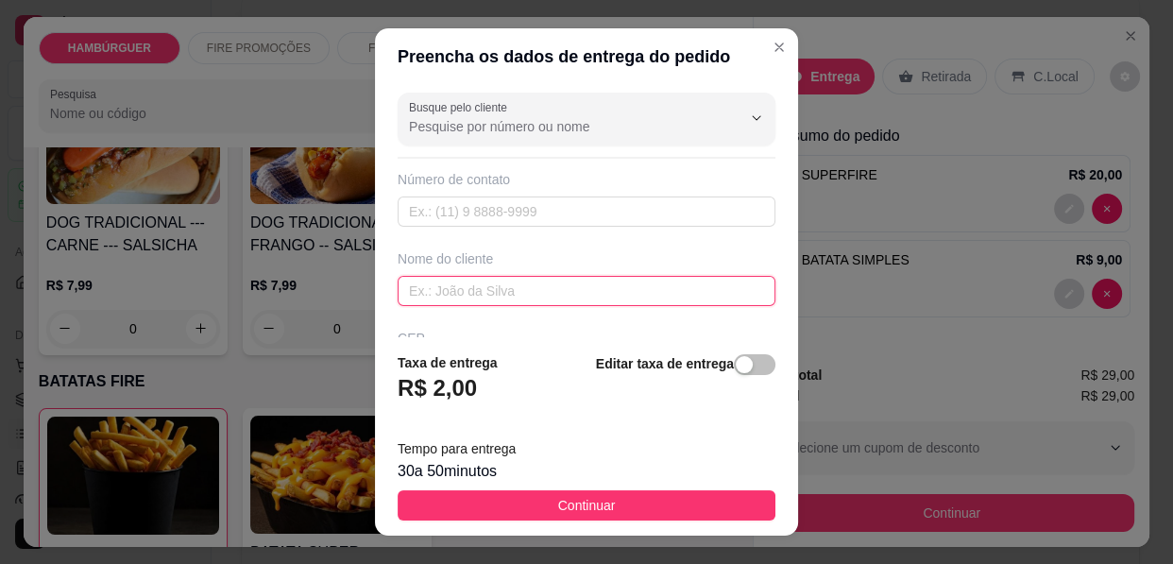
click at [518, 291] on input "text" at bounding box center [587, 291] width 378 height 30
type input "[PERSON_NAME] VISAO 1012"
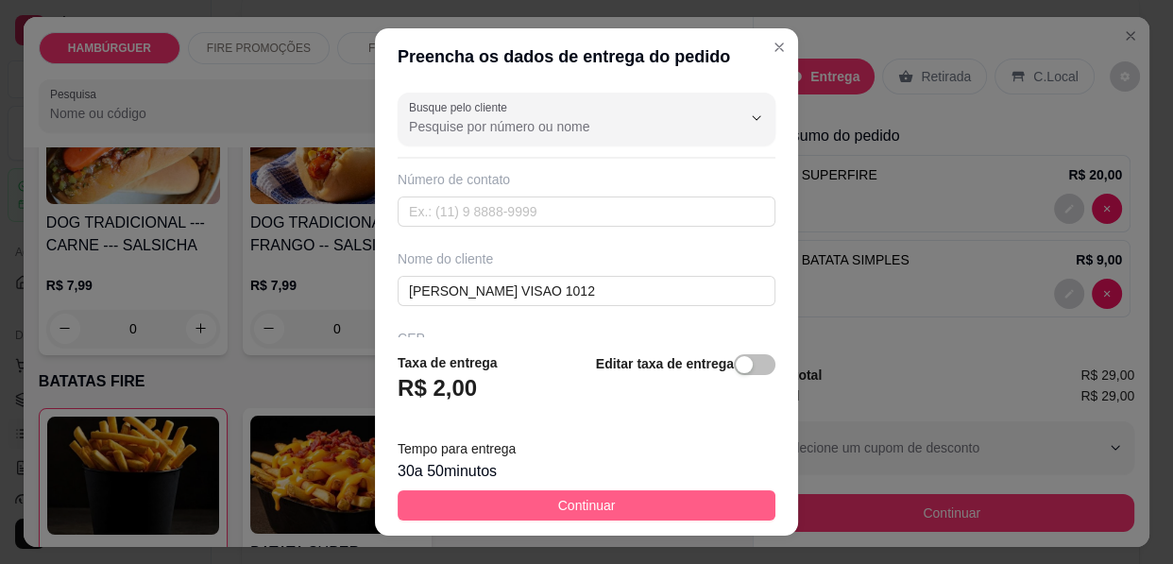
click at [600, 500] on span "Continuar" at bounding box center [587, 505] width 58 height 21
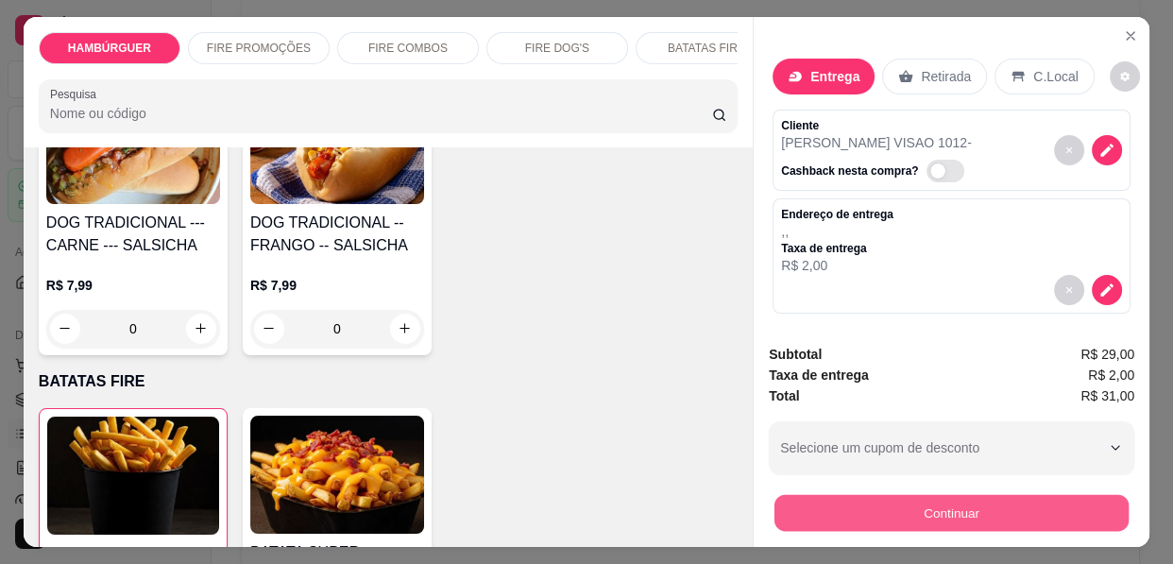
click at [1001, 500] on button "Continuar" at bounding box center [951, 513] width 354 height 37
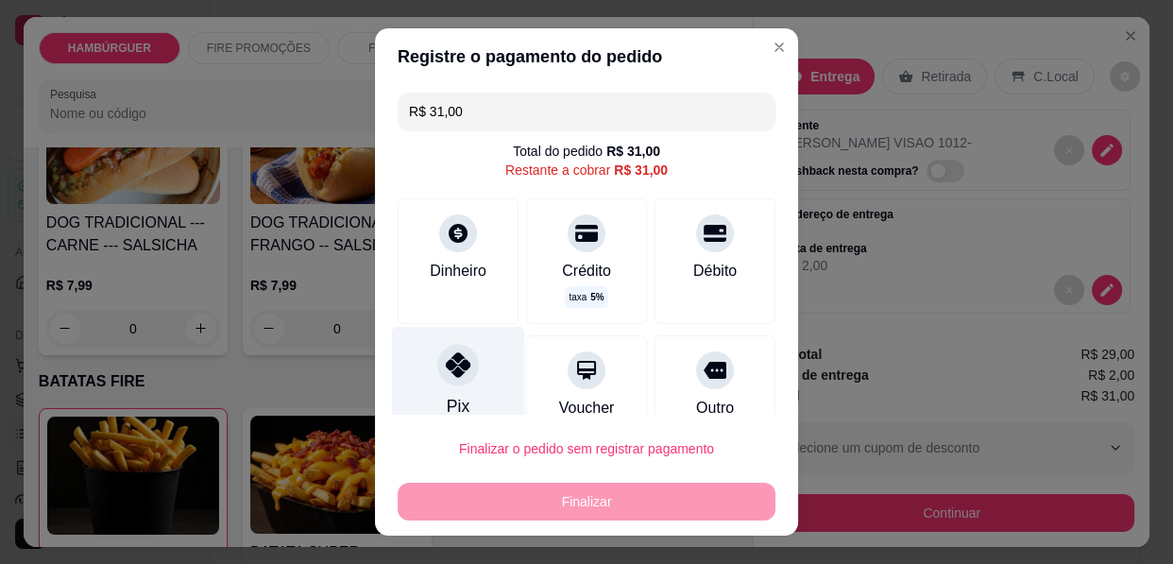
click at [452, 395] on div "Pix" at bounding box center [458, 406] width 23 height 25
type input "R$ 0,00"
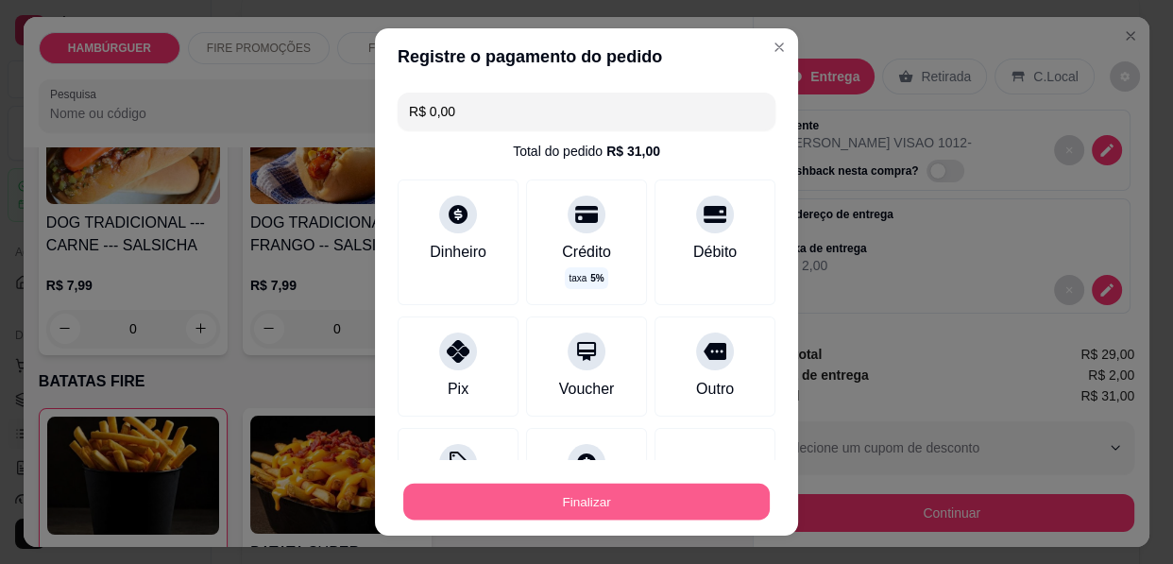
click at [533, 510] on button "Finalizar" at bounding box center [586, 501] width 366 height 37
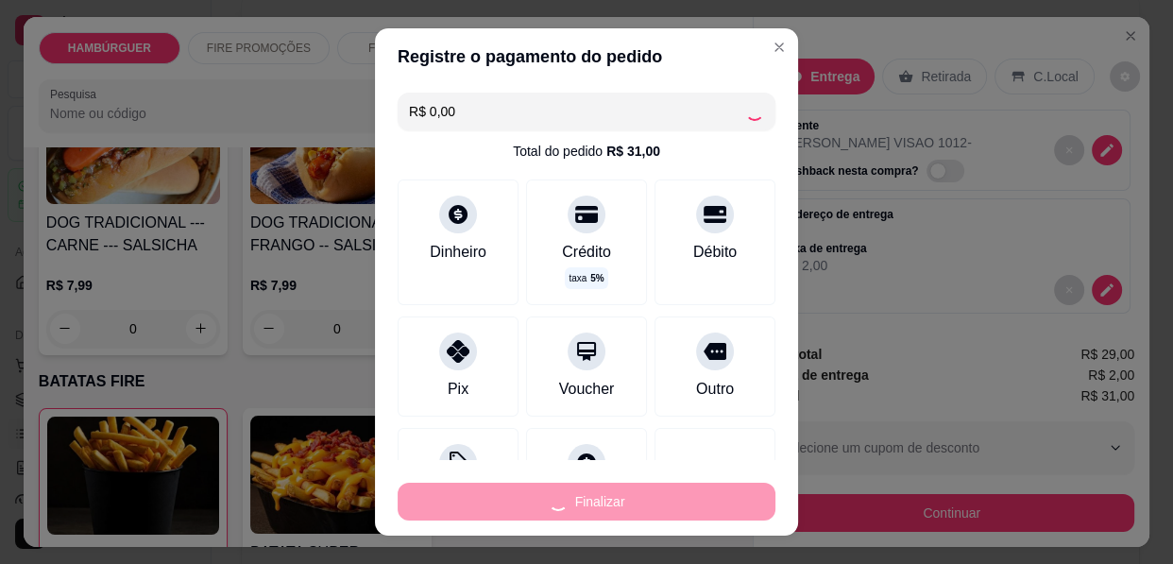
type input "0"
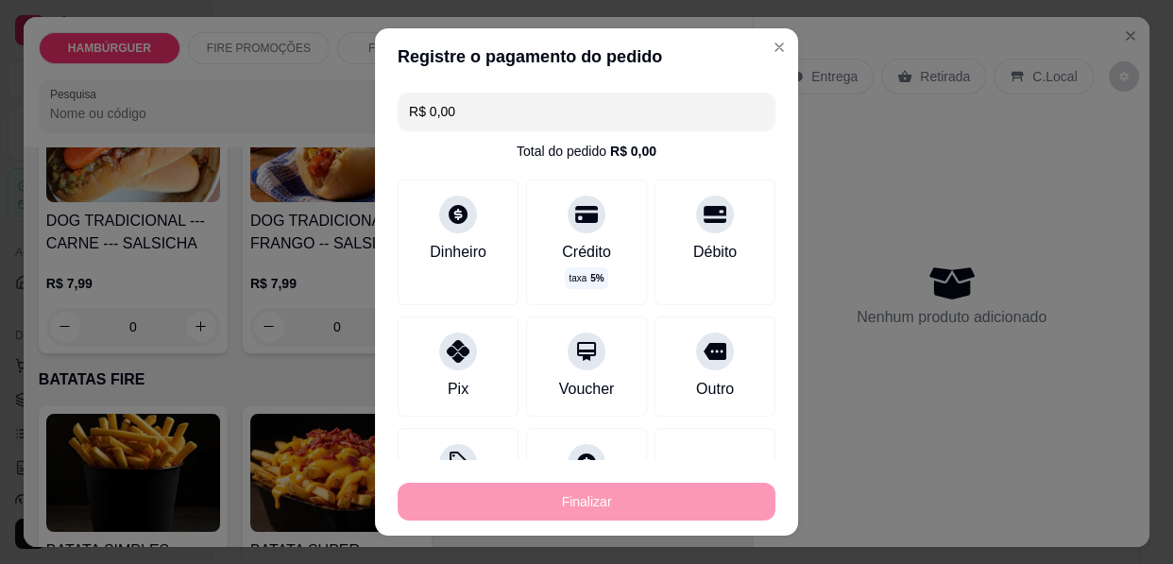
type input "-R$ 31,00"
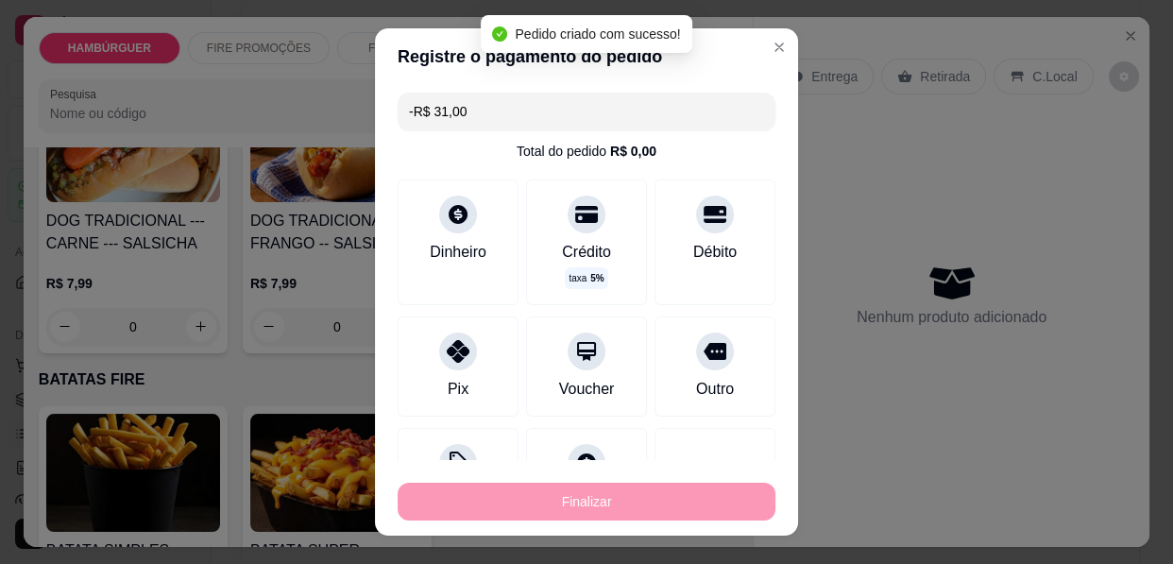
scroll to position [2917, 0]
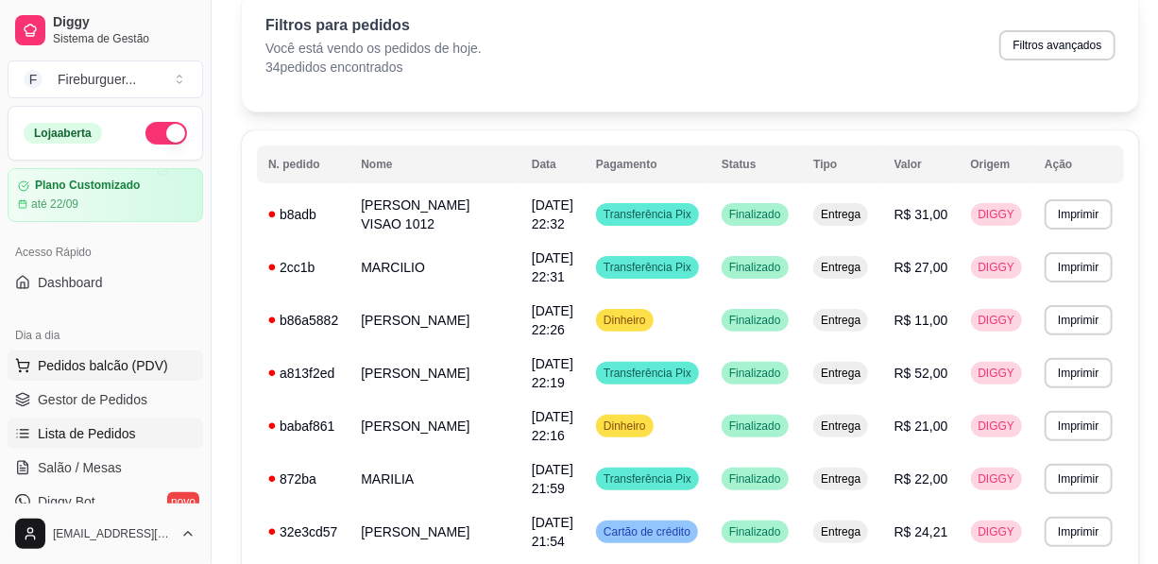
click at [159, 360] on span "Pedidos balcão (PDV)" at bounding box center [103, 365] width 130 height 19
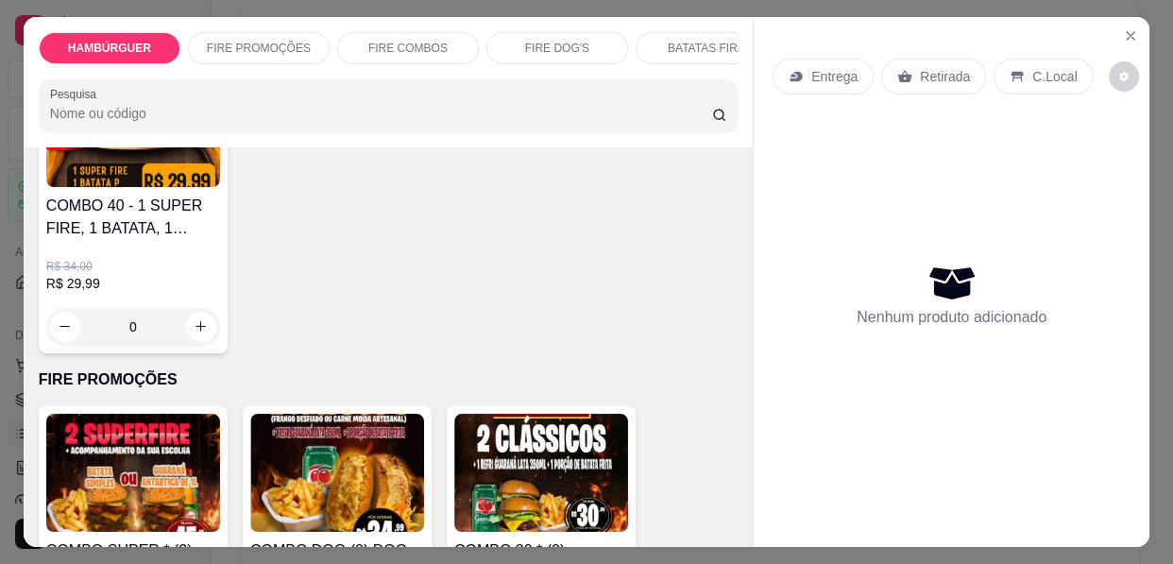
scroll to position [1459, 0]
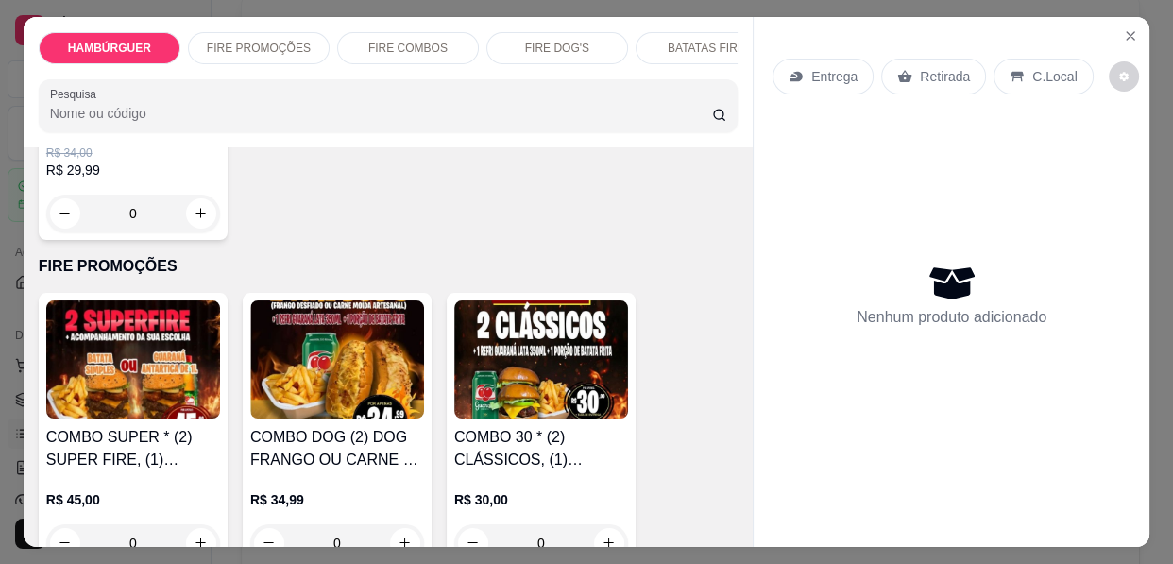
click at [576, 376] on img at bounding box center [541, 359] width 174 height 118
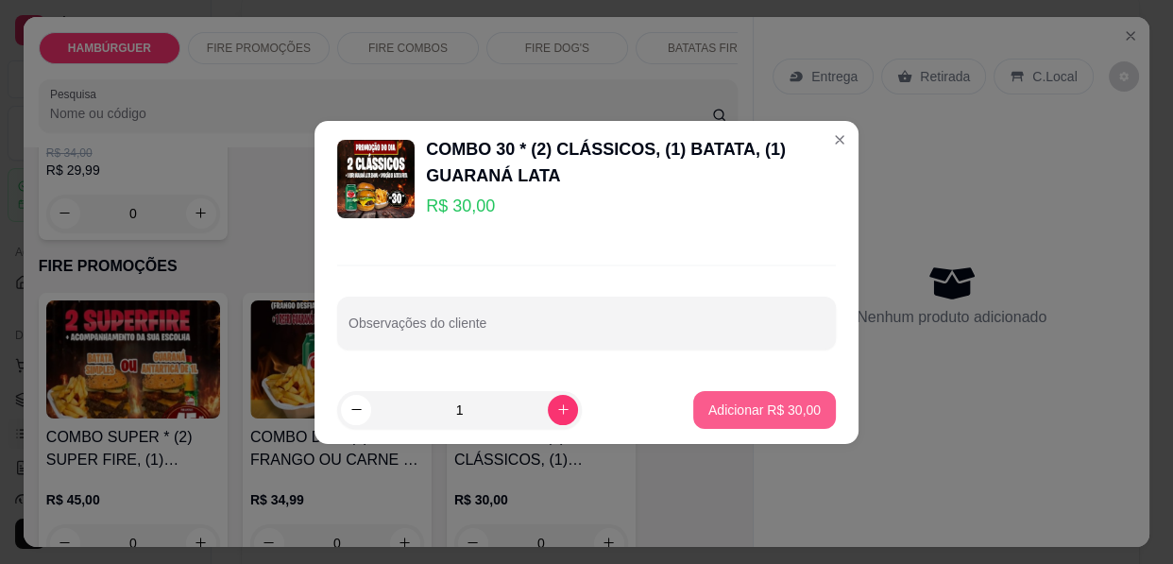
click at [755, 414] on p "Adicionar R$ 30,00" at bounding box center [764, 409] width 112 height 19
type input "1"
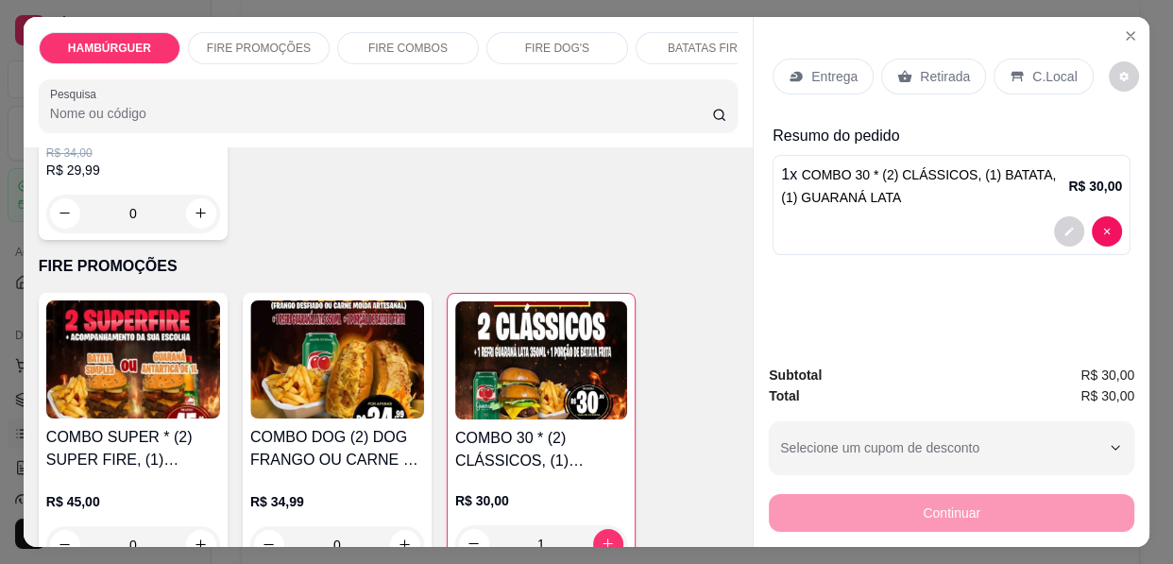
click at [806, 77] on div "Entrega" at bounding box center [822, 77] width 101 height 36
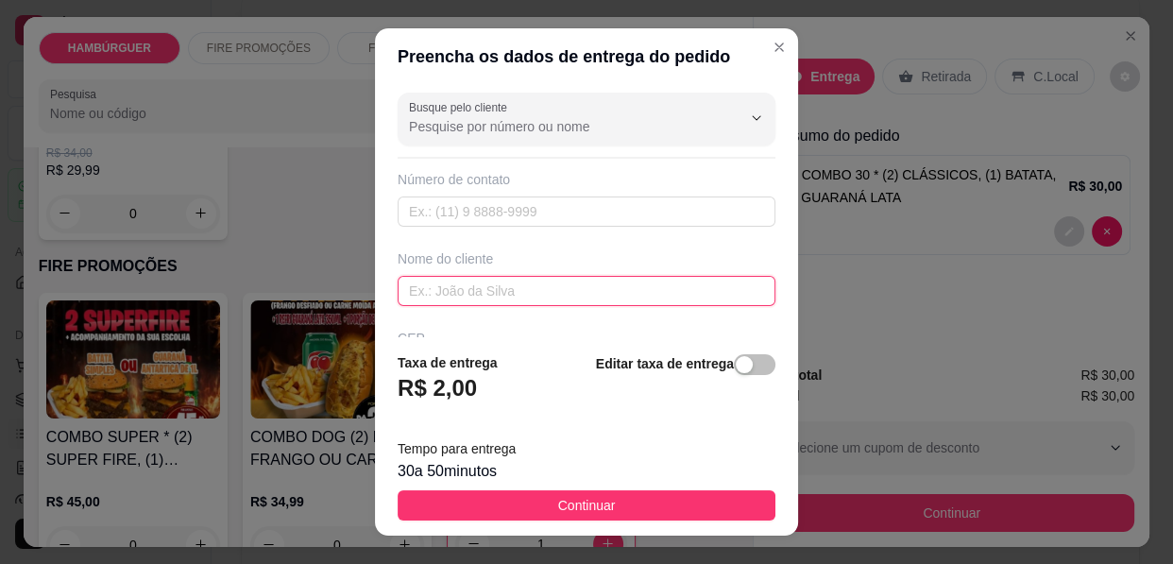
click at [517, 293] on input "text" at bounding box center [587, 291] width 378 height 30
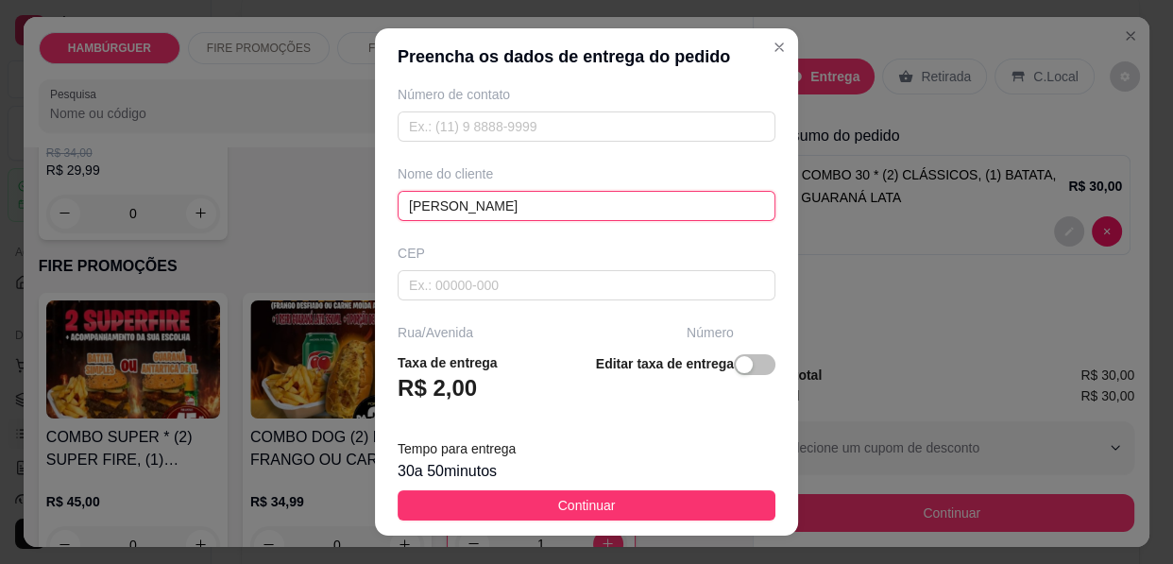
type input "[PERSON_NAME]"
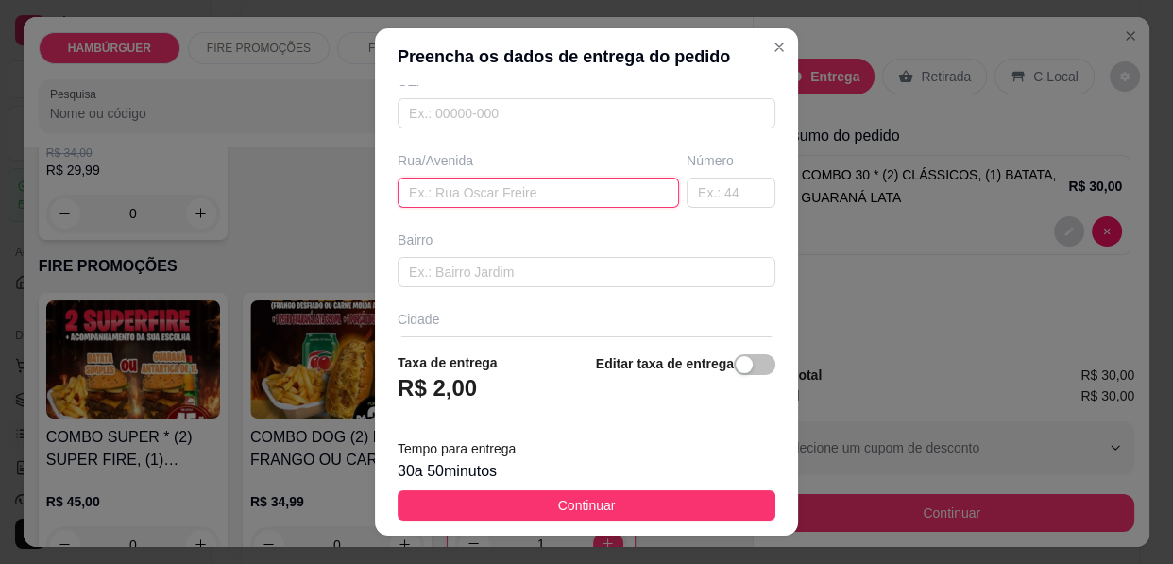
click at [442, 195] on input "text" at bounding box center [538, 193] width 281 height 30
type input "[PERSON_NAME] 60"
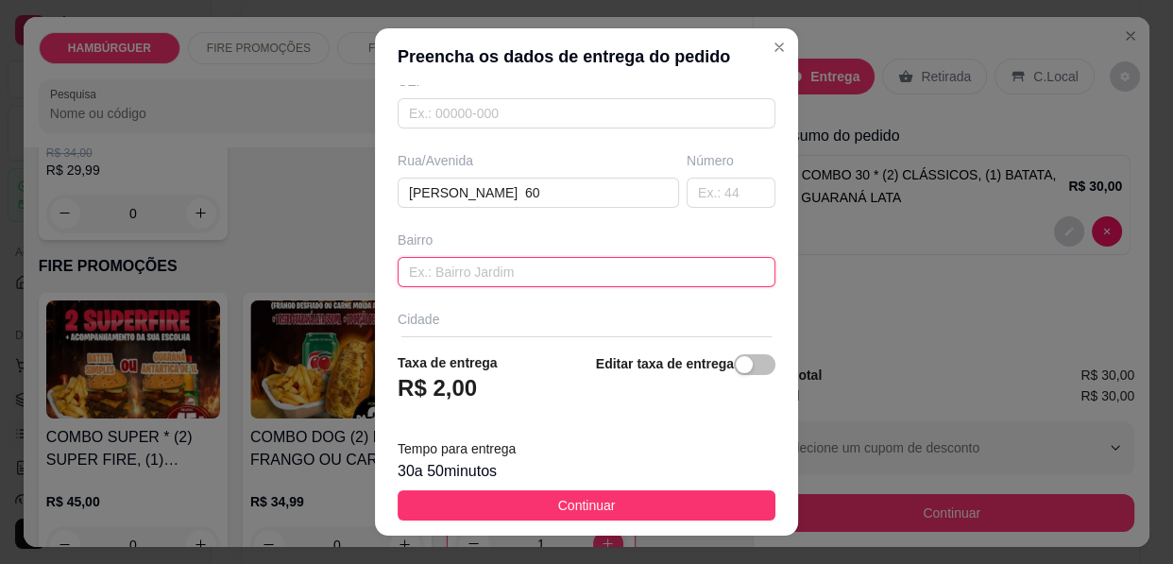
click at [490, 266] on input "text" at bounding box center [587, 272] width 378 height 30
type input "VISAO BELA VISTA"
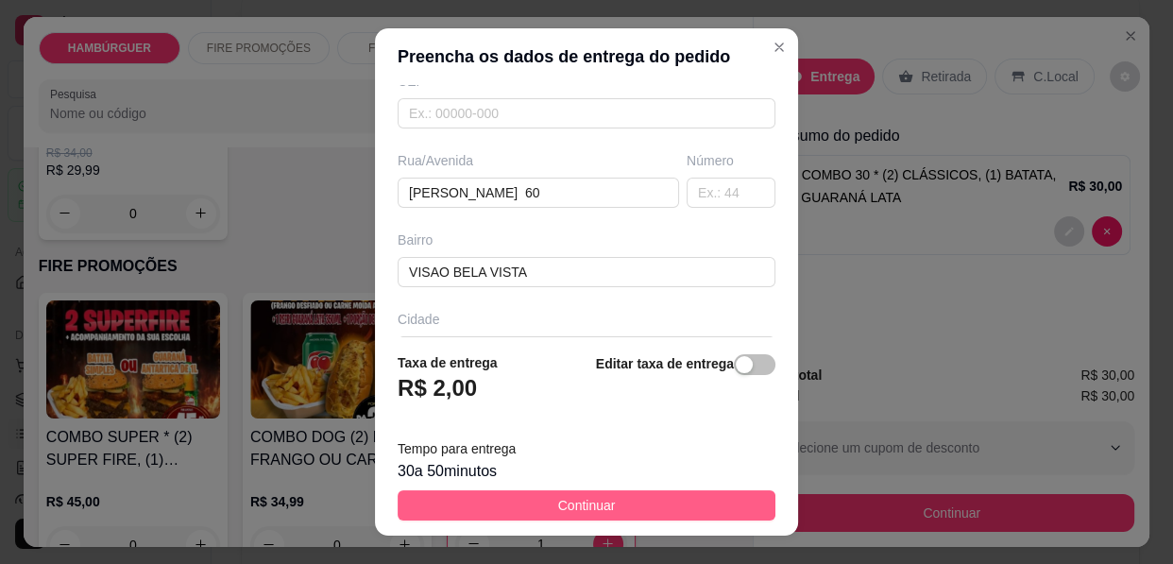
click at [630, 514] on button "Continuar" at bounding box center [587, 505] width 378 height 30
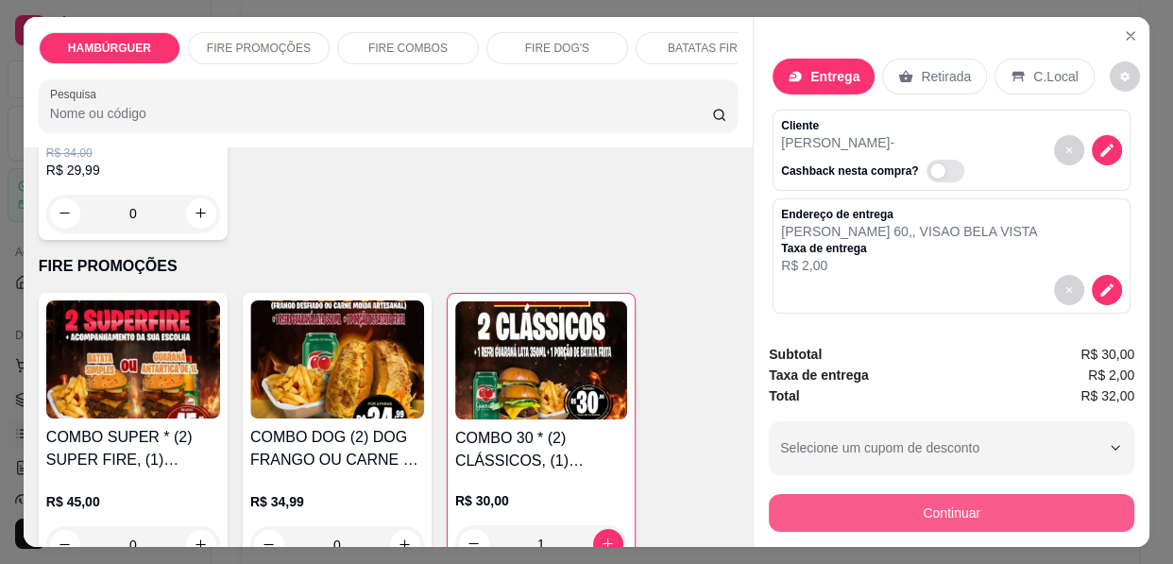
click at [903, 500] on button "Continuar" at bounding box center [951, 513] width 365 height 38
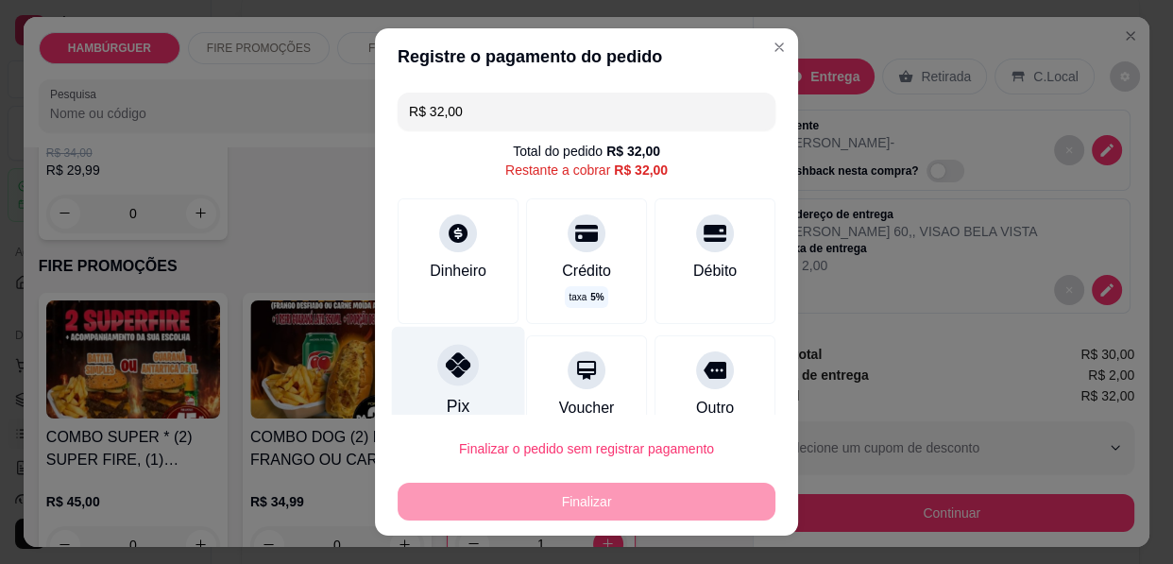
click at [446, 374] on icon at bounding box center [458, 364] width 25 height 25
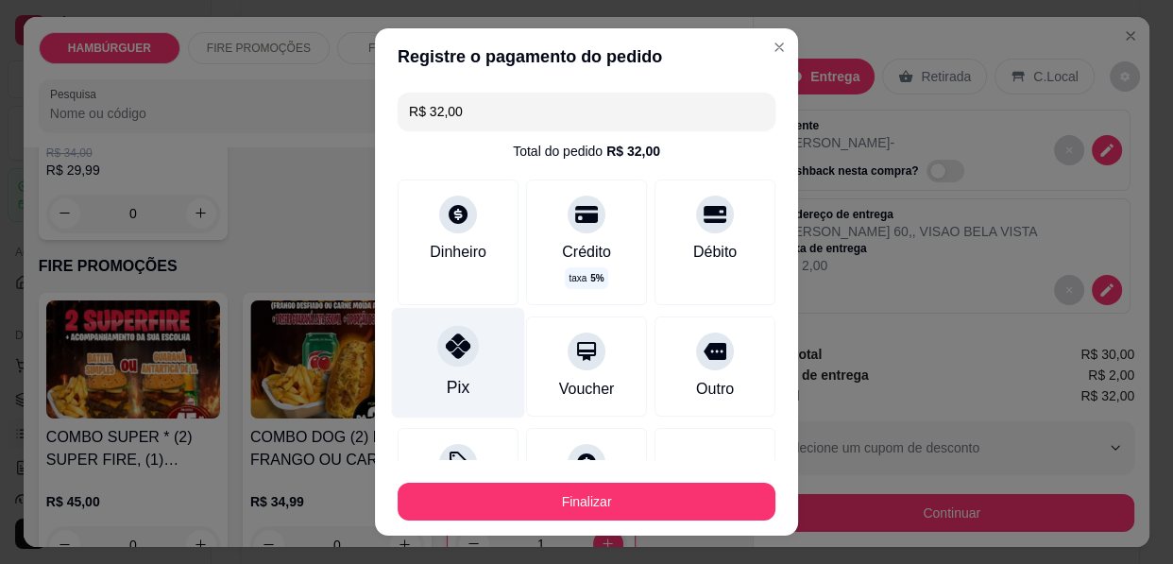
type input "R$ 0,00"
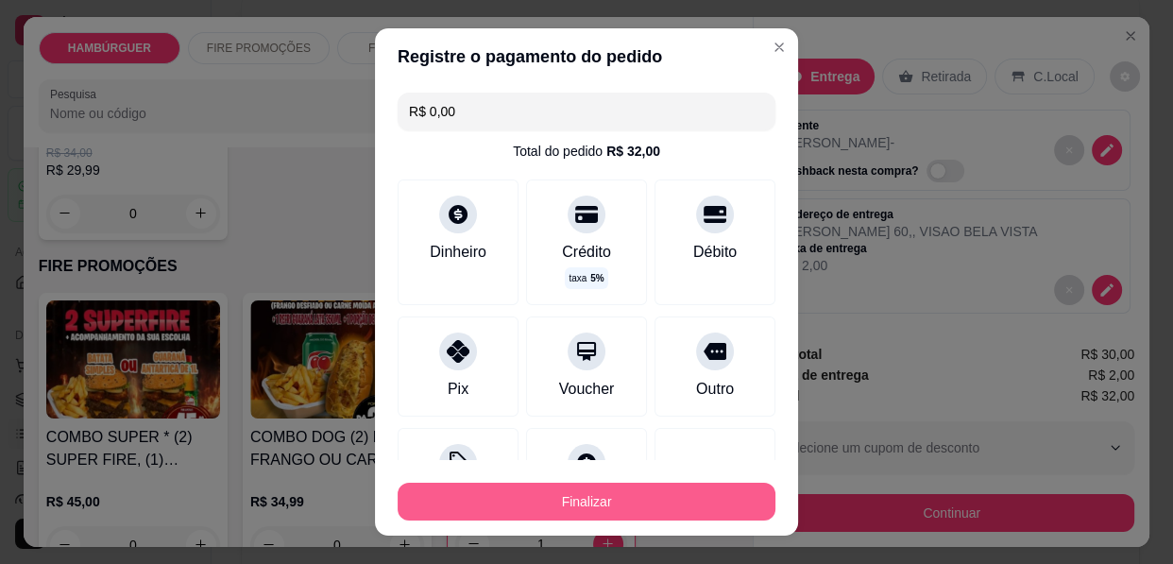
click at [556, 501] on button "Finalizar" at bounding box center [587, 502] width 378 height 38
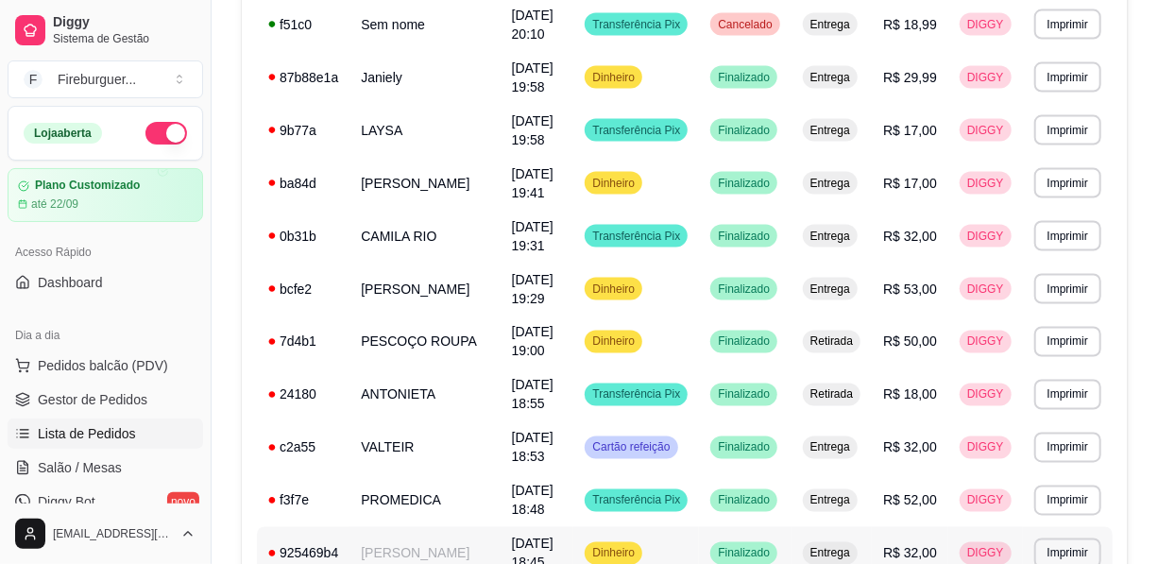
scroll to position [1432, 0]
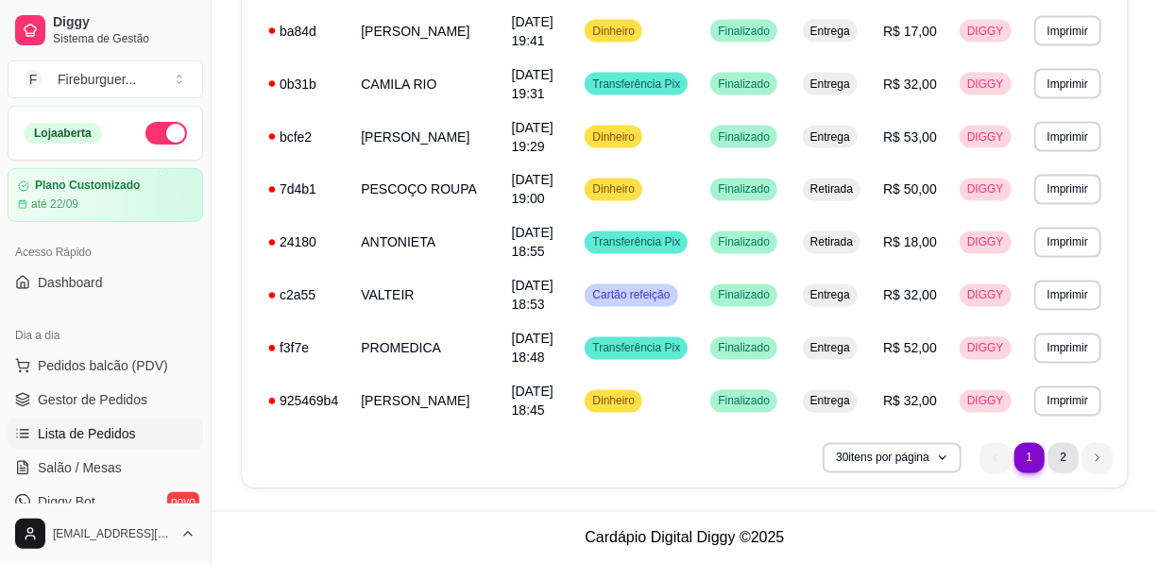
click at [1061, 451] on li "2" at bounding box center [1063, 458] width 30 height 30
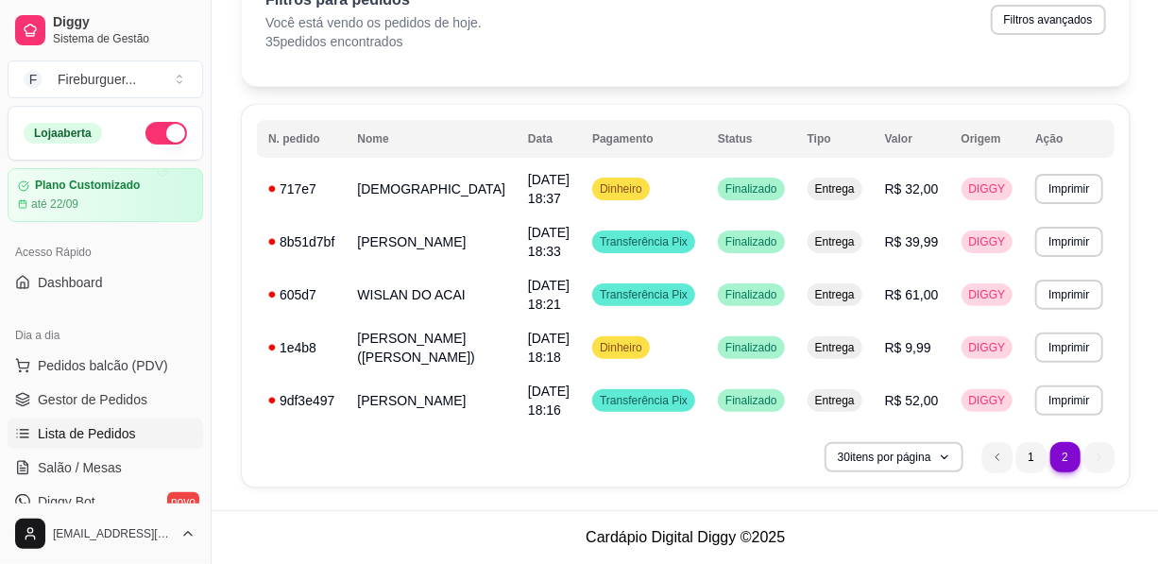
scroll to position [110, 0]
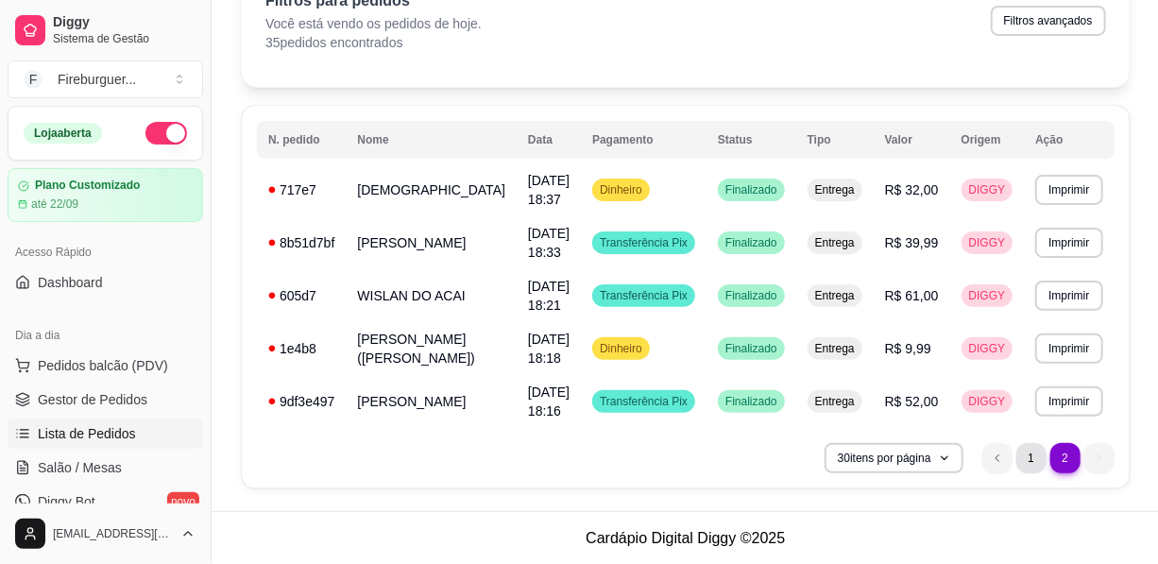
click at [1029, 461] on li "1" at bounding box center [1031, 458] width 30 height 30
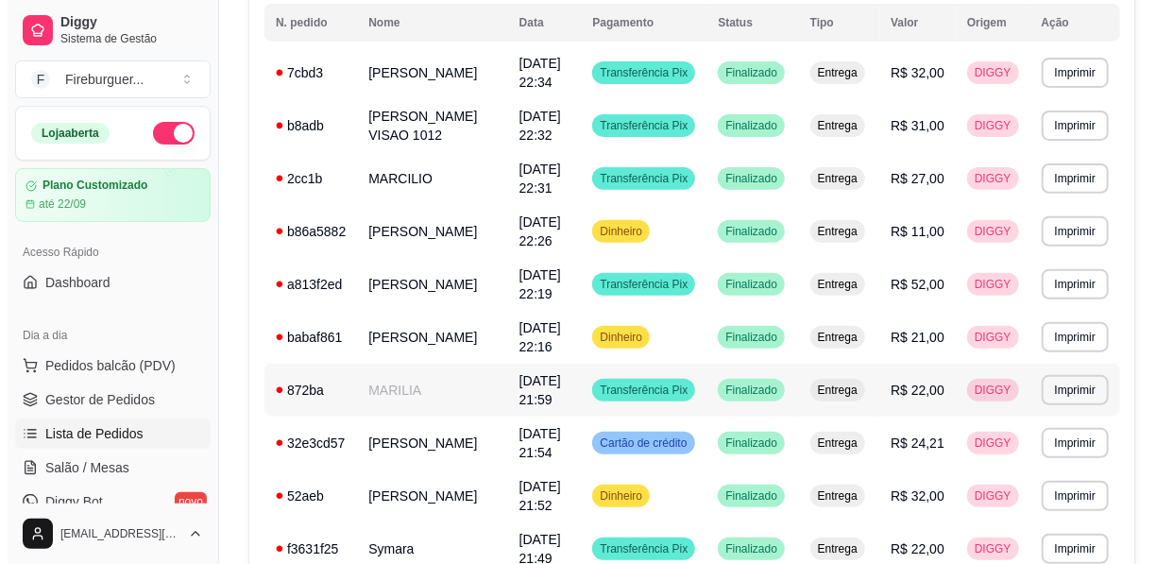
scroll to position [257, 0]
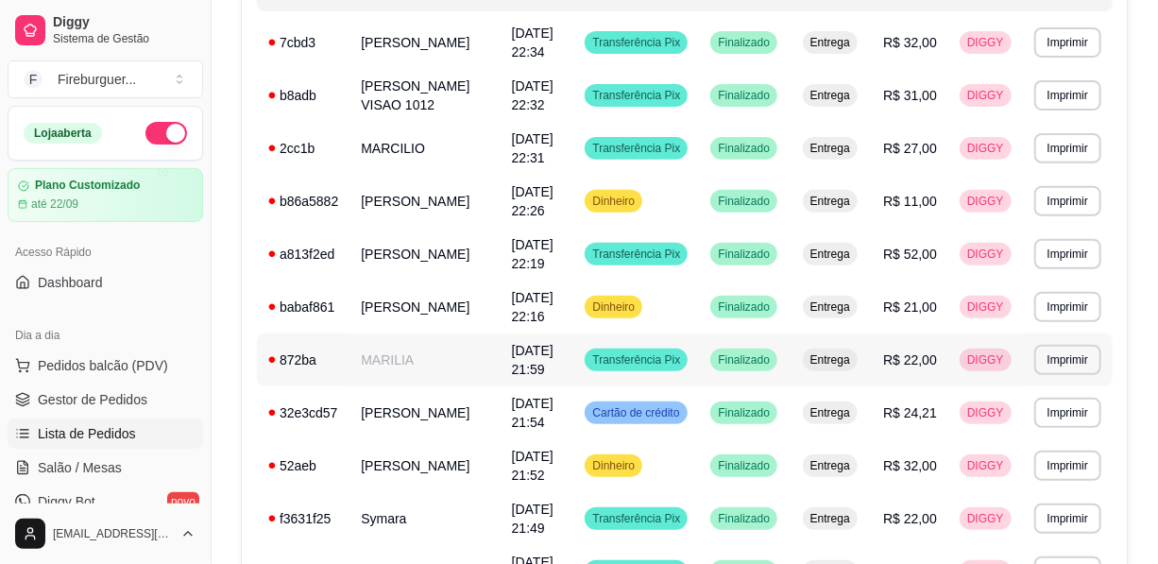
click at [687, 365] on div "Transferência Pix" at bounding box center [636, 359] width 103 height 23
click at [128, 377] on button "Pedidos balcão (PDV)" at bounding box center [105, 365] width 195 height 30
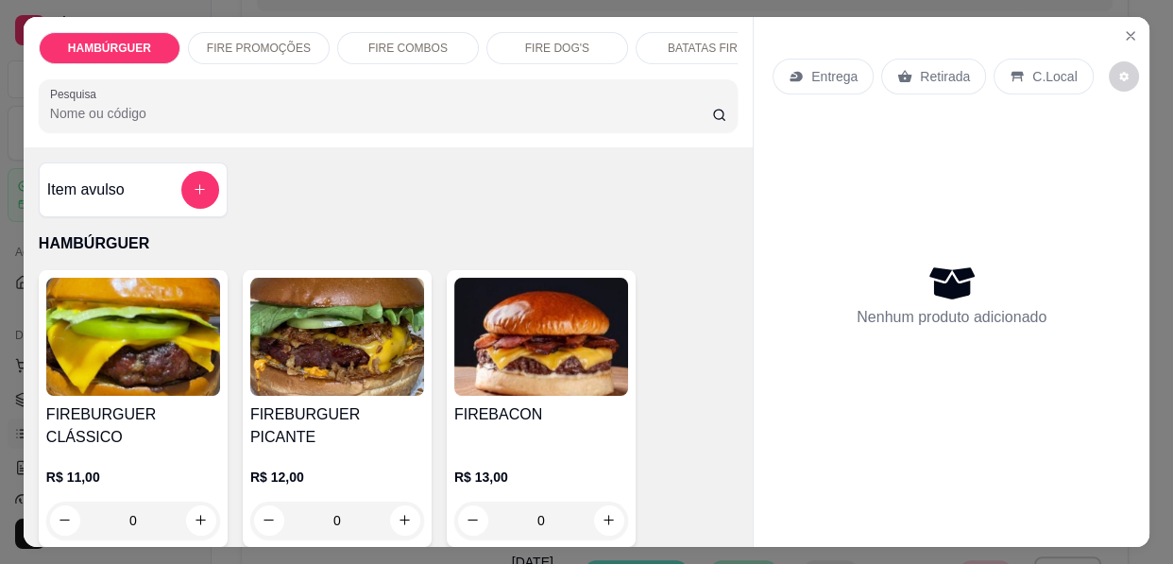
click at [119, 356] on img at bounding box center [133, 337] width 174 height 118
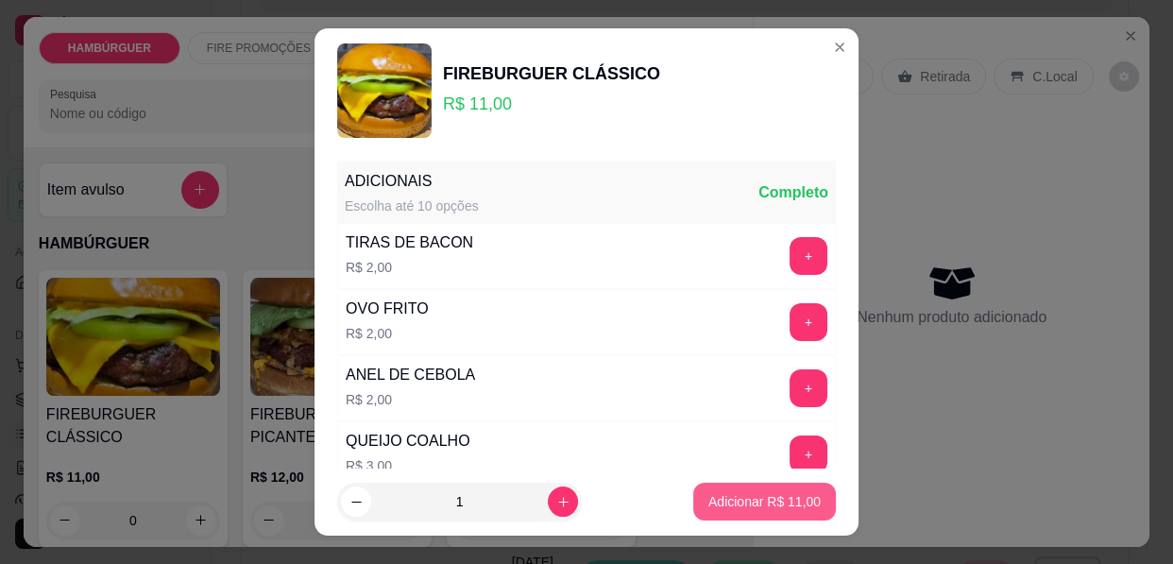
click at [731, 516] on button "Adicionar R$ 11,00" at bounding box center [764, 502] width 143 height 38
type input "1"
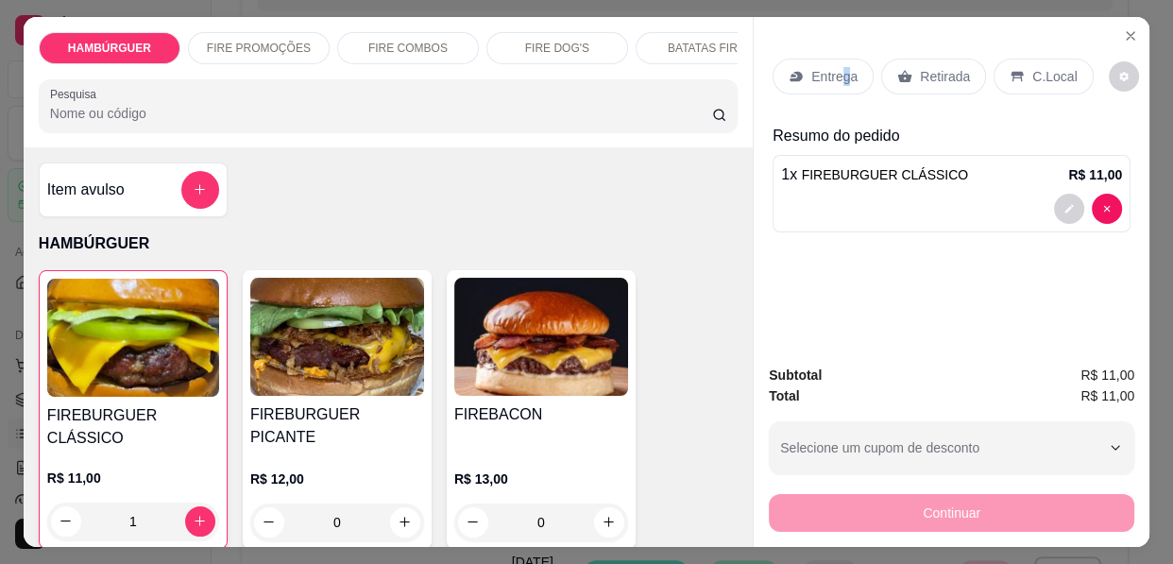
click at [837, 71] on p "Entrega" at bounding box center [834, 76] width 46 height 19
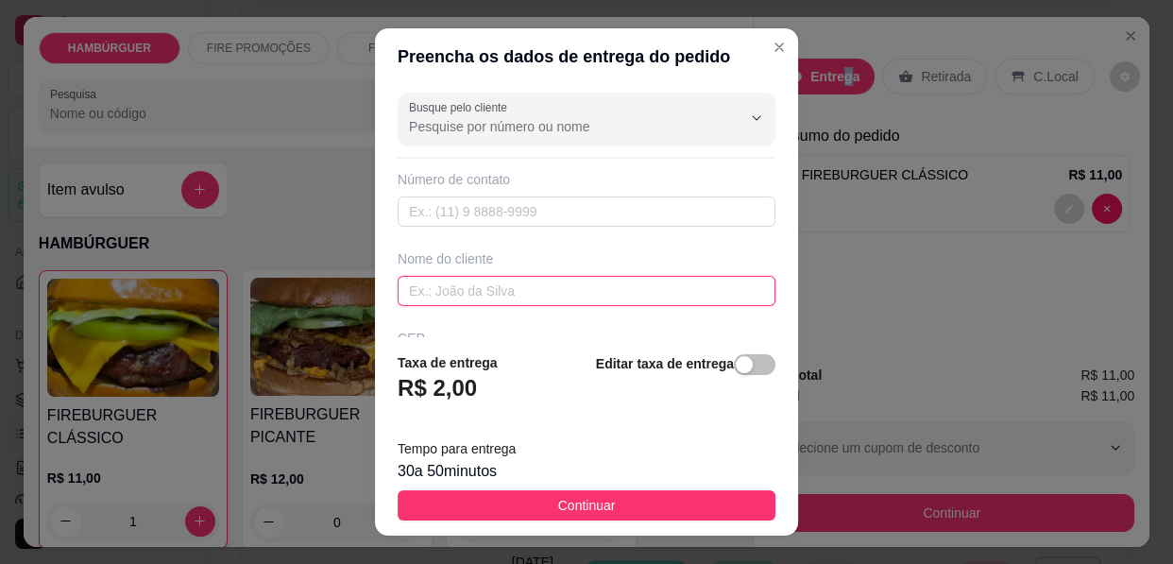
click at [570, 276] on input "text" at bounding box center [587, 291] width 378 height 30
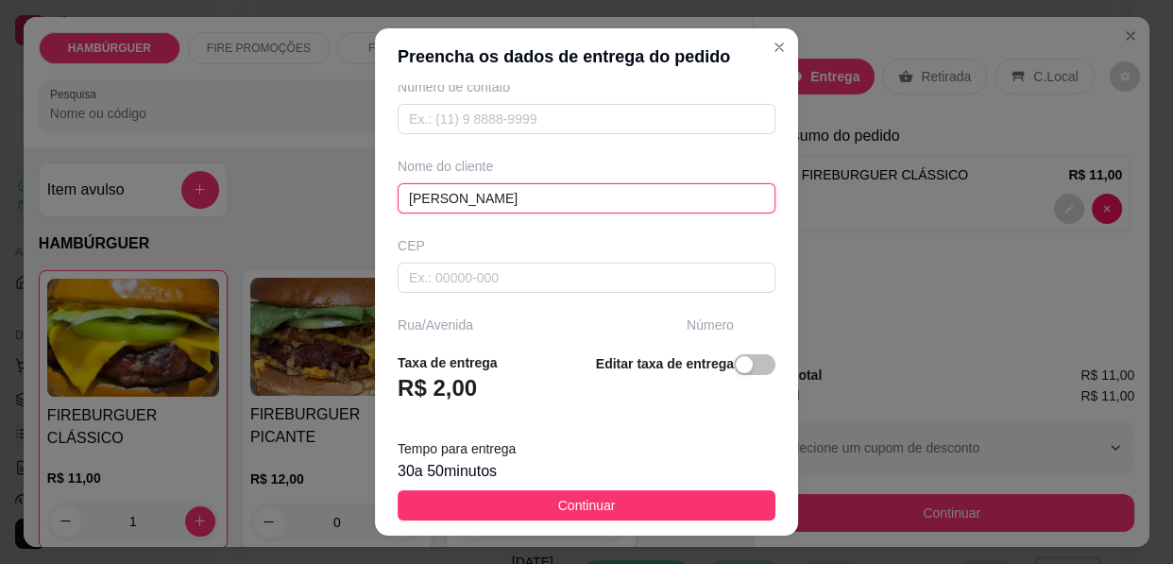
scroll to position [171, 0]
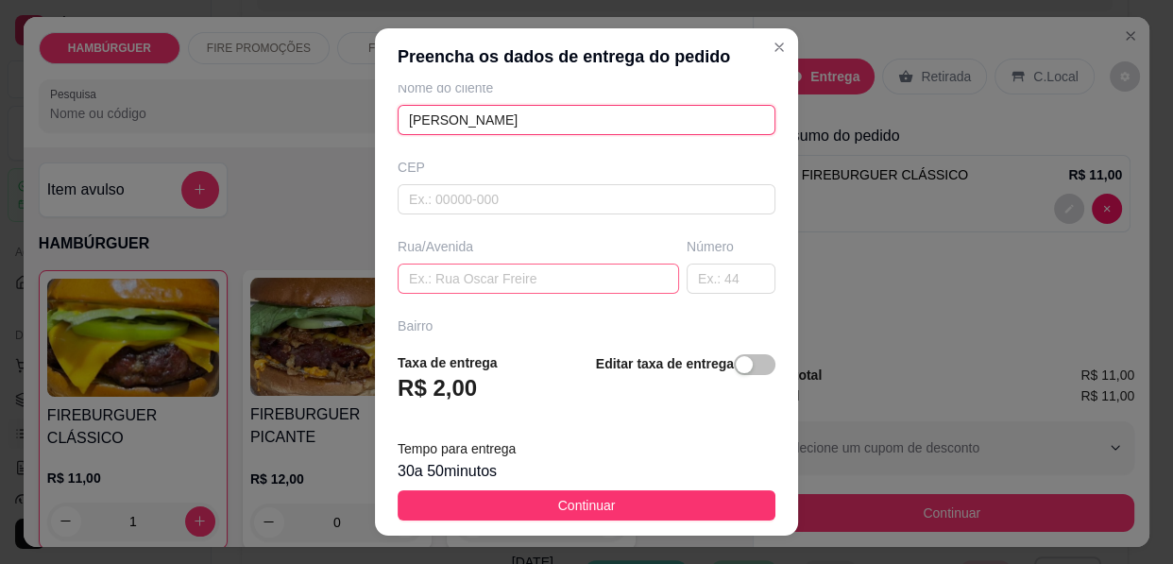
type input "[PERSON_NAME]"
click at [548, 282] on input "text" at bounding box center [538, 278] width 281 height 30
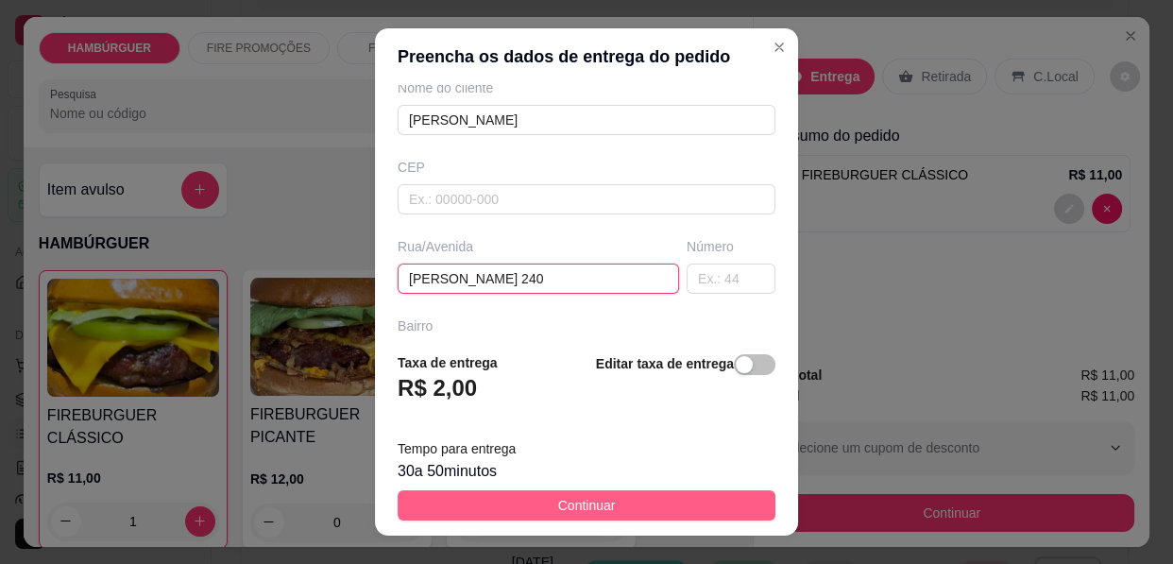
type input "[PERSON_NAME] 240"
click at [623, 490] on button "Continuar" at bounding box center [587, 505] width 378 height 30
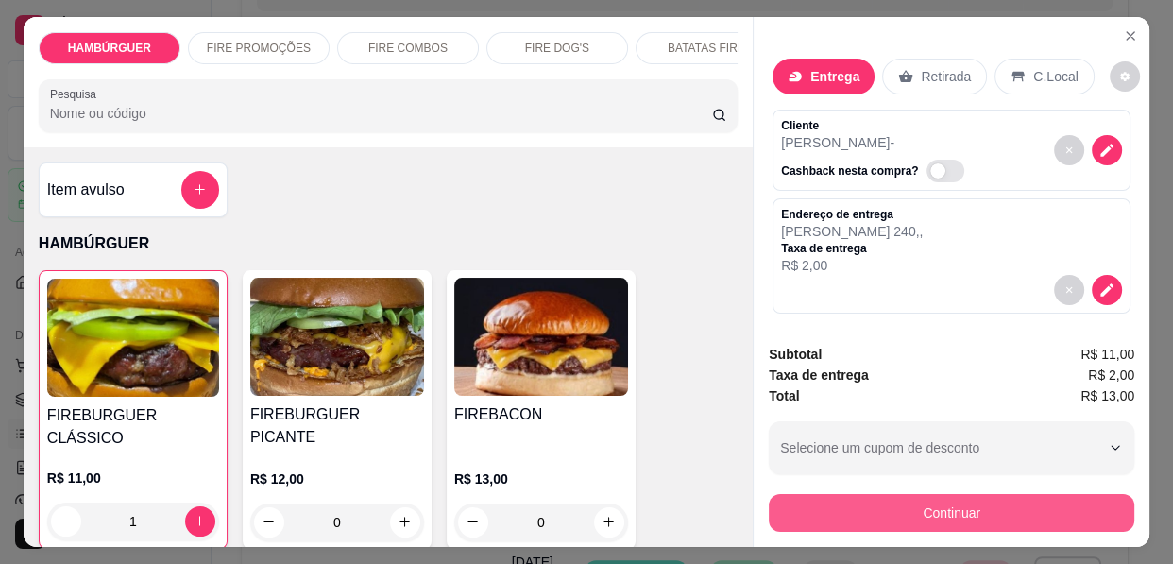
click at [975, 506] on button "Continuar" at bounding box center [951, 513] width 365 height 38
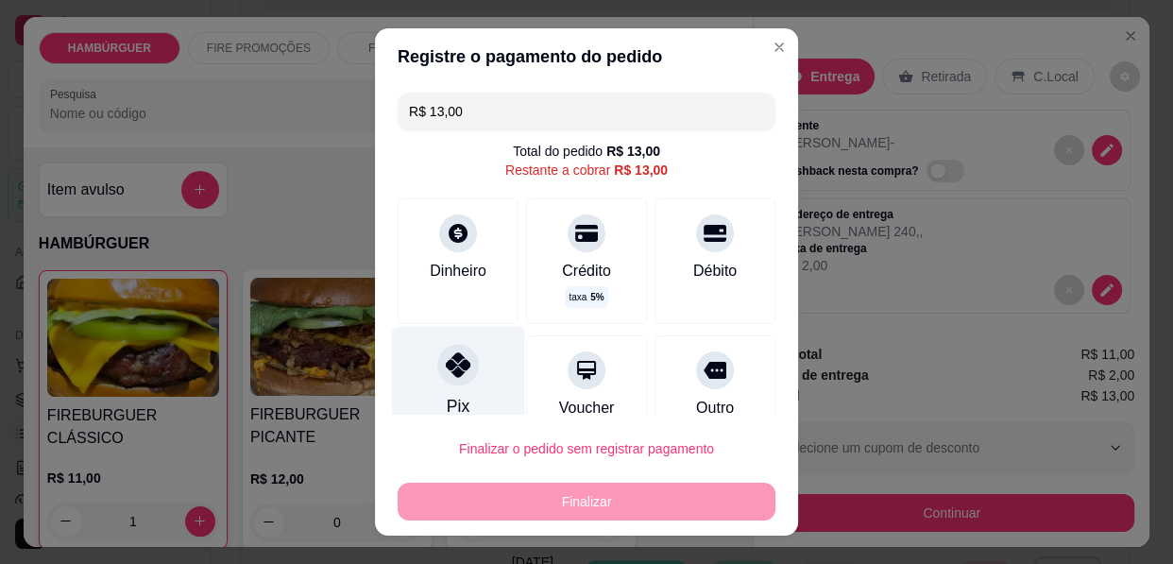
click at [437, 383] on div at bounding box center [458, 365] width 42 height 42
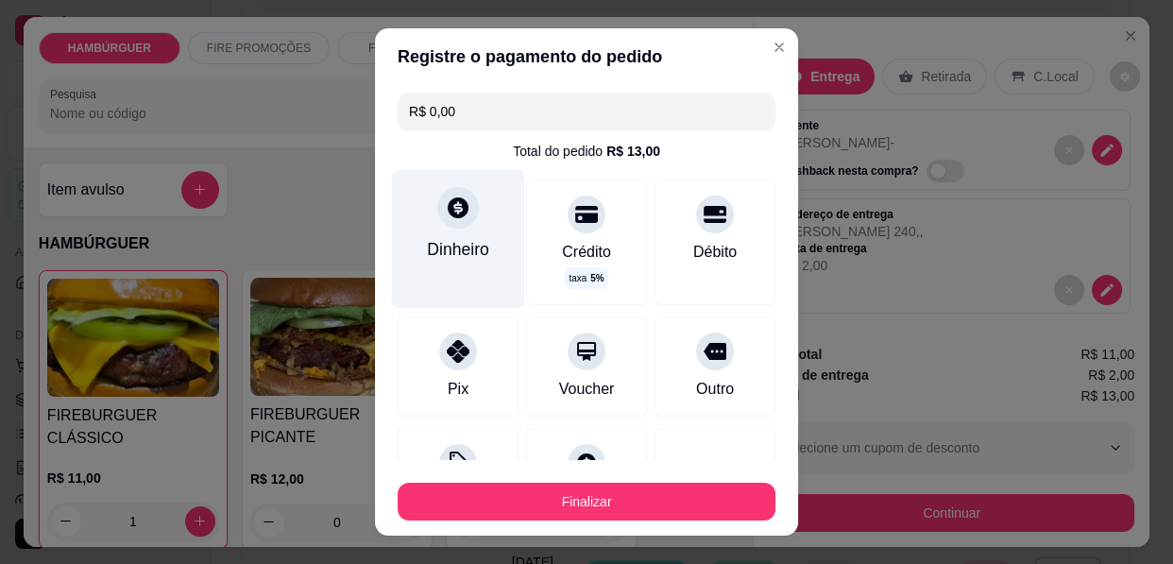
click at [462, 246] on div "Dinheiro" at bounding box center [458, 249] width 62 height 25
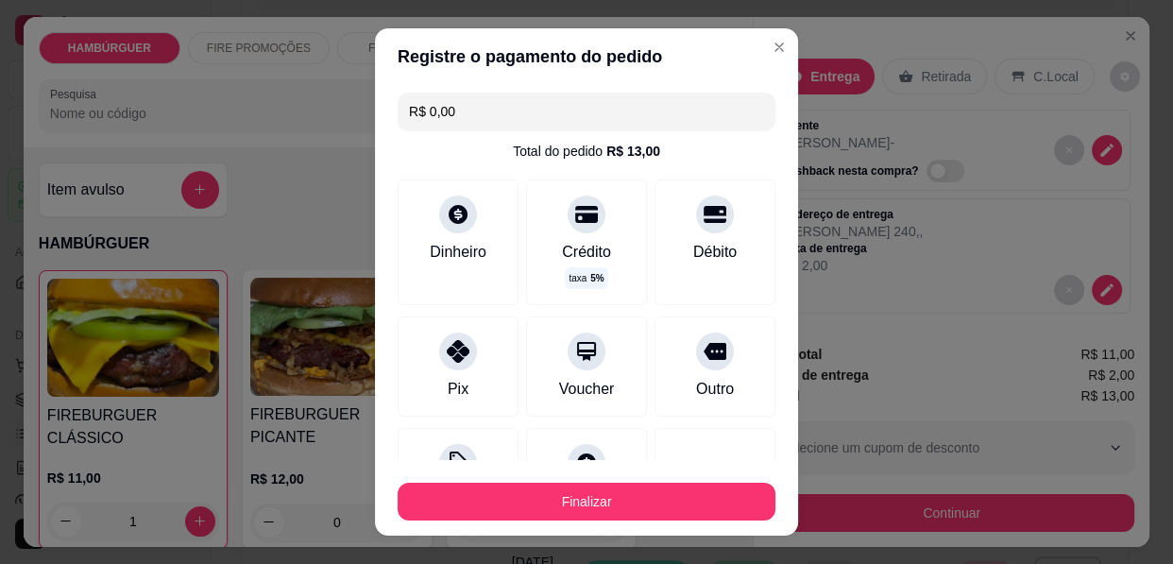
scroll to position [172, 0]
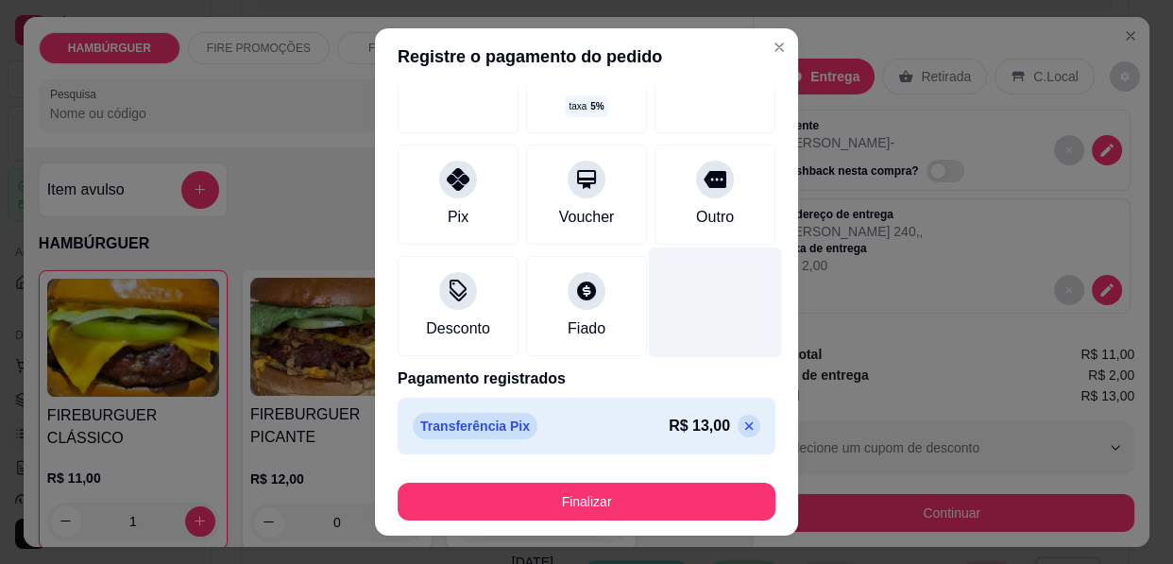
drag, startPoint x: 712, startPoint y: 421, endPoint x: 635, endPoint y: 310, distance: 135.1
click at [741, 420] on icon at bounding box center [748, 425] width 15 height 15
type input "R$ 13,00"
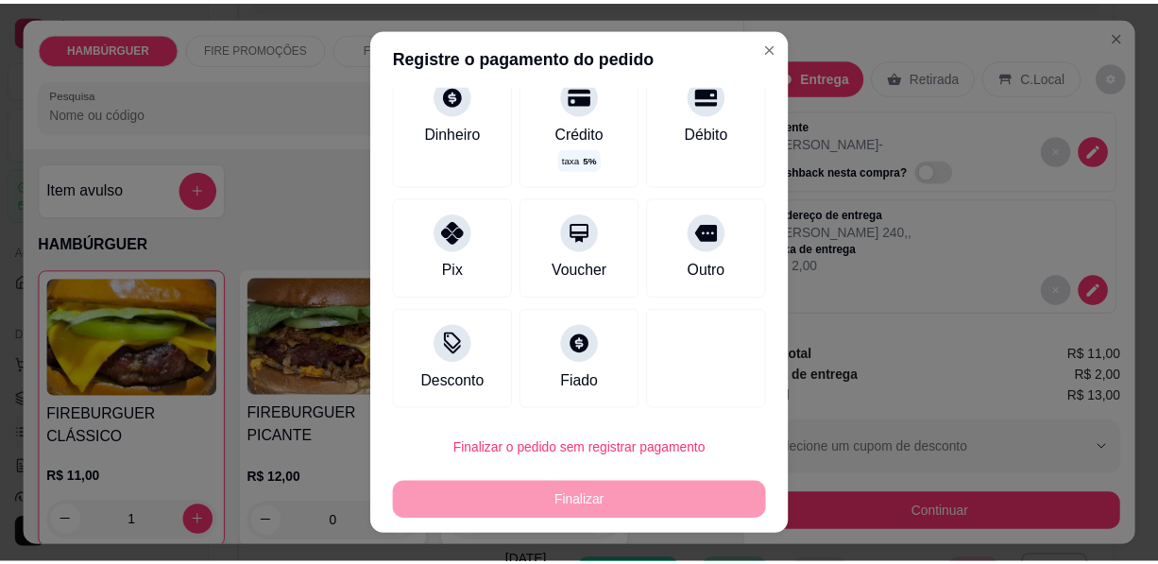
scroll to position [0, 0]
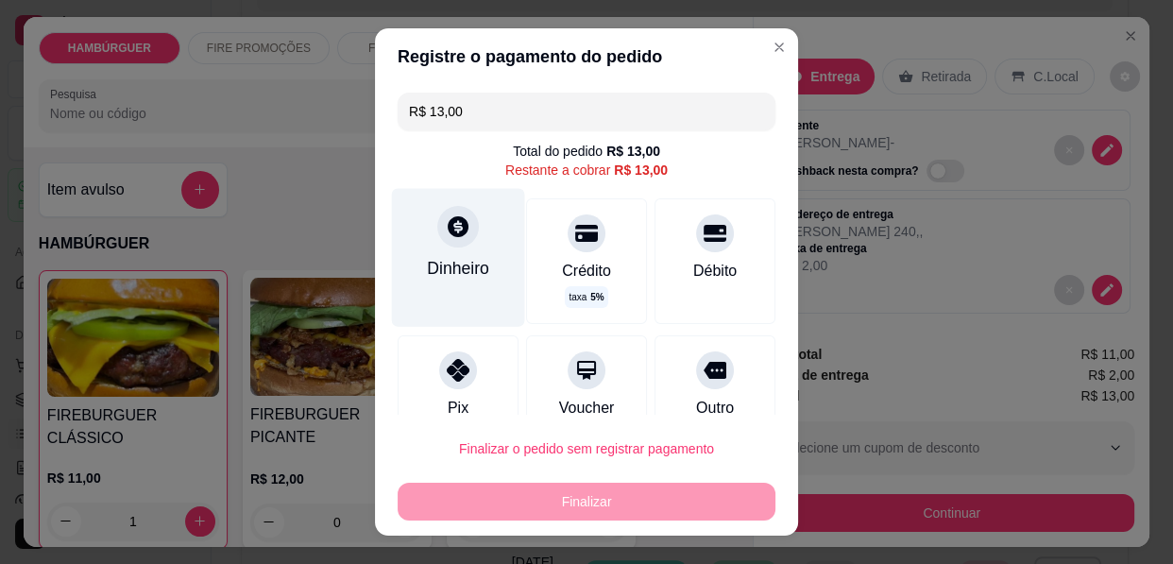
click at [430, 246] on div "Dinheiro" at bounding box center [458, 257] width 133 height 138
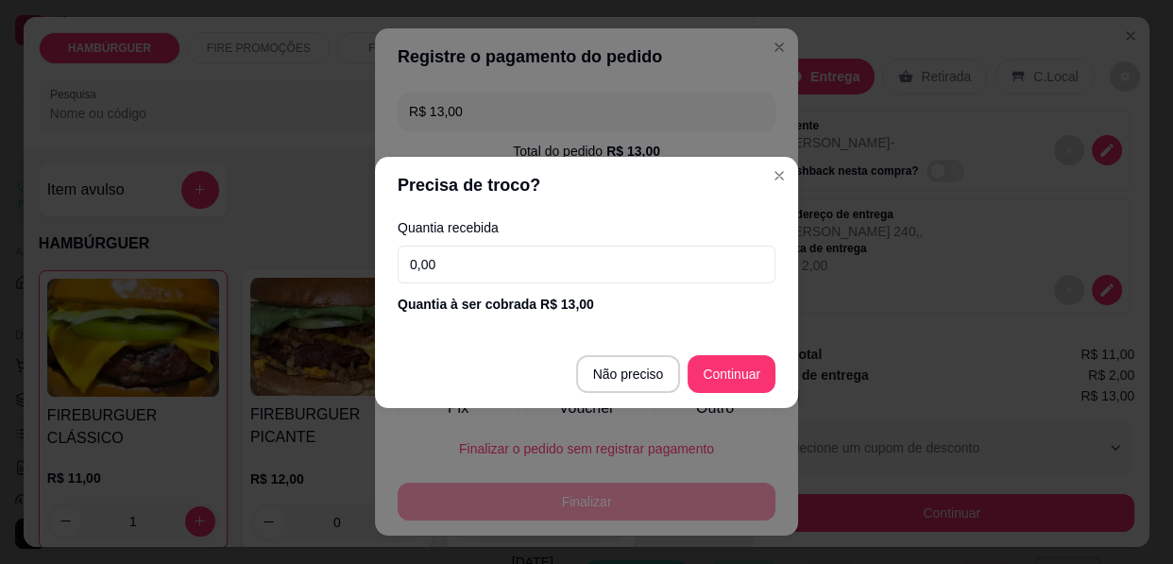
click at [546, 267] on input "0,00" at bounding box center [587, 265] width 378 height 38
type input "20,00"
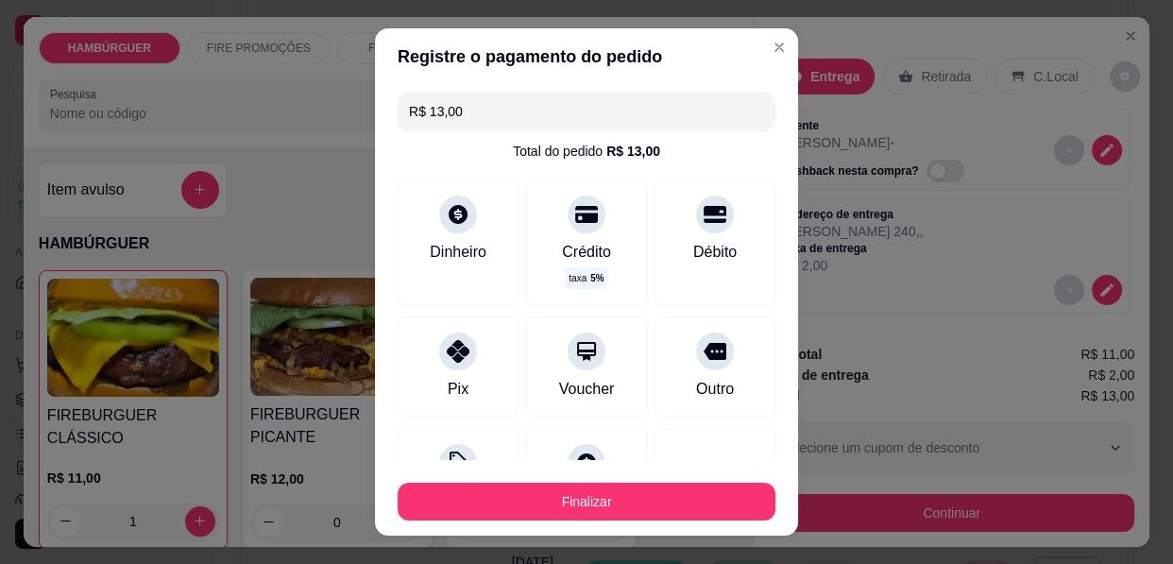
type input "R$ 0,00"
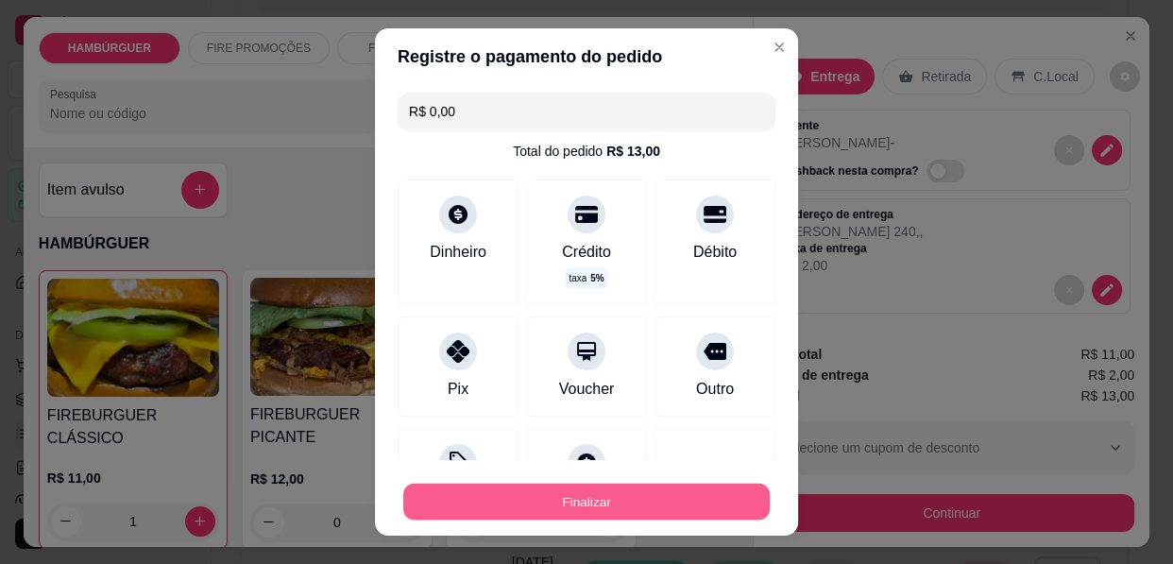
click at [709, 503] on button "Finalizar" at bounding box center [586, 501] width 366 height 37
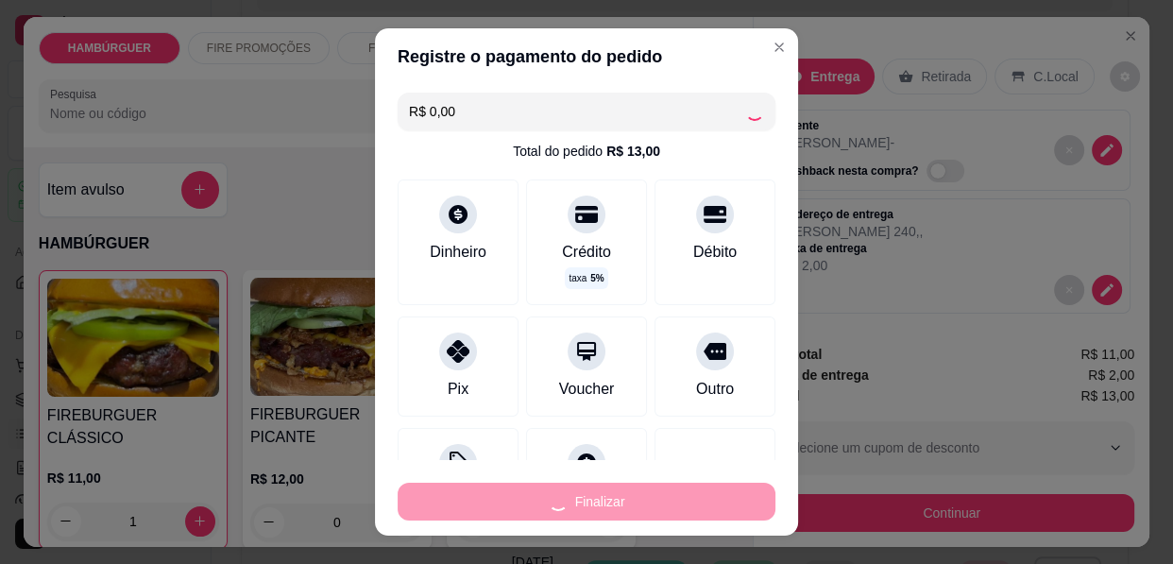
type input "0"
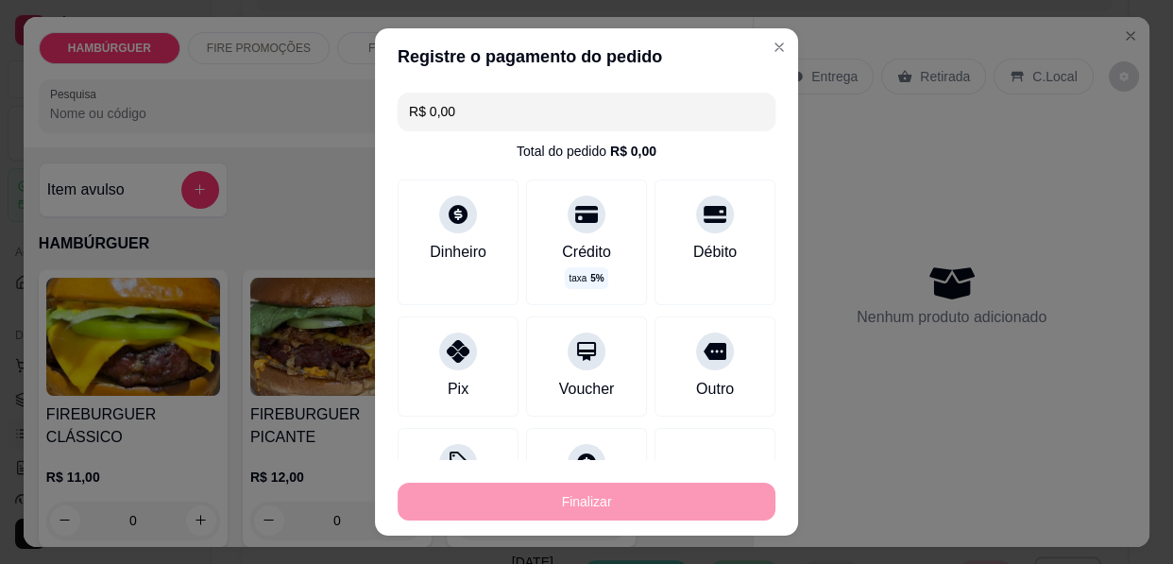
type input "-R$ 13,00"
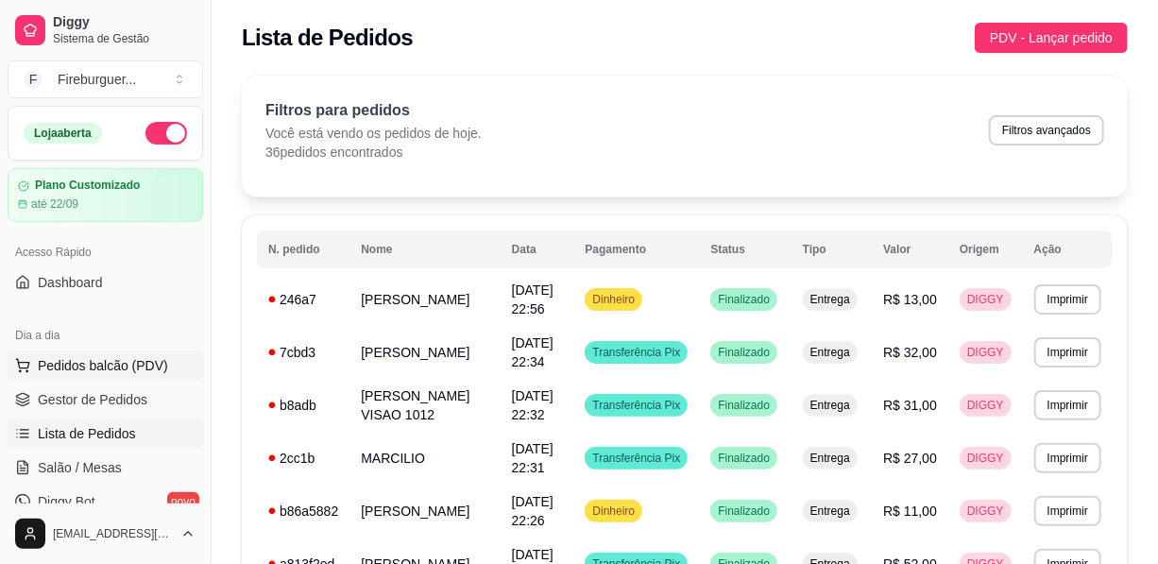
click at [121, 356] on span "Pedidos balcão (PDV)" at bounding box center [103, 365] width 130 height 19
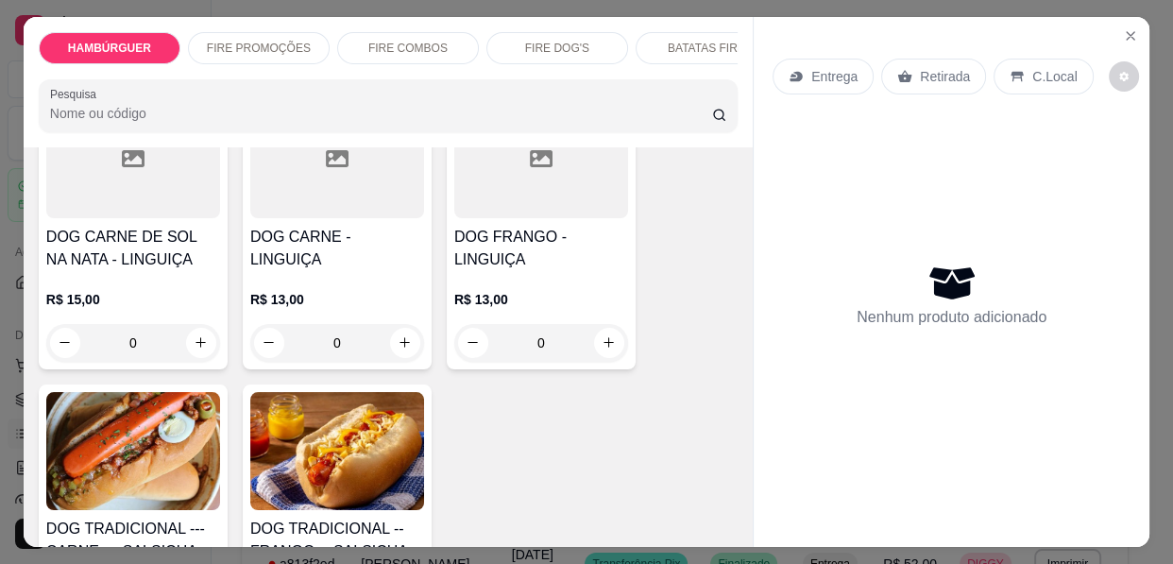
scroll to position [2661, 0]
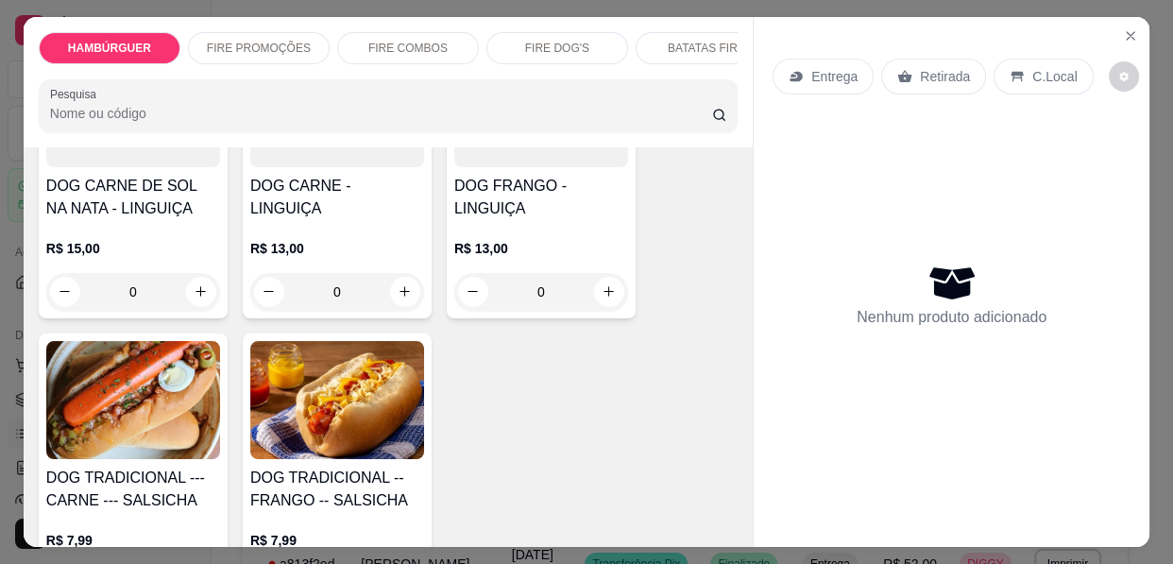
click at [531, 177] on h4 "DOG FRANGO - LINGUIÇA" at bounding box center [541, 197] width 174 height 45
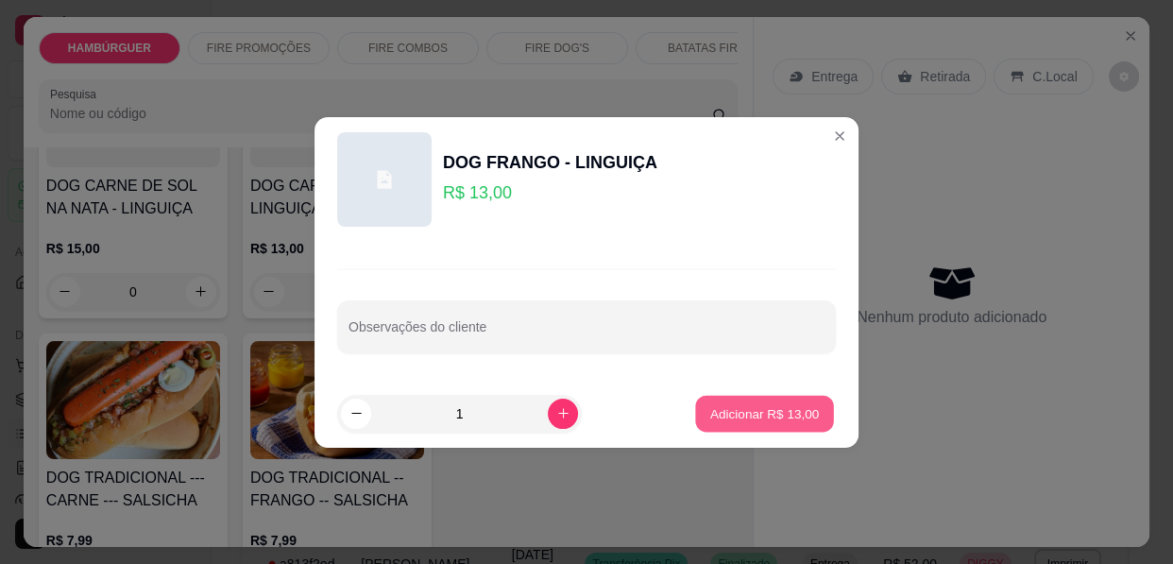
click at [758, 426] on button "Adicionar R$ 13,00" at bounding box center [764, 413] width 139 height 37
type input "1"
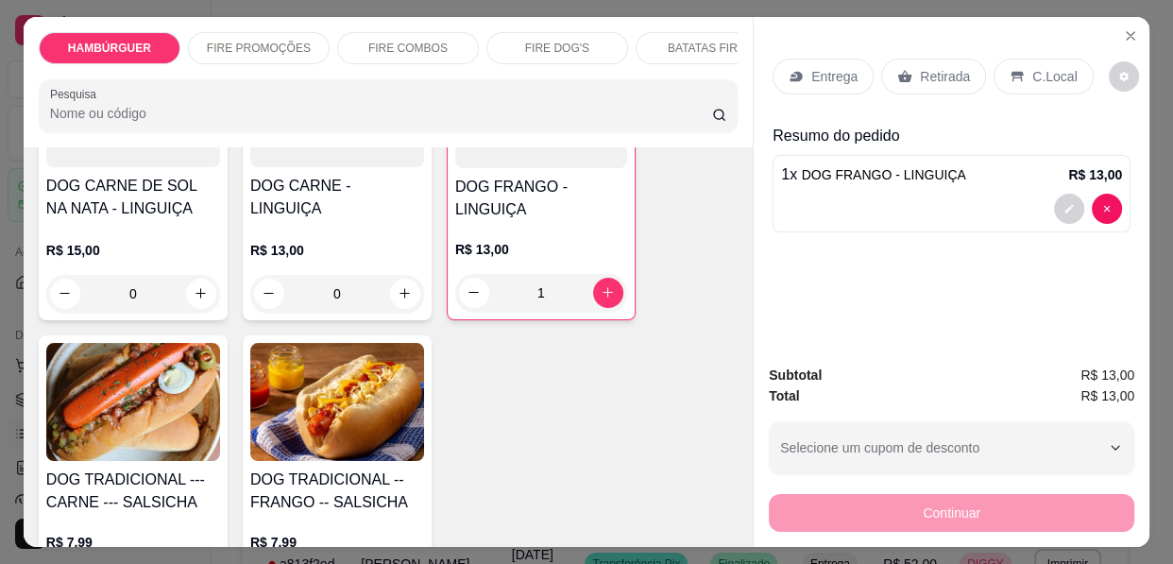
click at [820, 87] on div "Entrega Retirada C.Local" at bounding box center [951, 76] width 358 height 66
click at [820, 73] on p "Entrega" at bounding box center [834, 76] width 46 height 19
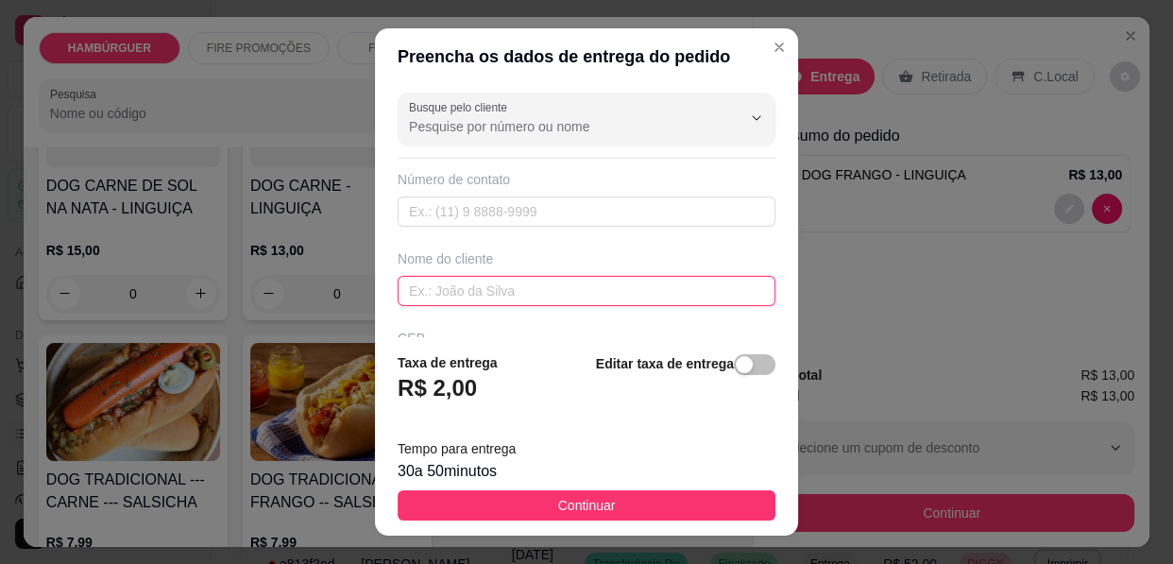
click at [460, 297] on input "text" at bounding box center [587, 291] width 378 height 30
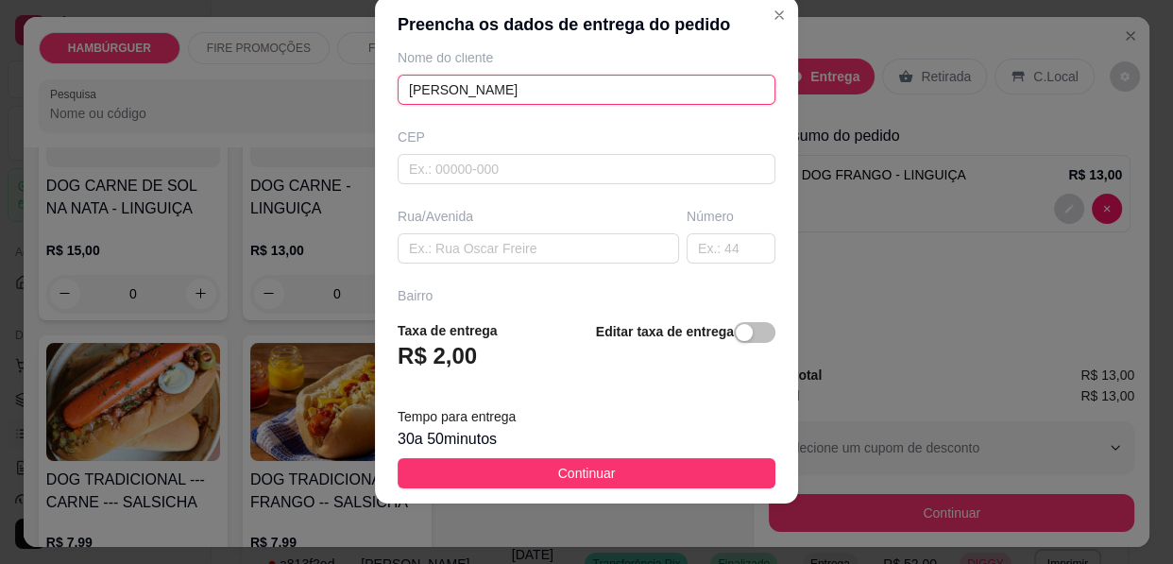
scroll to position [171, 0]
type input "[PERSON_NAME]"
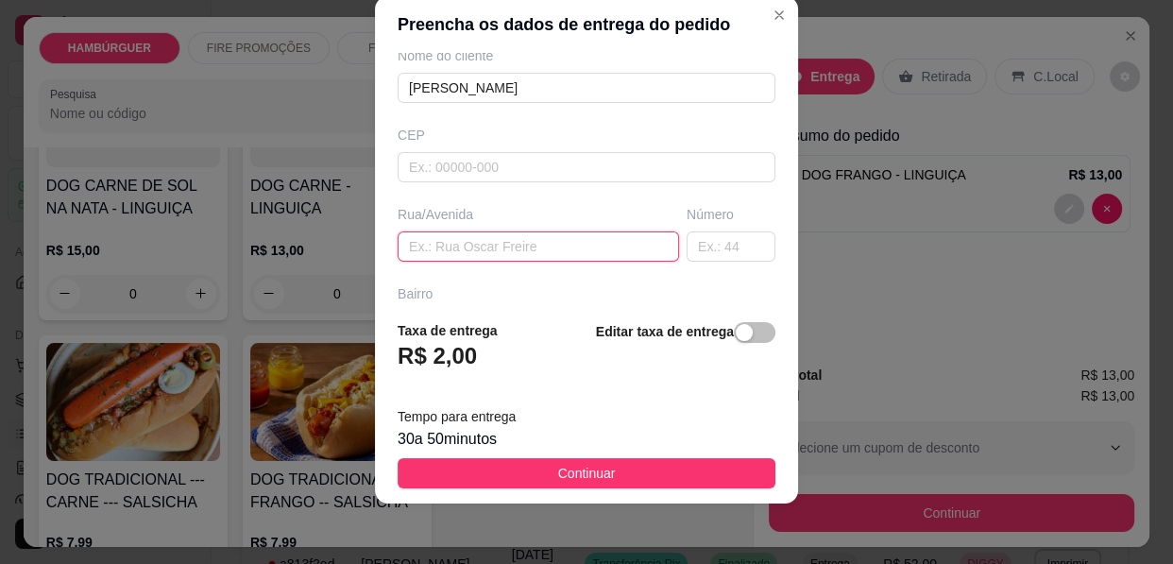
click at [506, 243] on input "text" at bounding box center [538, 246] width 281 height 30
type input "CAMARA"
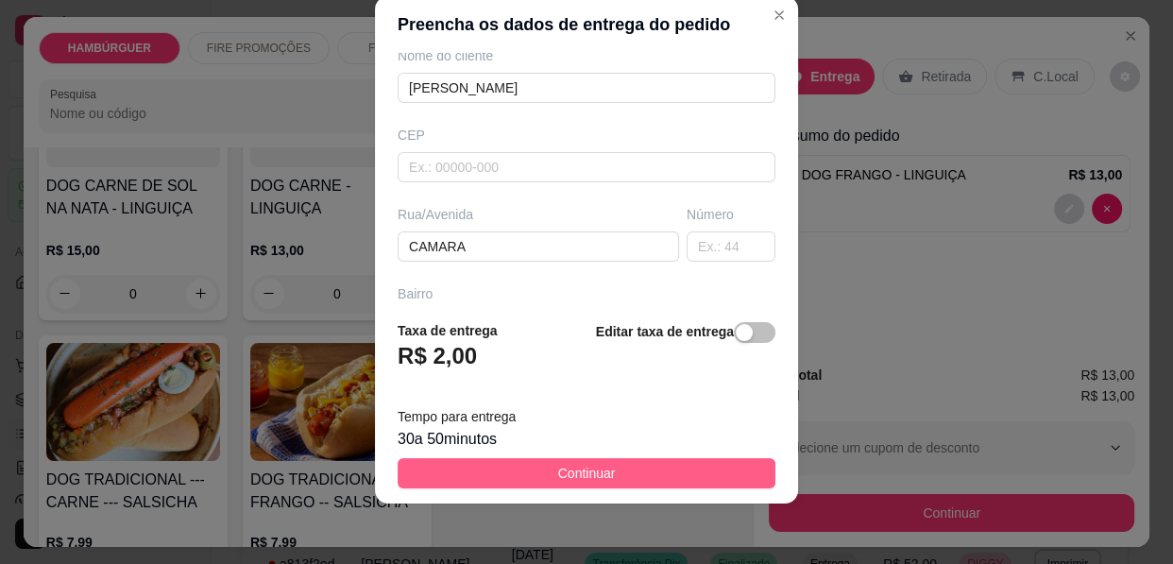
click at [628, 476] on button "Continuar" at bounding box center [587, 473] width 378 height 30
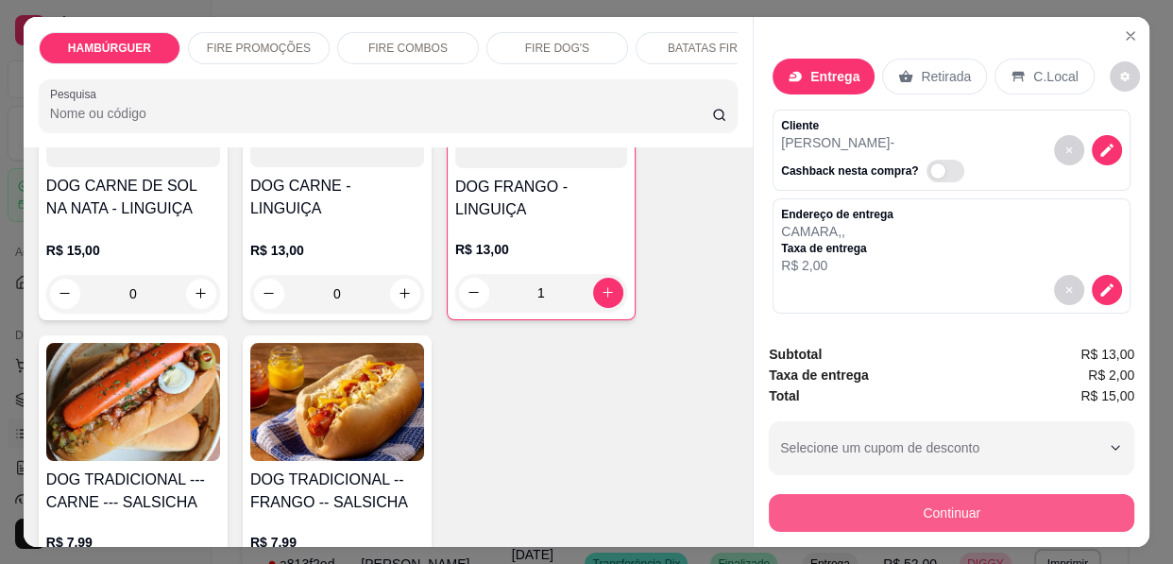
click at [971, 496] on button "Continuar" at bounding box center [951, 513] width 365 height 38
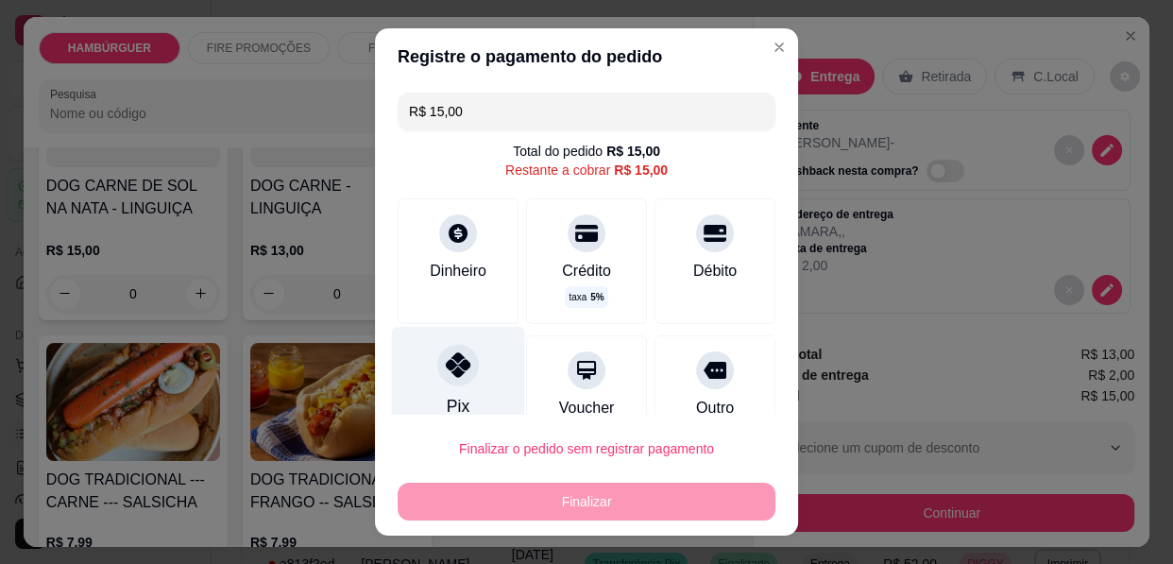
click at [437, 385] on div at bounding box center [458, 365] width 42 height 42
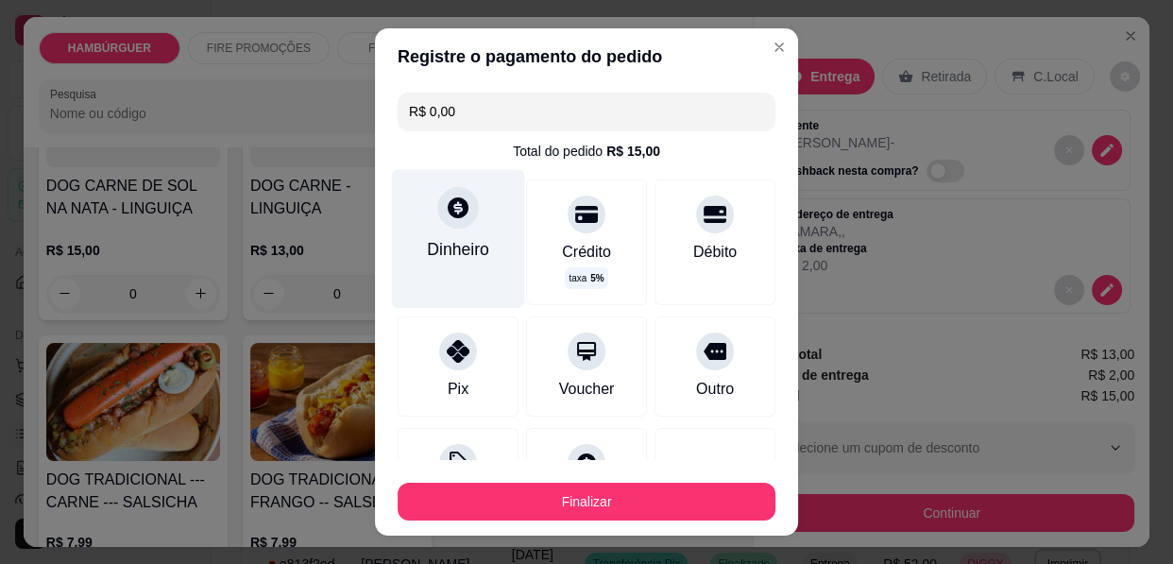
click at [438, 246] on div "Dinheiro" at bounding box center [458, 249] width 62 height 25
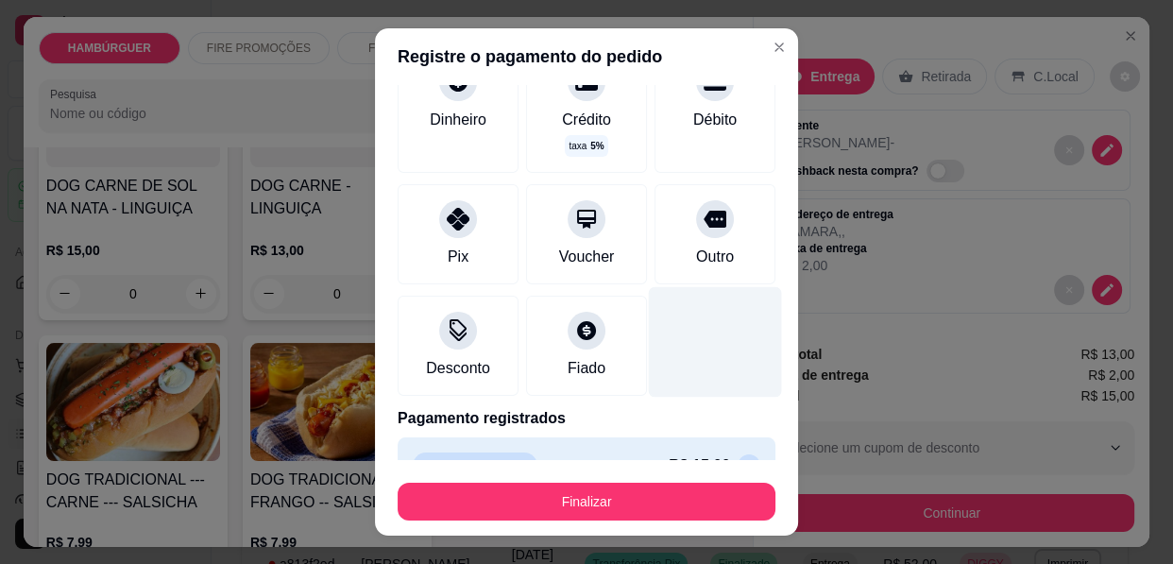
scroll to position [172, 0]
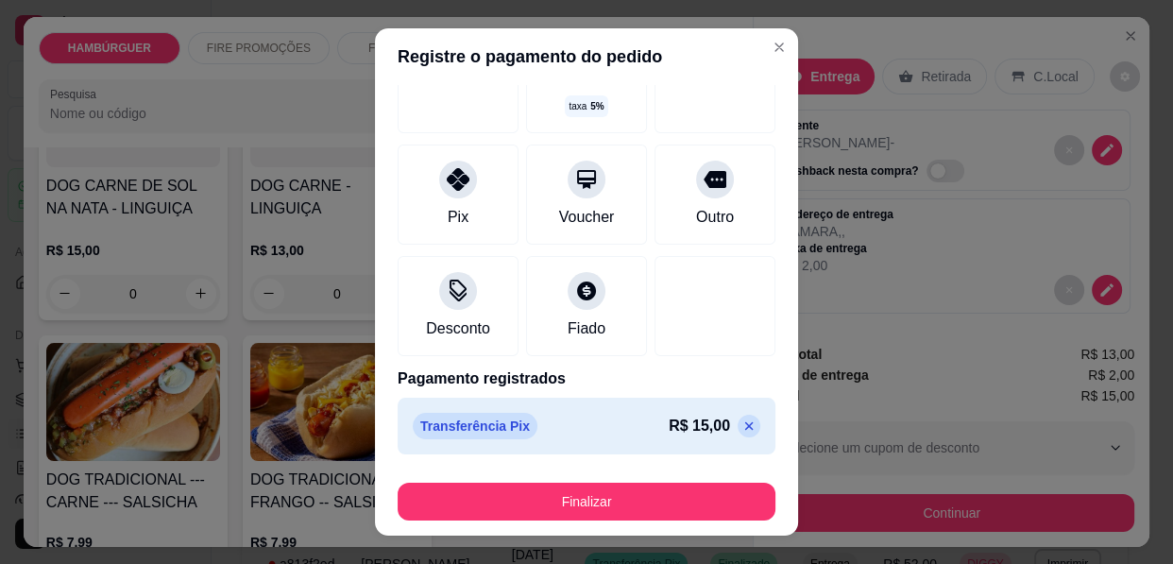
click at [741, 419] on icon at bounding box center [748, 425] width 15 height 15
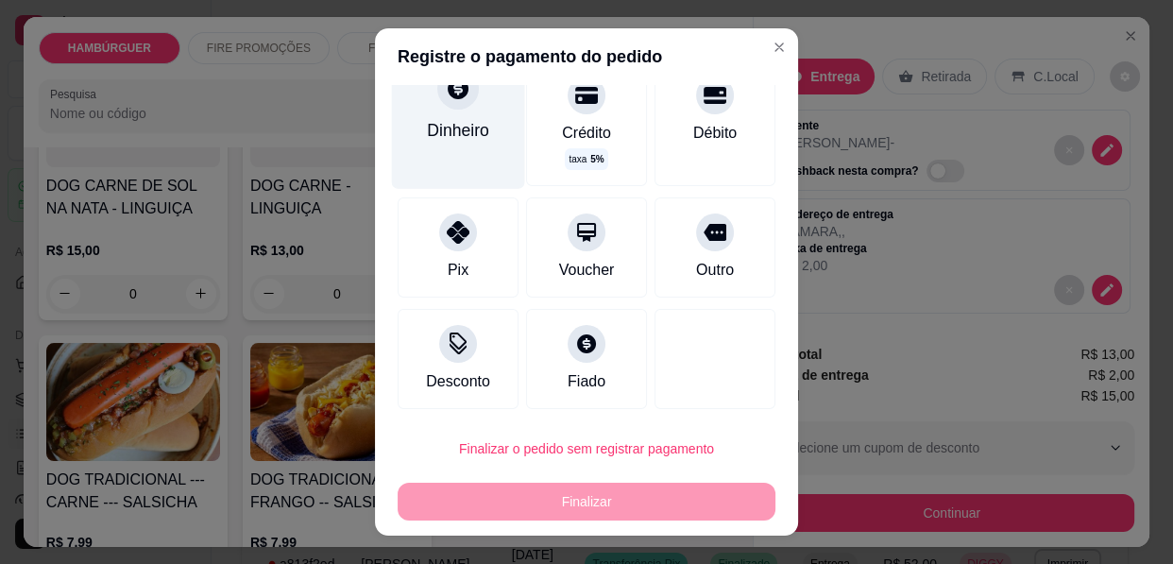
click at [448, 126] on div "Dinheiro" at bounding box center [458, 130] width 62 height 25
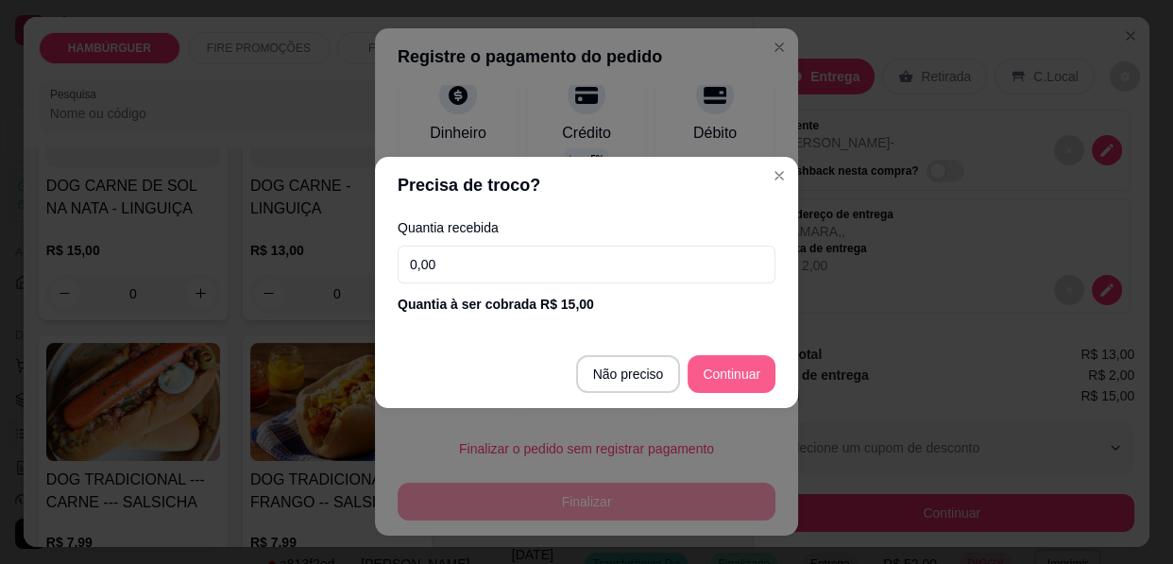
type input "R$ 0,00"
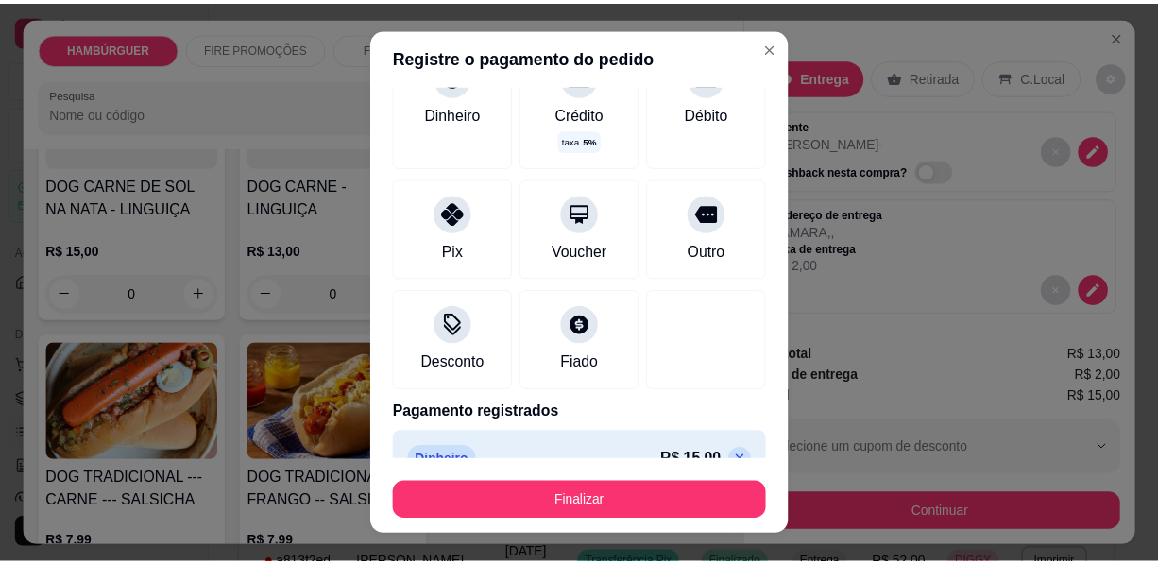
scroll to position [119, 0]
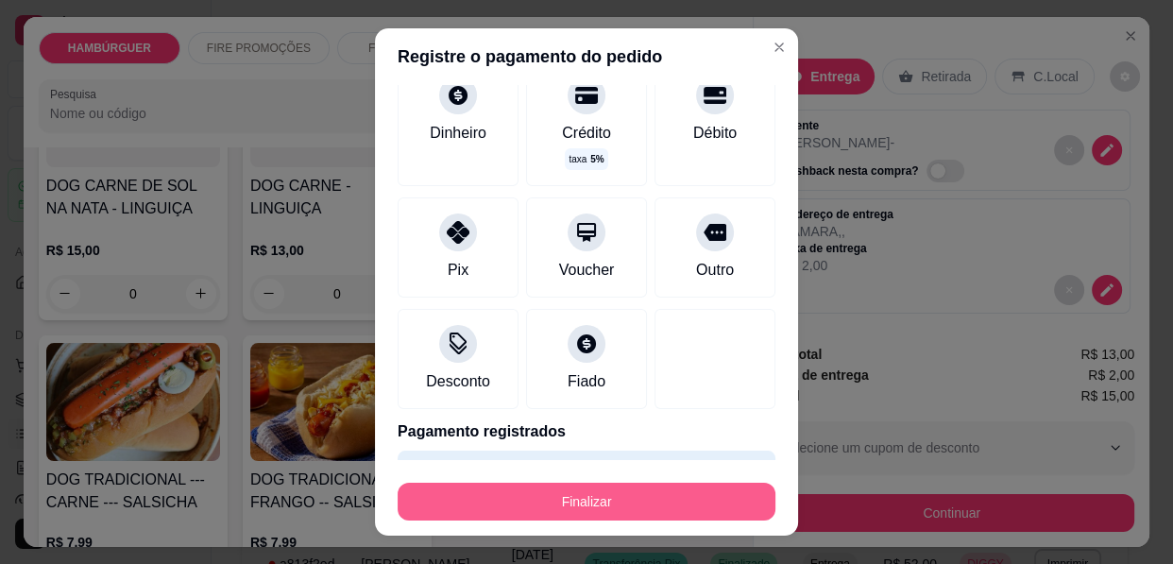
click at [660, 505] on button "Finalizar" at bounding box center [587, 502] width 378 height 38
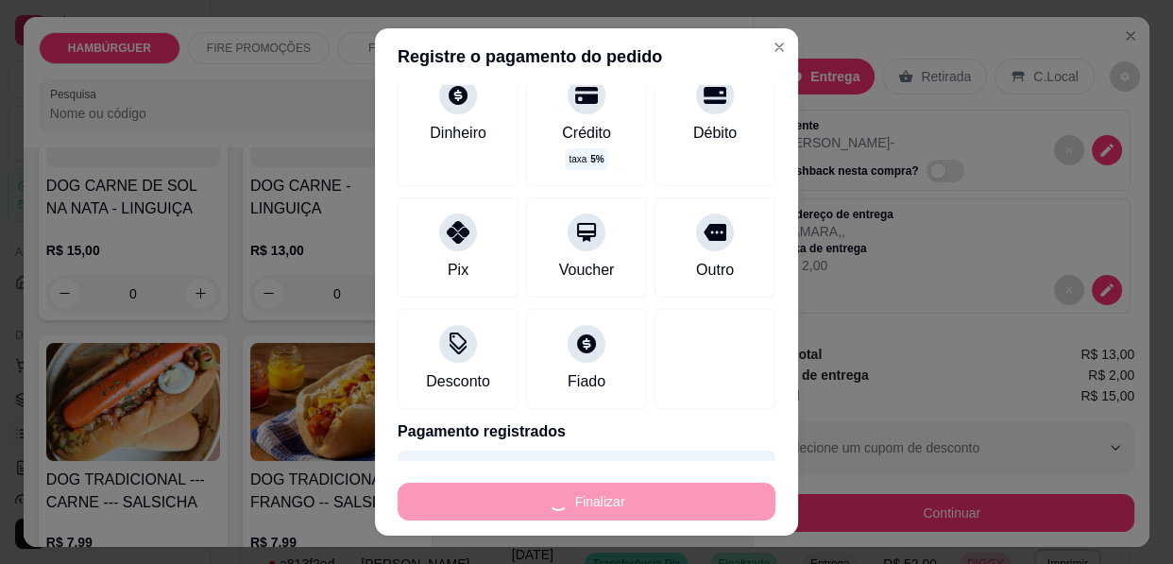
type input "0"
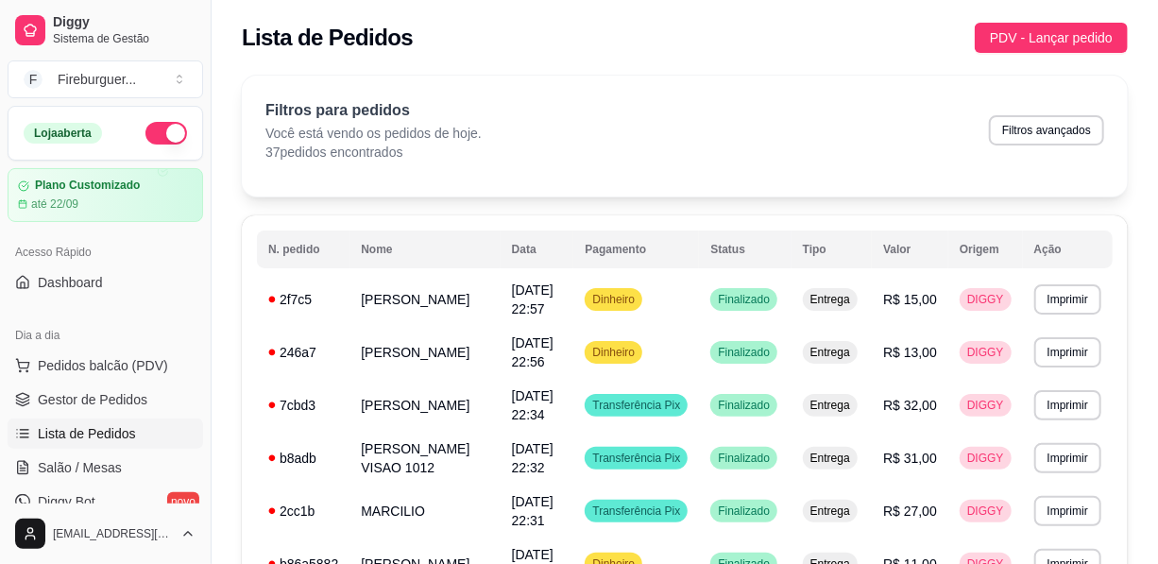
click at [755, 42] on div "Lista de Pedidos PDV - Lançar pedido" at bounding box center [685, 38] width 886 height 30
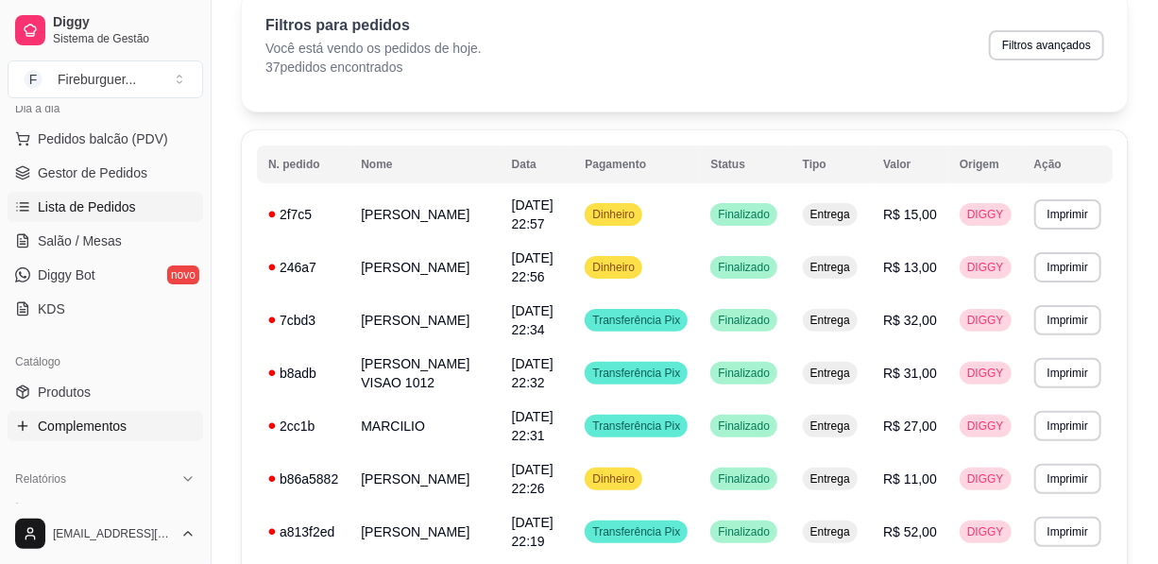
scroll to position [257, 0]
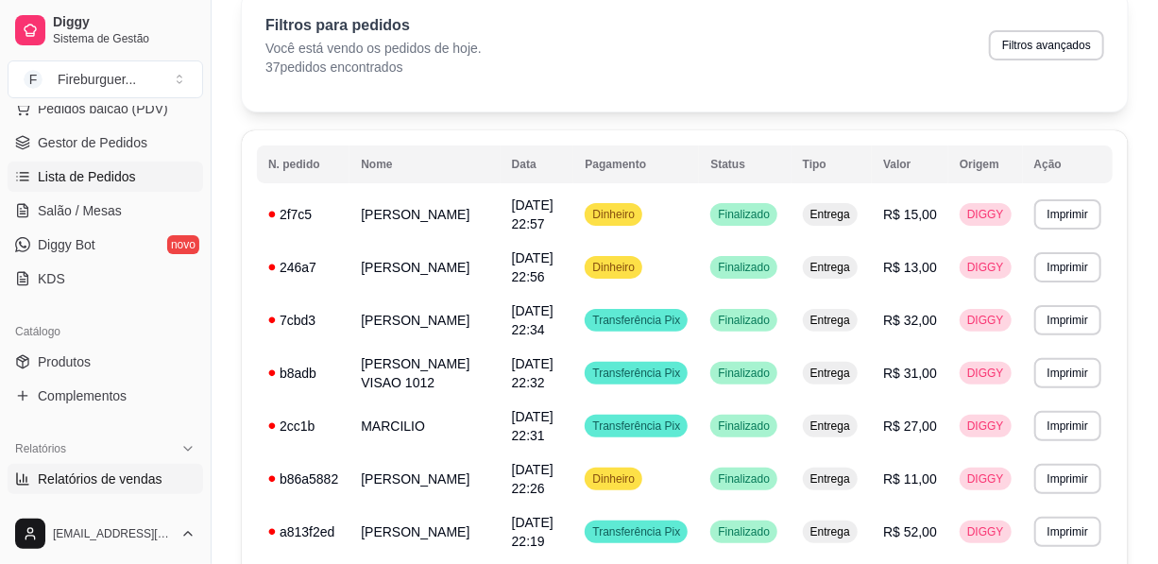
click at [119, 476] on span "Relatórios de vendas" at bounding box center [100, 478] width 125 height 19
click at [120, 475] on span "Relatórios de vendas" at bounding box center [100, 478] width 125 height 19
select select "ALL"
select select "0"
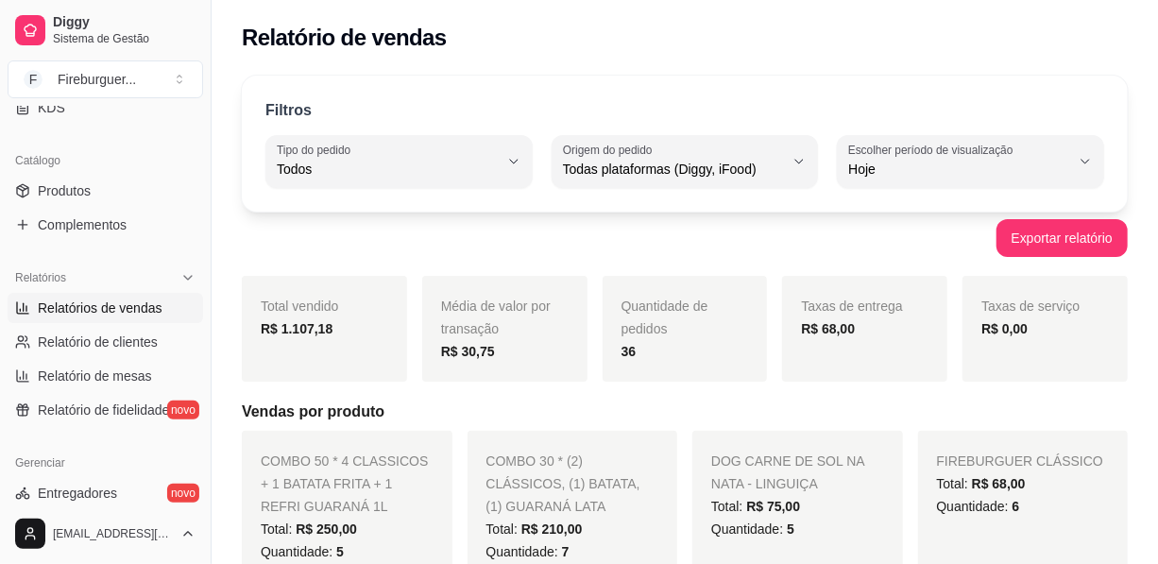
scroll to position [429, 0]
click at [104, 333] on span "Relatório de clientes" at bounding box center [98, 340] width 120 height 19
select select "30"
select select "HIGHEST_TOTAL_SPENT_WITH_ORDERS"
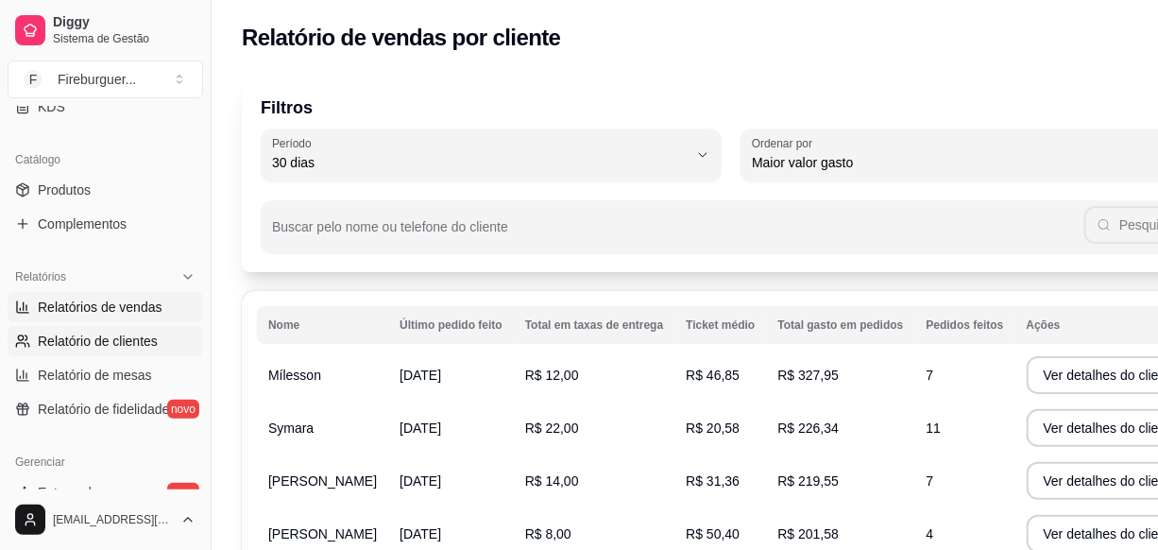
click at [110, 302] on span "Relatórios de vendas" at bounding box center [100, 306] width 125 height 19
select select "ALL"
select select "0"
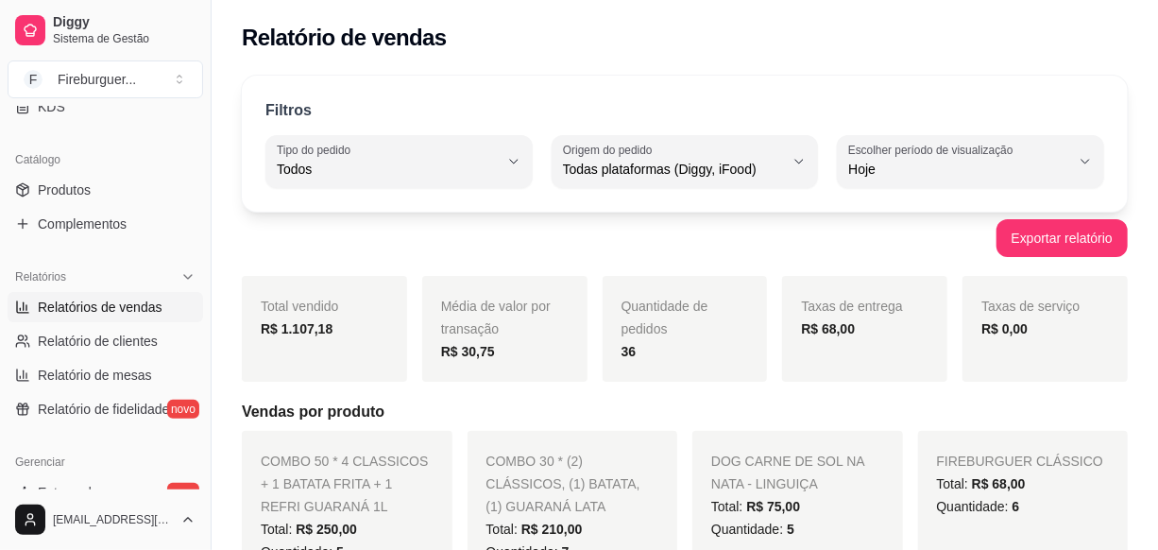
click at [110, 302] on span "Relatórios de vendas" at bounding box center [100, 306] width 125 height 19
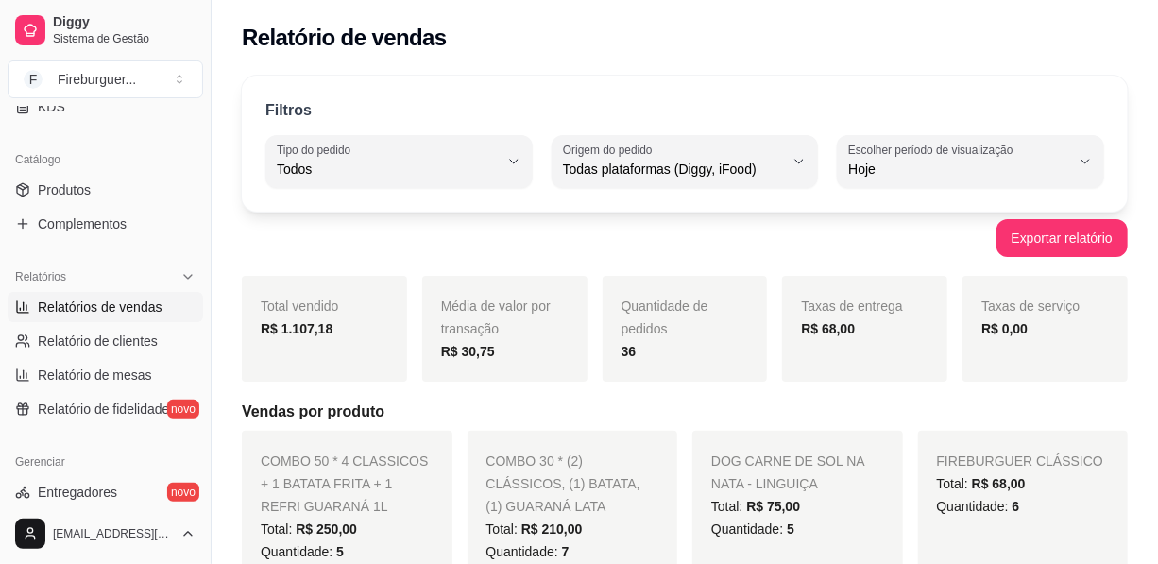
click at [110, 302] on span "Relatórios de vendas" at bounding box center [100, 306] width 125 height 19
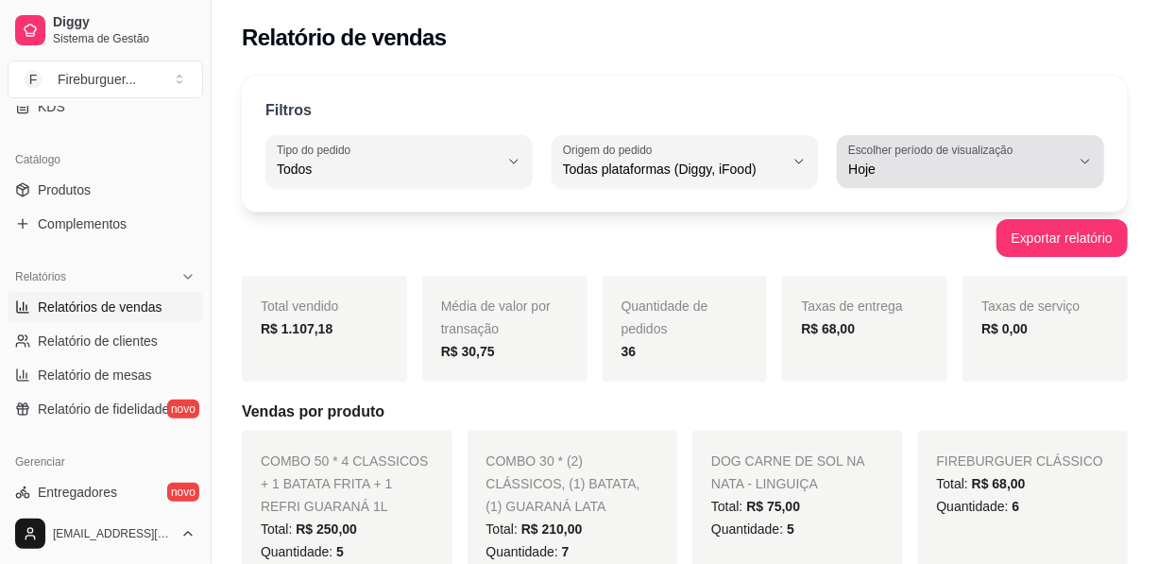
click at [914, 164] on span "Hoje" at bounding box center [959, 169] width 222 height 19
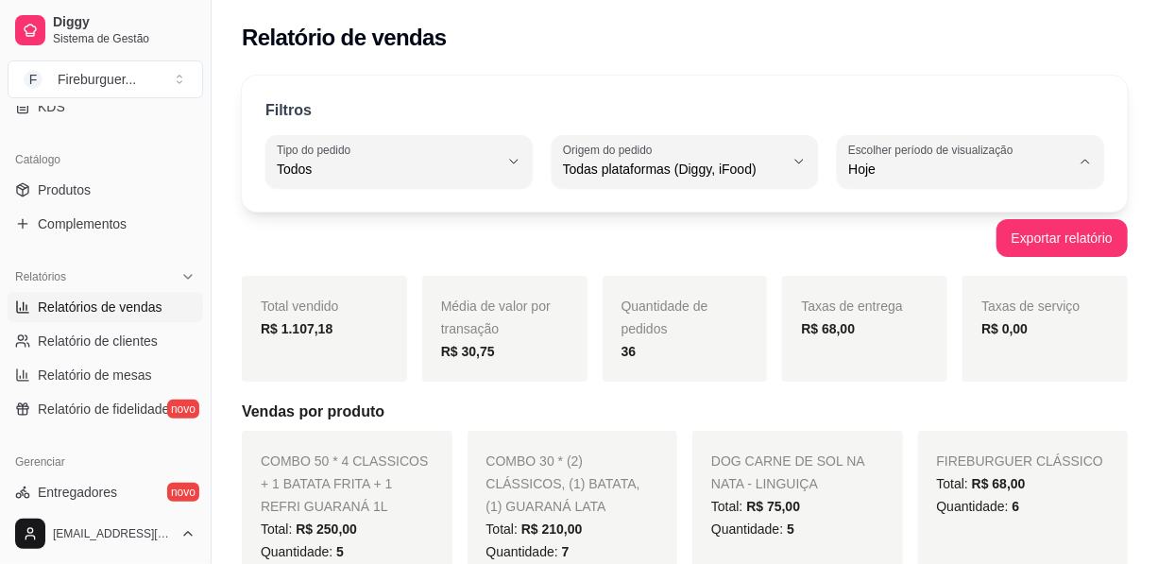
click at [923, 407] on span "Customizado" at bounding box center [962, 398] width 210 height 18
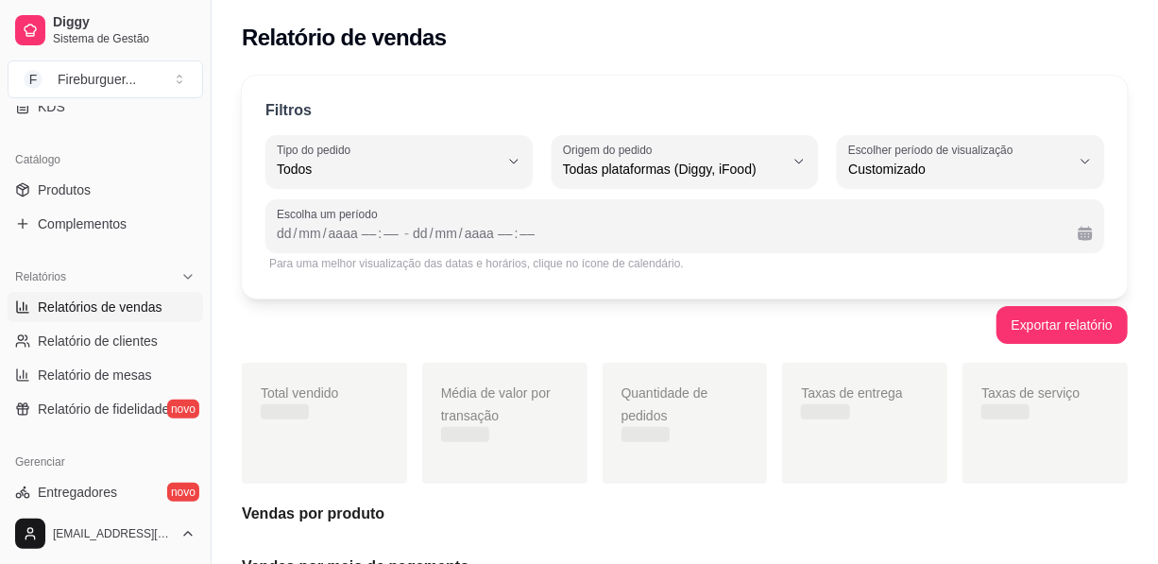
type input "-1"
select select "-1"
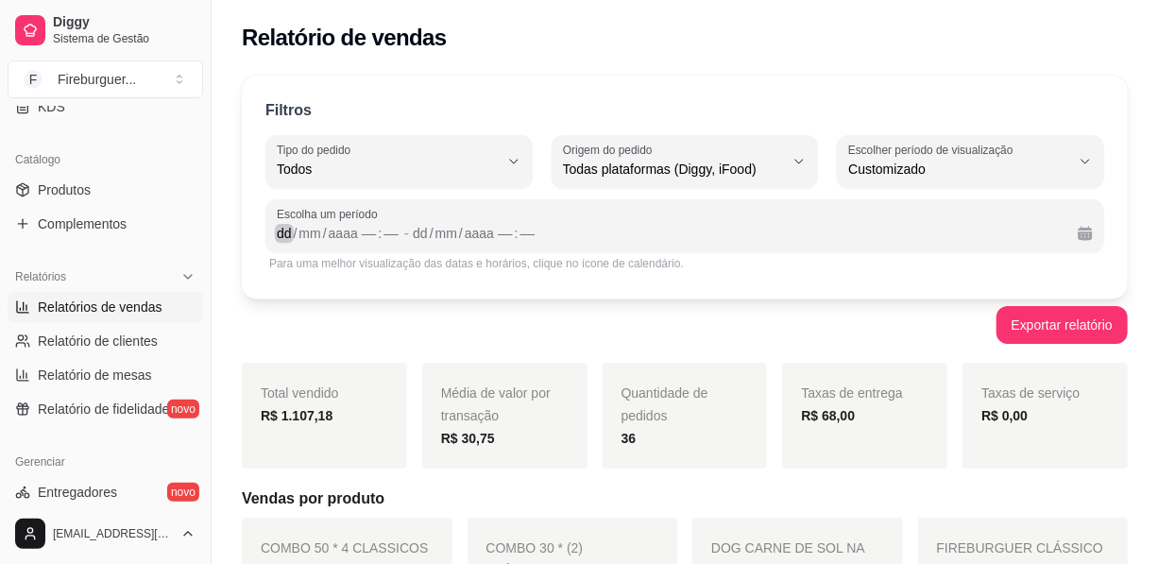
click at [288, 229] on div "dd" at bounding box center [284, 233] width 19 height 19
drag, startPoint x: 204, startPoint y: 359, endPoint x: 196, endPoint y: 426, distance: 67.5
click at [198, 432] on div "Diggy Sistema de Gestão F Fireburguer ... Loja aberta Plano Customizado até 22/…" at bounding box center [105, 282] width 211 height 564
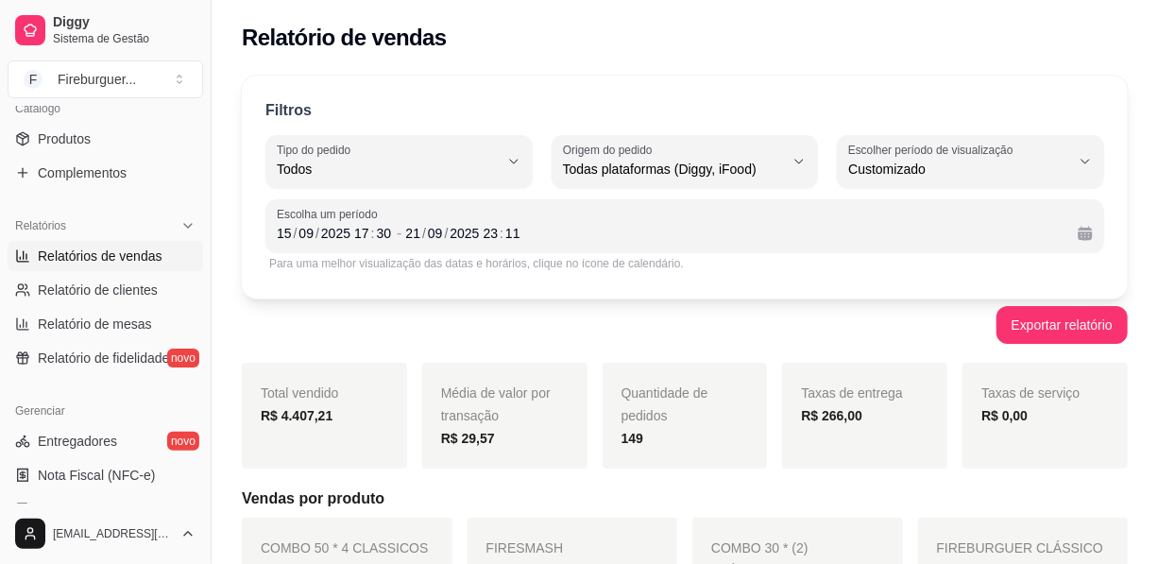
scroll to position [482, 0]
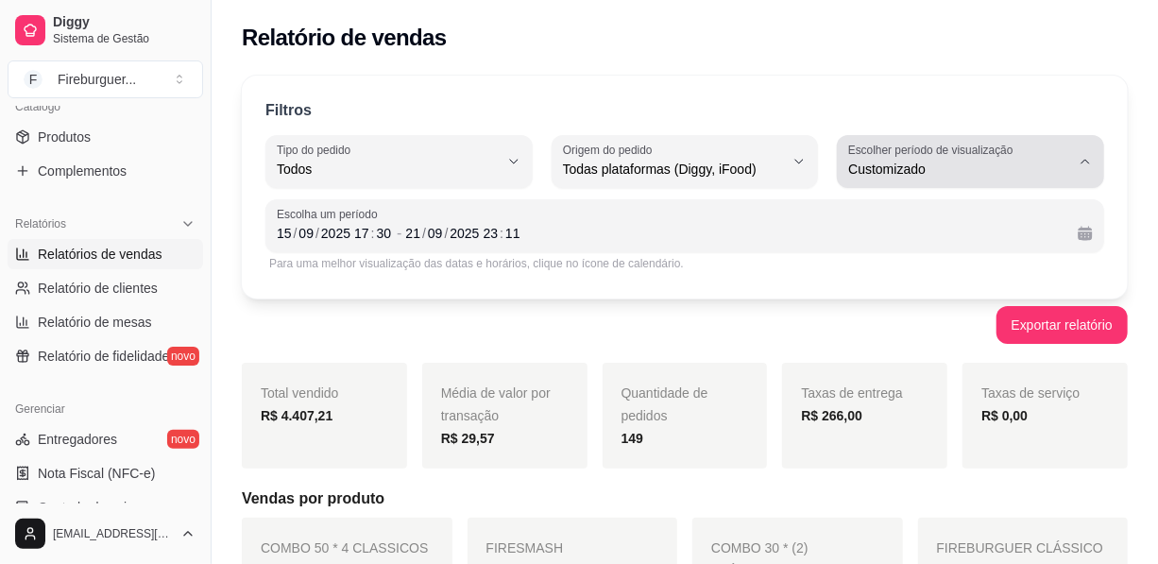
click at [984, 167] on span "Customizado" at bounding box center [959, 169] width 222 height 19
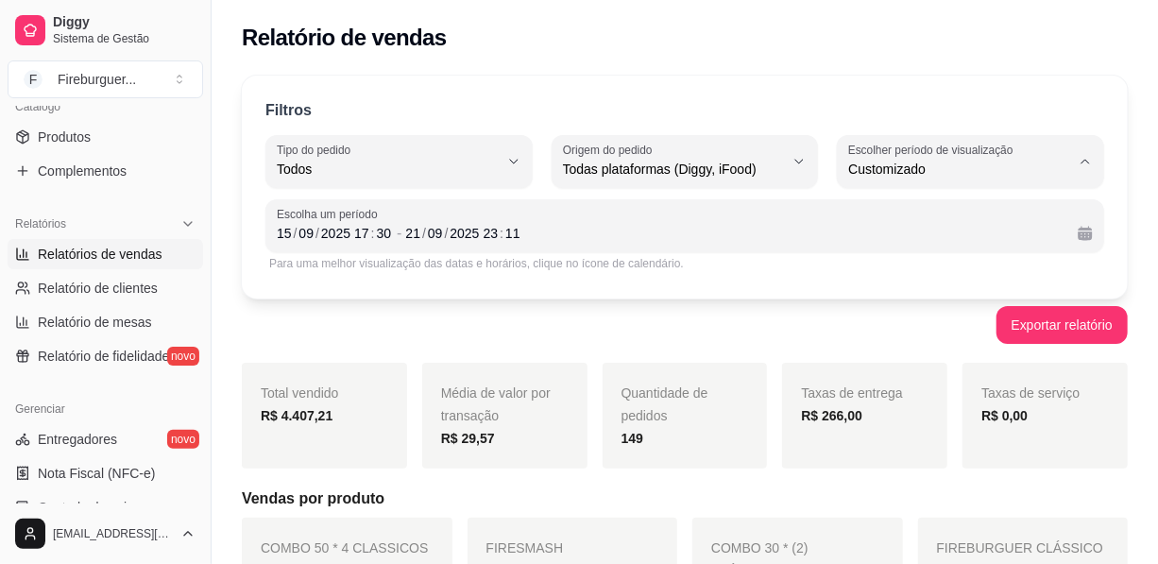
click at [905, 305] on span "15 dias" at bounding box center [962, 306] width 210 height 18
type input "15"
select select "15"
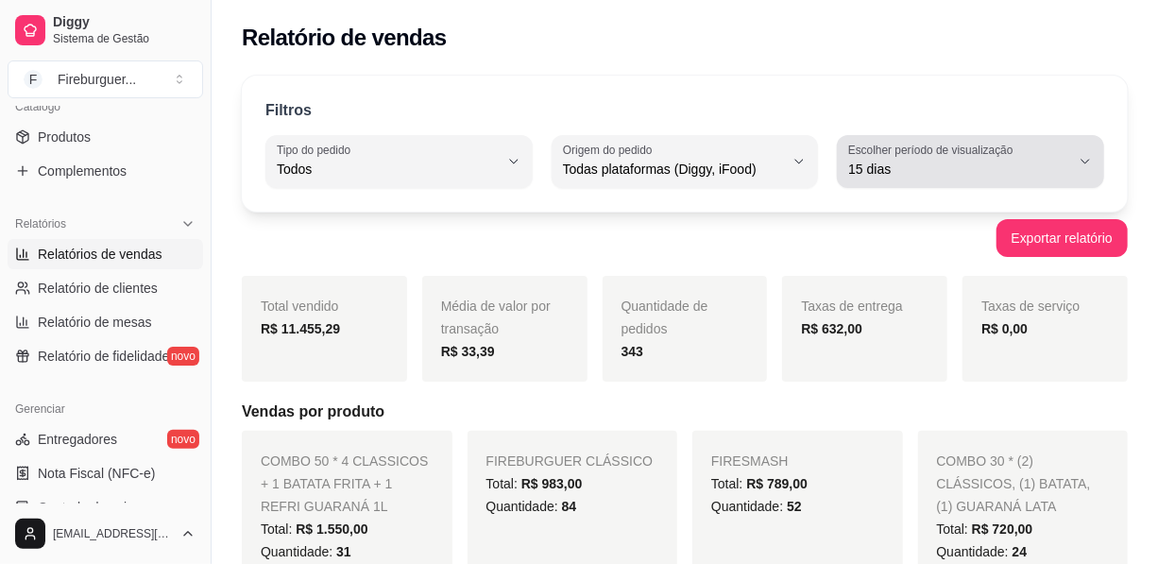
click at [939, 161] on span "15 dias" at bounding box center [959, 169] width 222 height 19
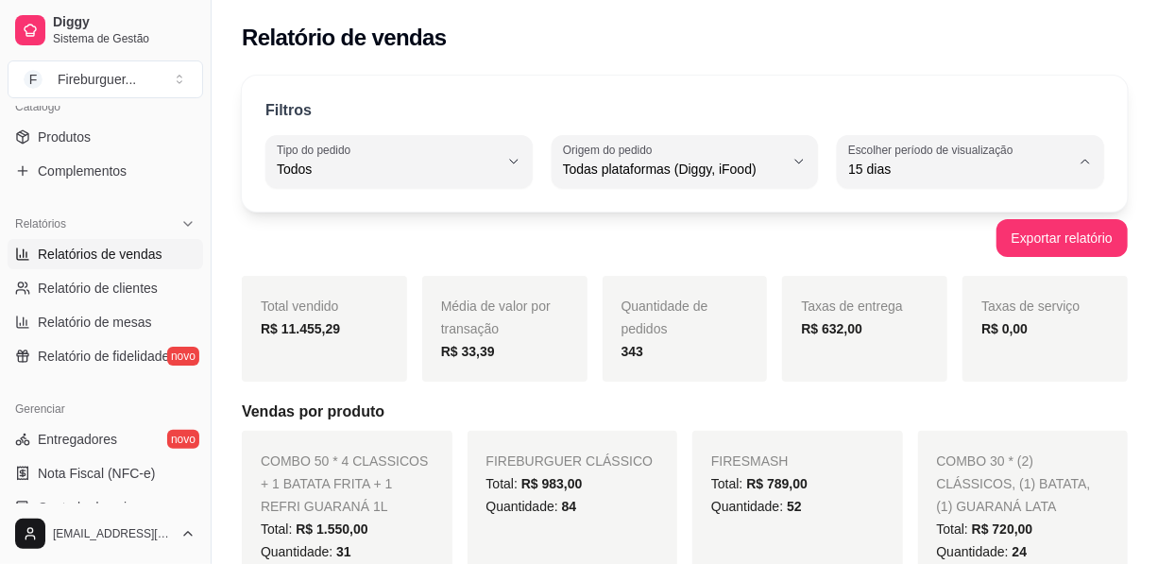
click at [886, 345] on span "30 dias" at bounding box center [962, 337] width 210 height 18
type input "30"
select select "30"
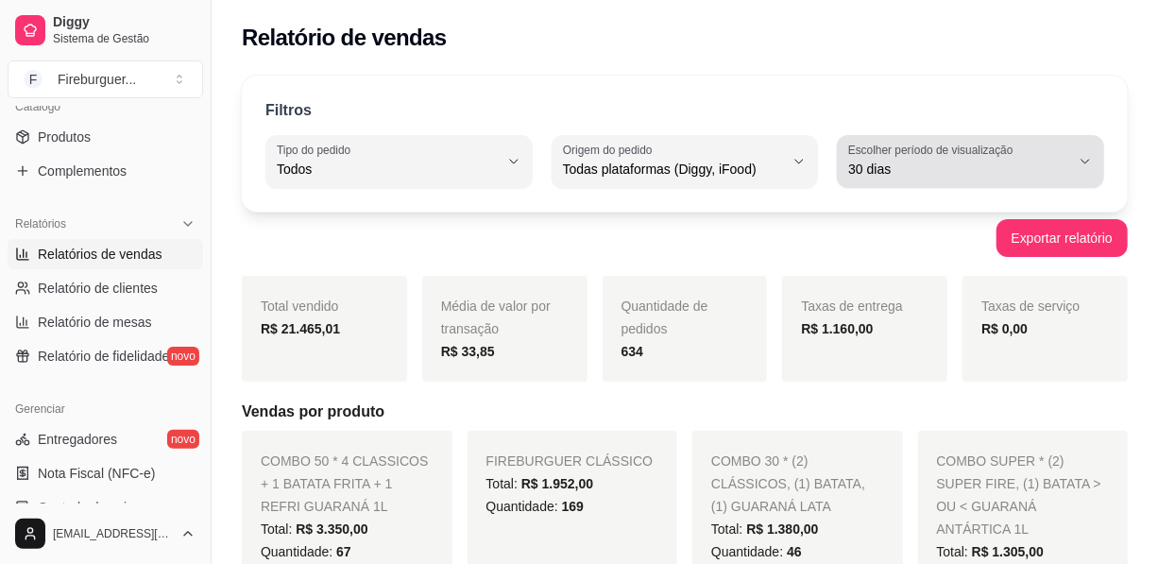
click at [945, 149] on label "Escolher período de visualização" at bounding box center [933, 150] width 171 height 16
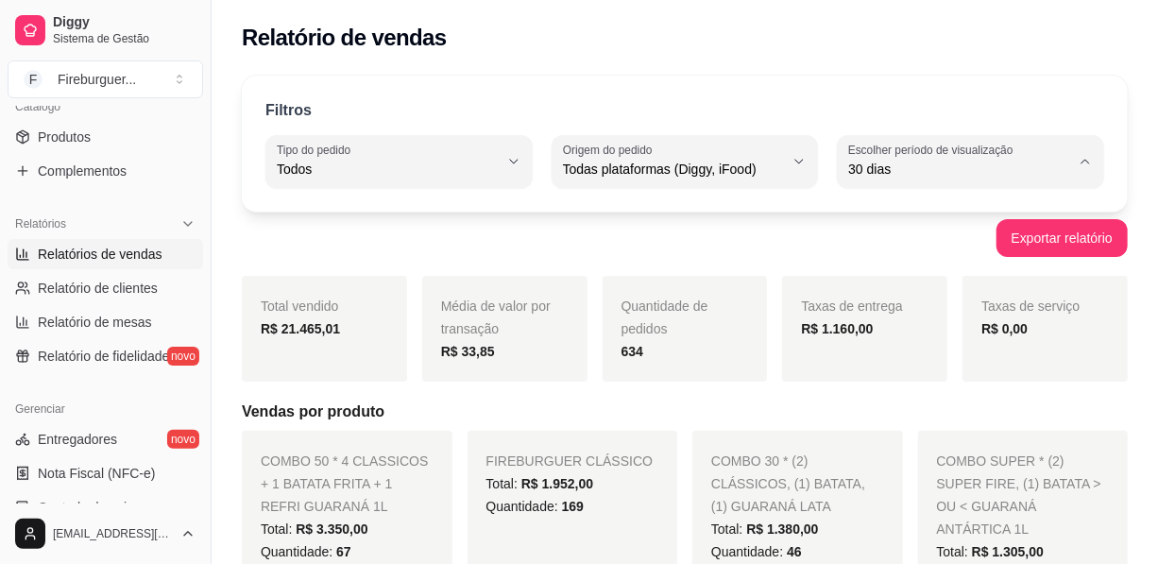
click at [890, 214] on span "Hoje" at bounding box center [962, 213] width 210 height 18
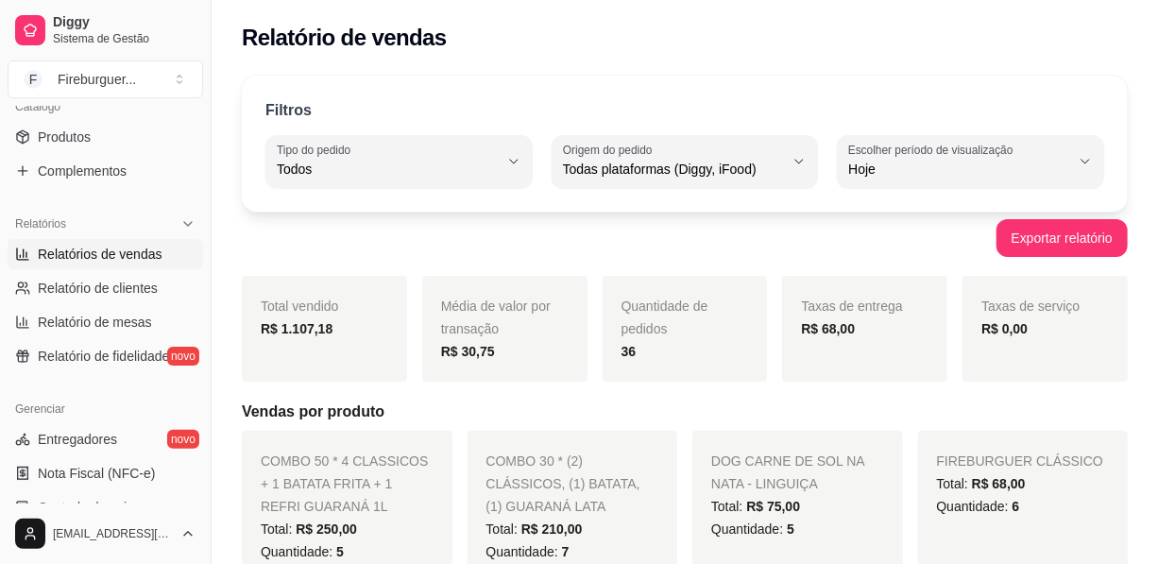
type input "0"
select select "0"
click at [118, 321] on span "Relatório de mesas" at bounding box center [95, 322] width 114 height 19
select select "TOTAL_OF_ORDERS"
select select "7"
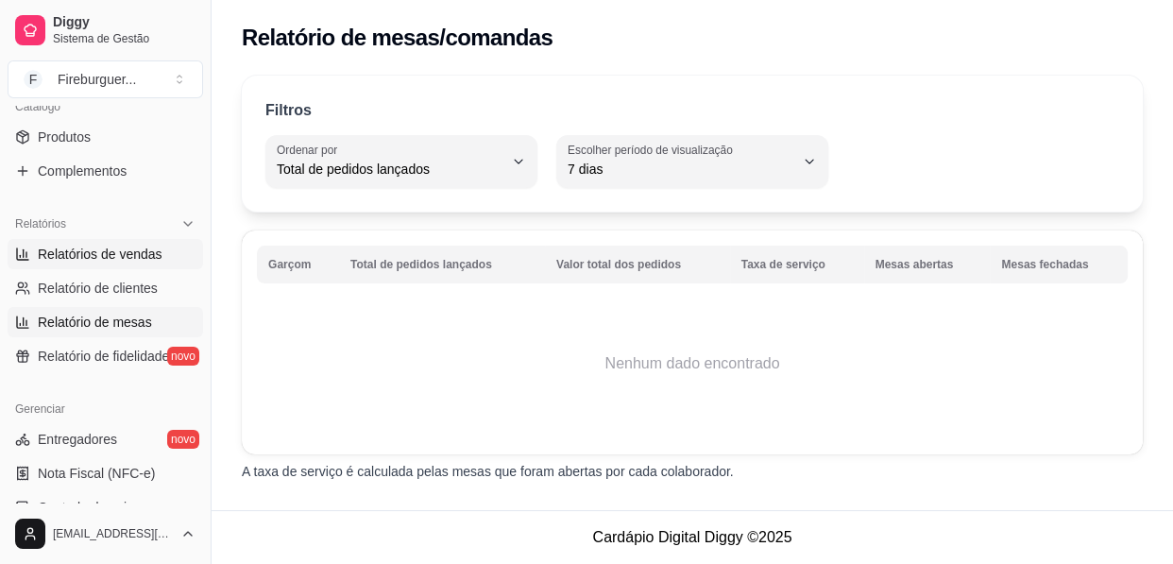
click at [134, 249] on span "Relatórios de vendas" at bounding box center [100, 254] width 125 height 19
select select "ALL"
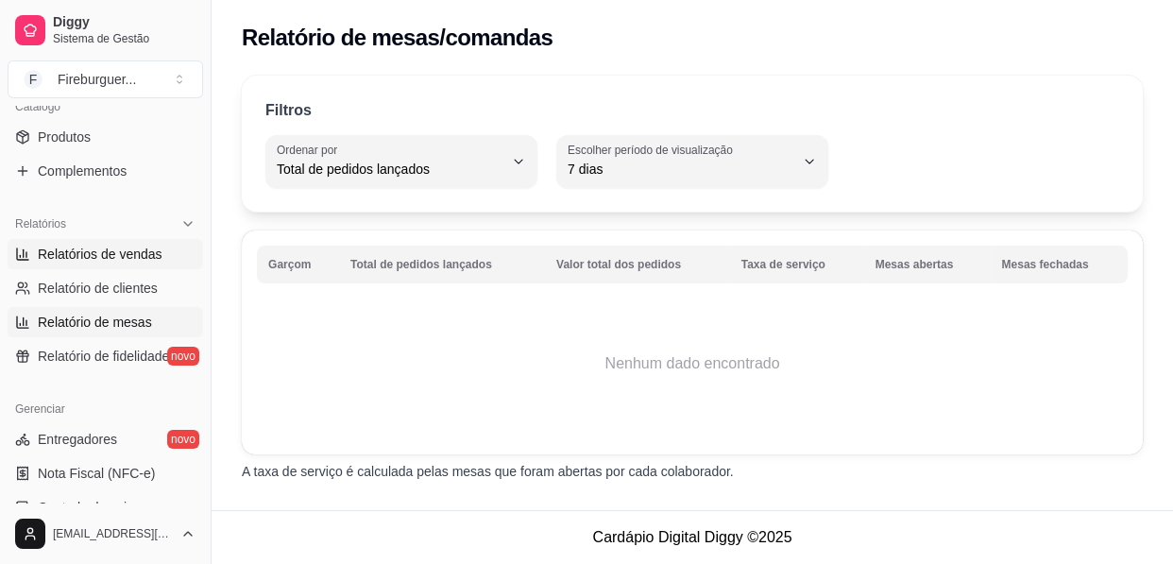
select select "ALL"
select select "0"
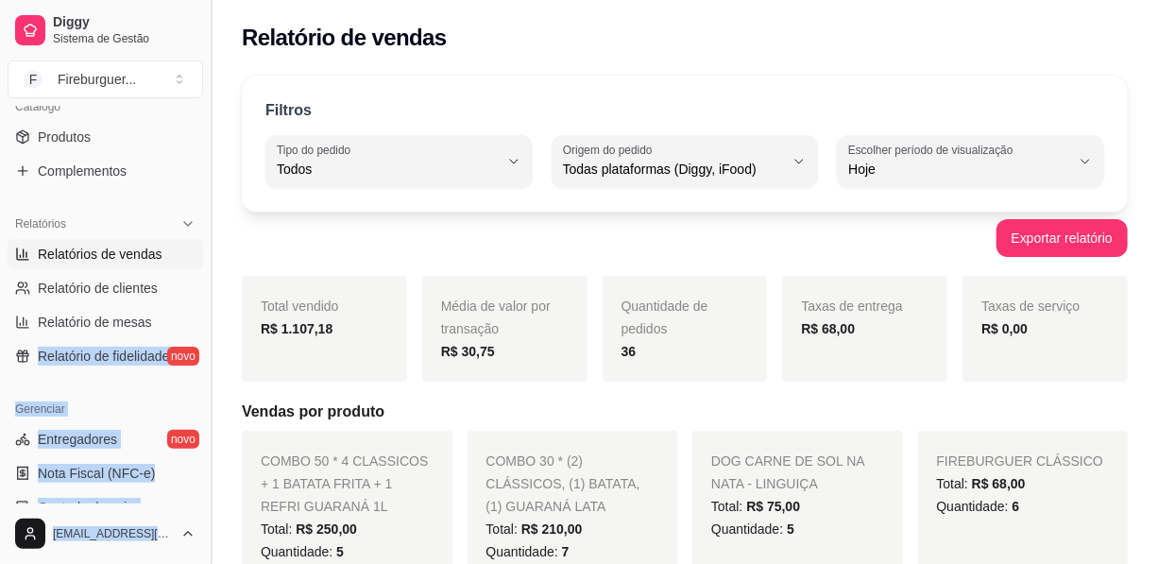
drag, startPoint x: 195, startPoint y: 308, endPoint x: 207, endPoint y: 260, distance: 49.5
click at [207, 260] on div "Diggy Sistema de Gestão F Fireburguer ... Loja aberta Plano Customizado até 22/…" at bounding box center [105, 282] width 211 height 564
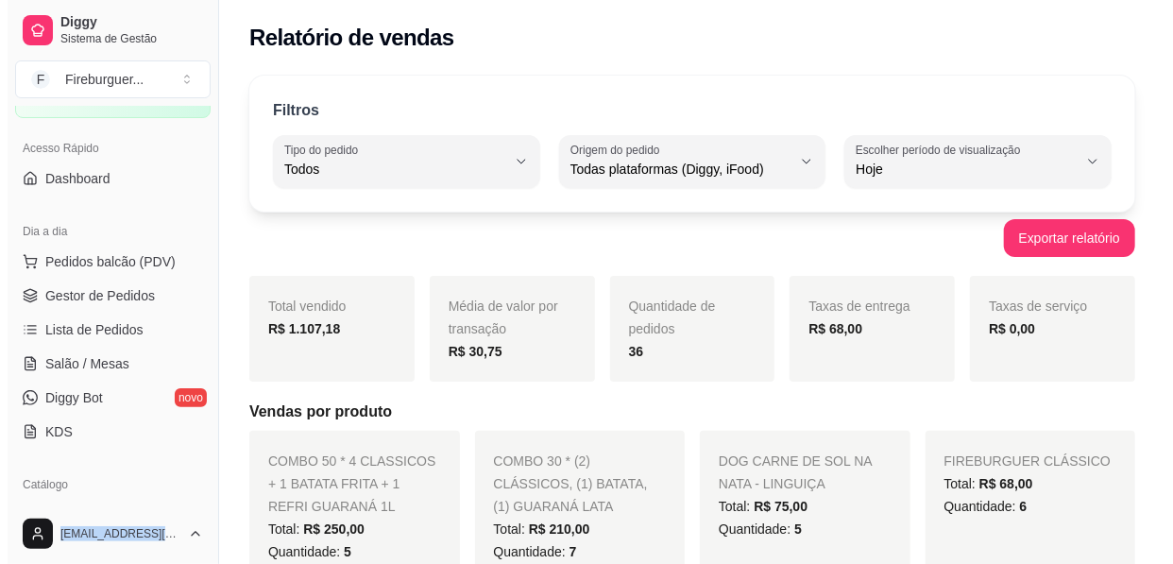
scroll to position [94, 0]
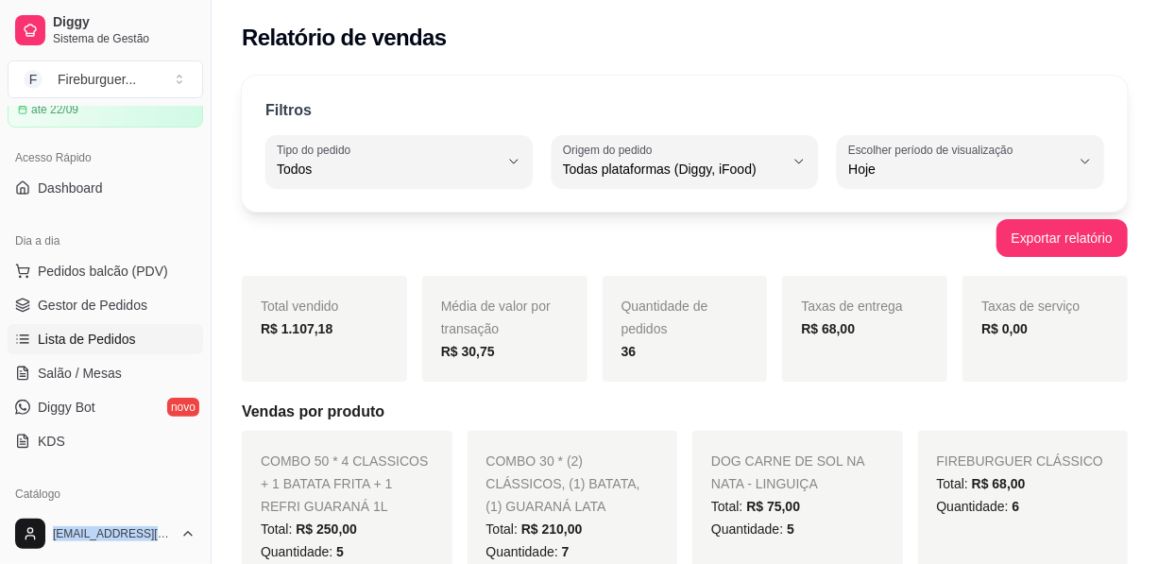
click at [112, 339] on span "Lista de Pedidos" at bounding box center [87, 339] width 98 height 19
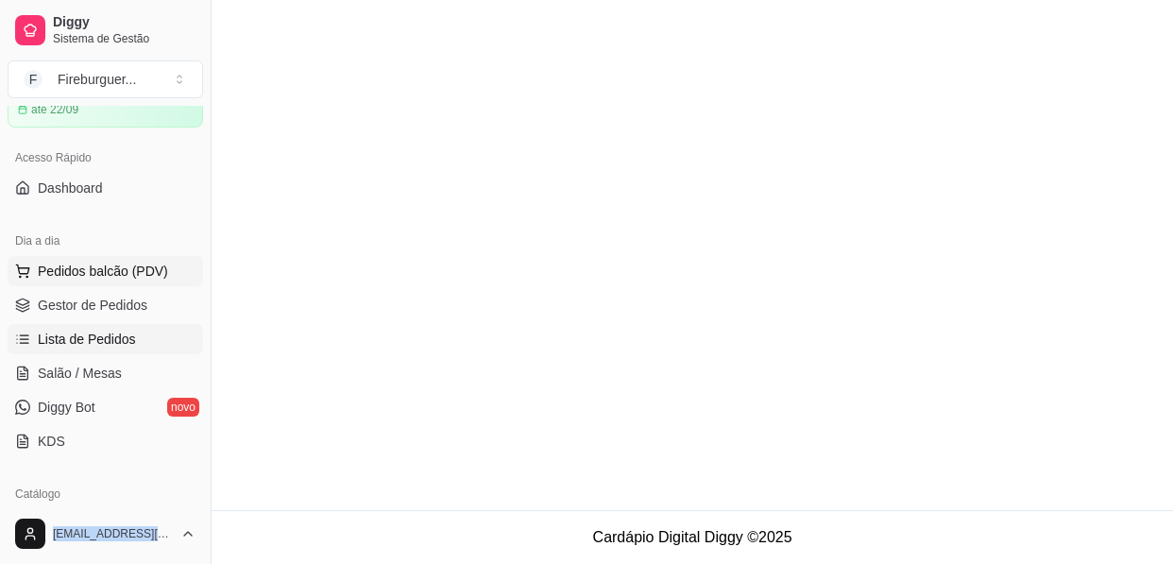
click at [109, 274] on span "Pedidos balcão (PDV)" at bounding box center [103, 271] width 130 height 19
